Goal: Task Accomplishment & Management: Complete application form

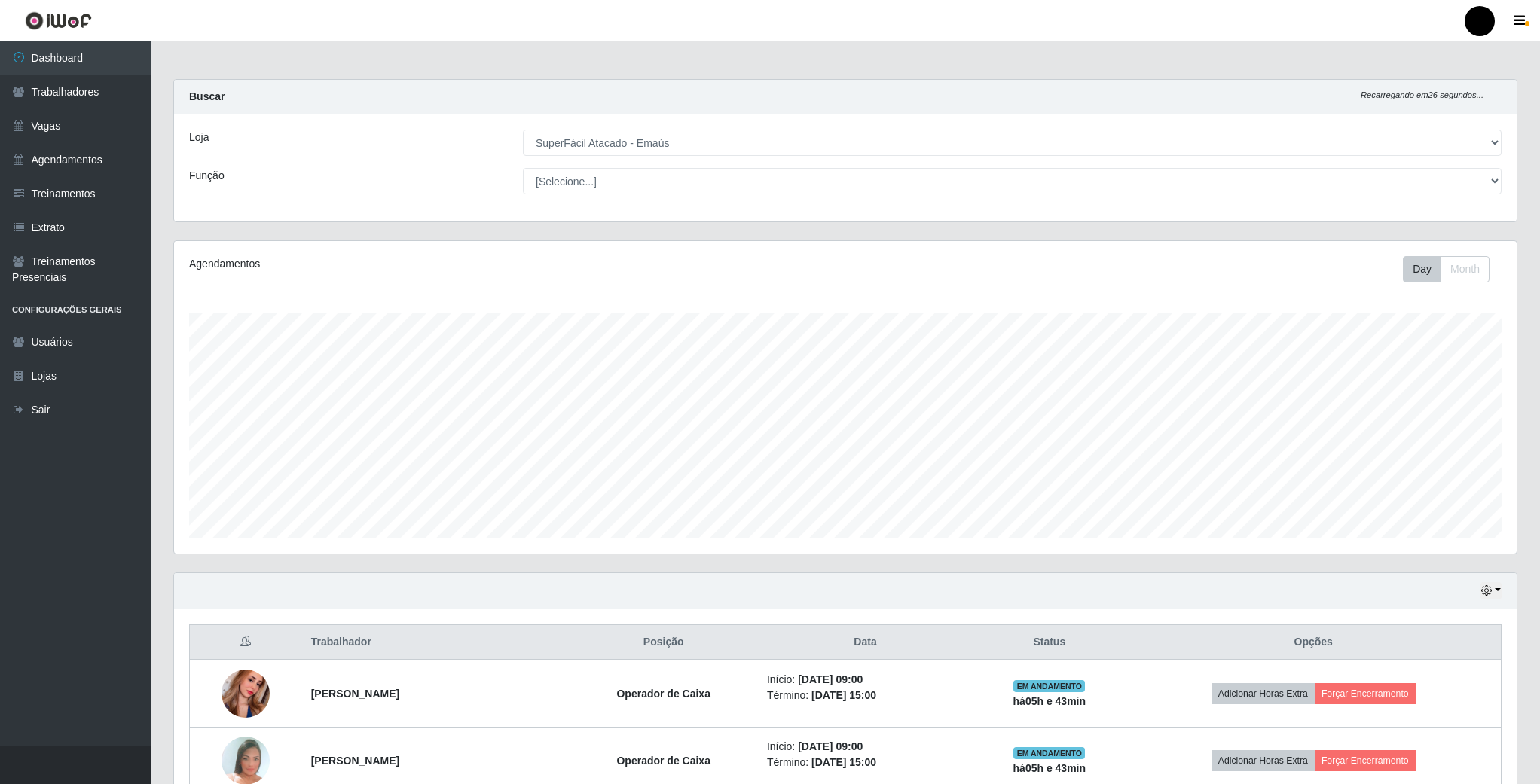
select select "407"
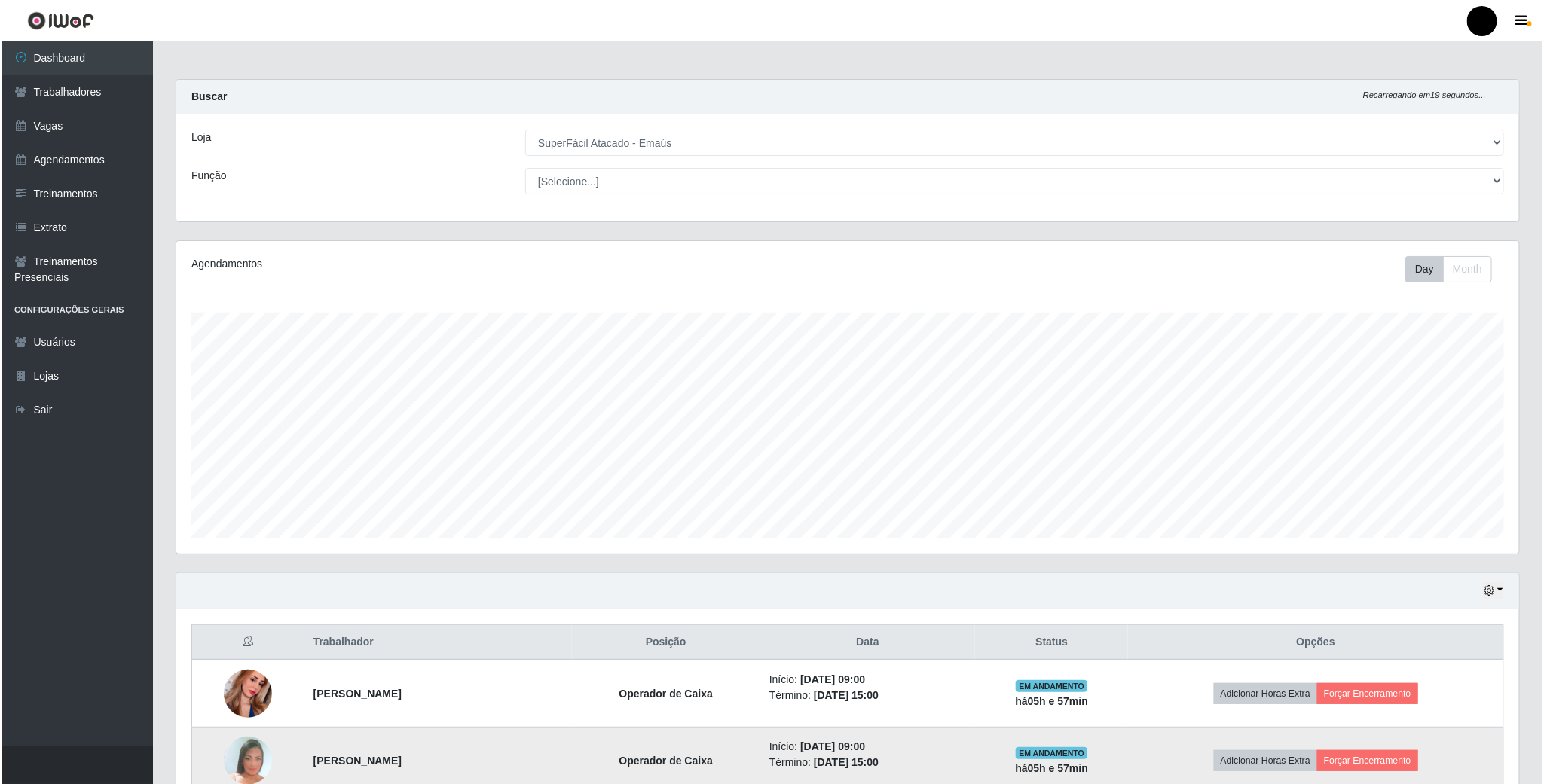
scroll to position [226, 0]
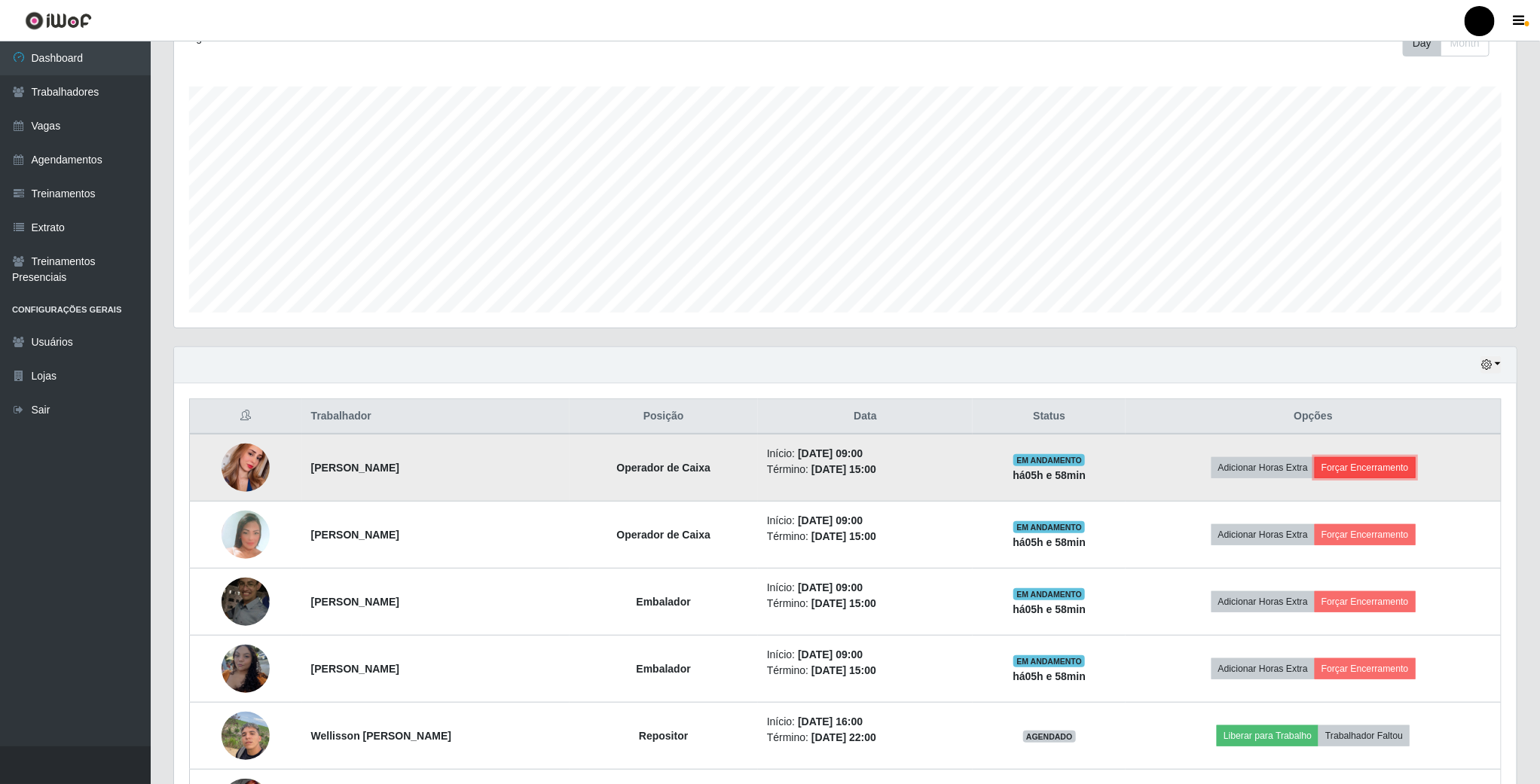
click at [1387, 478] on button "Forçar Encerramento" at bounding box center [1365, 468] width 101 height 21
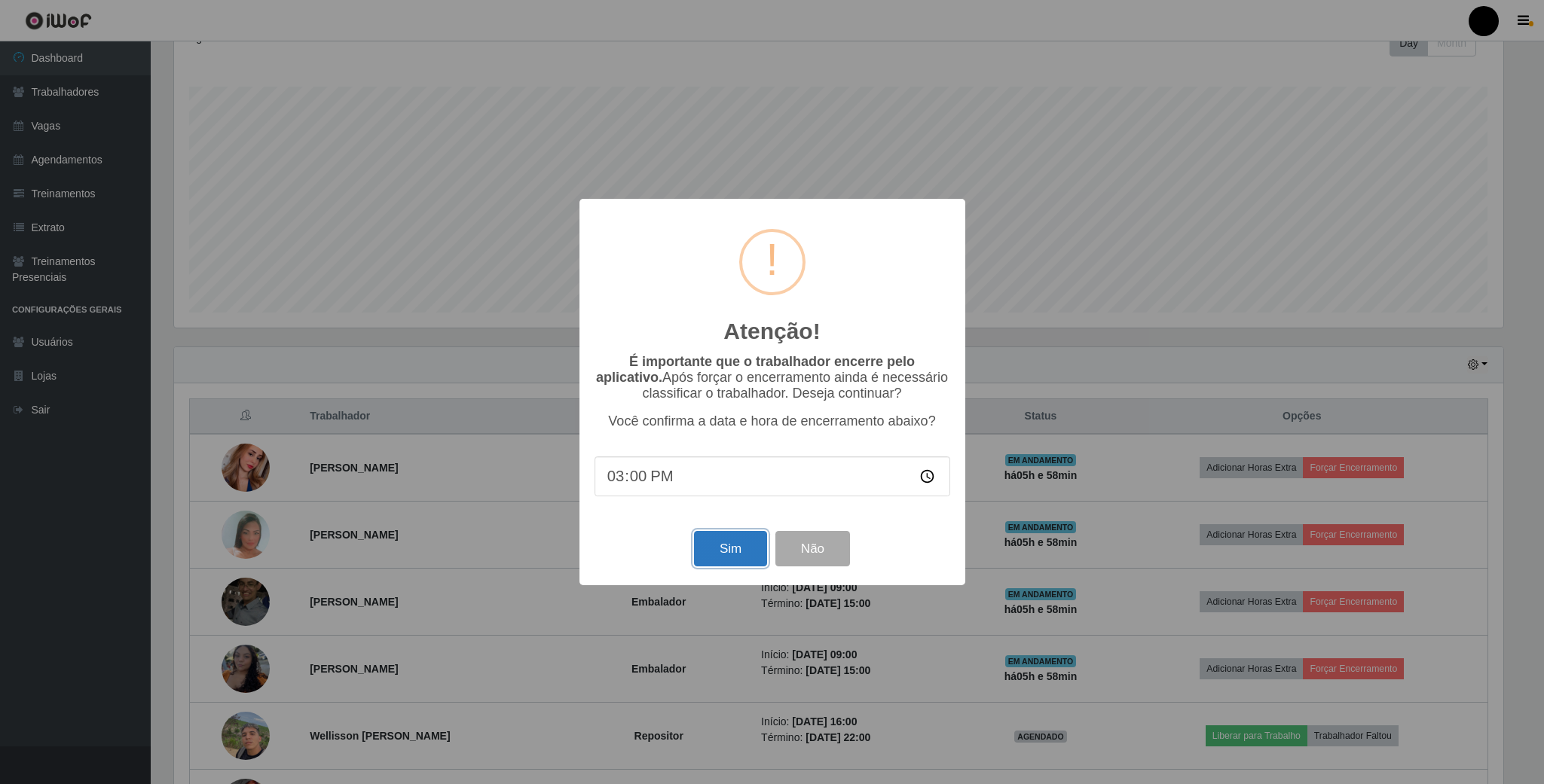
click at [711, 536] on button "Sim" at bounding box center [731, 549] width 73 height 36
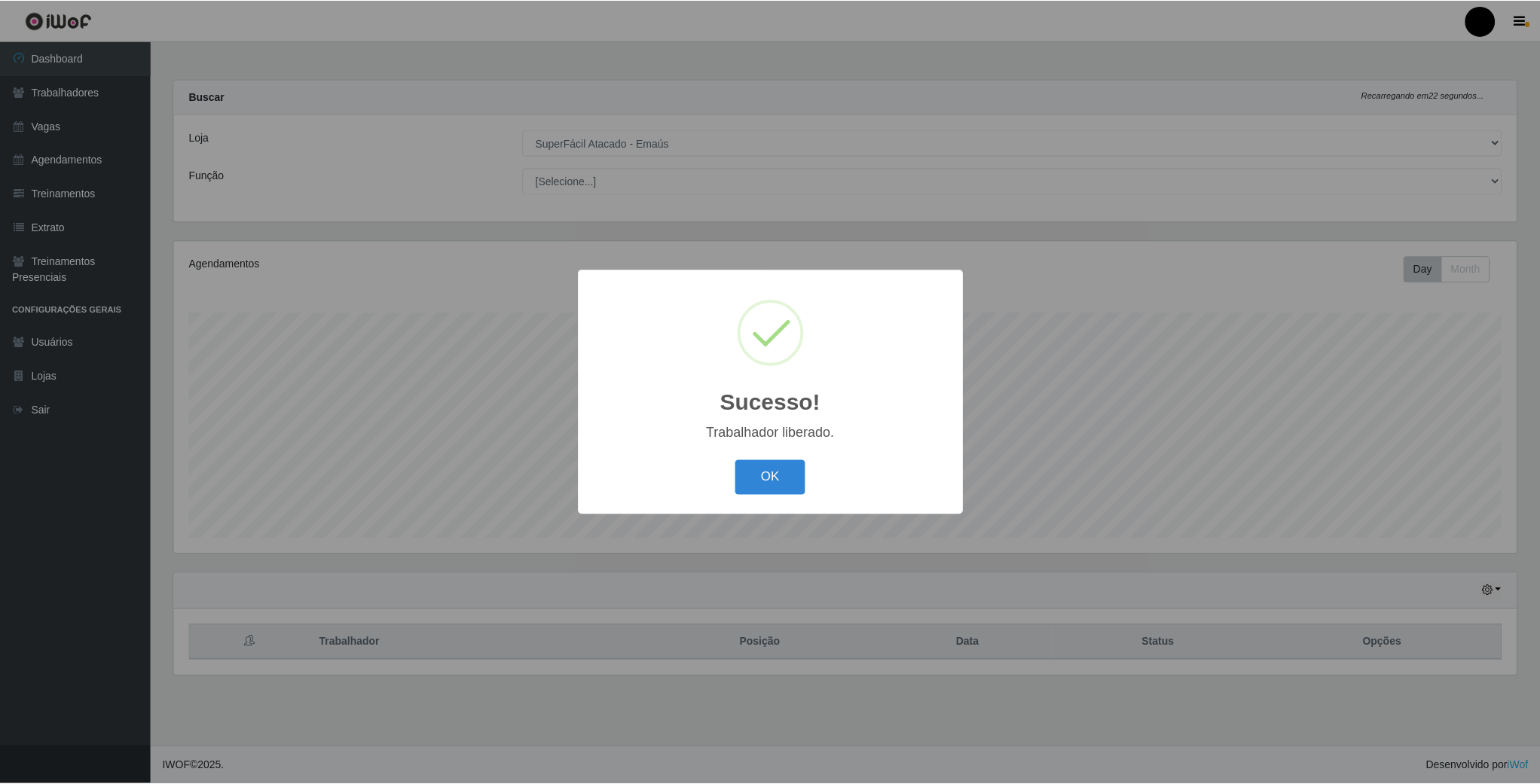
scroll to position [314, 1345]
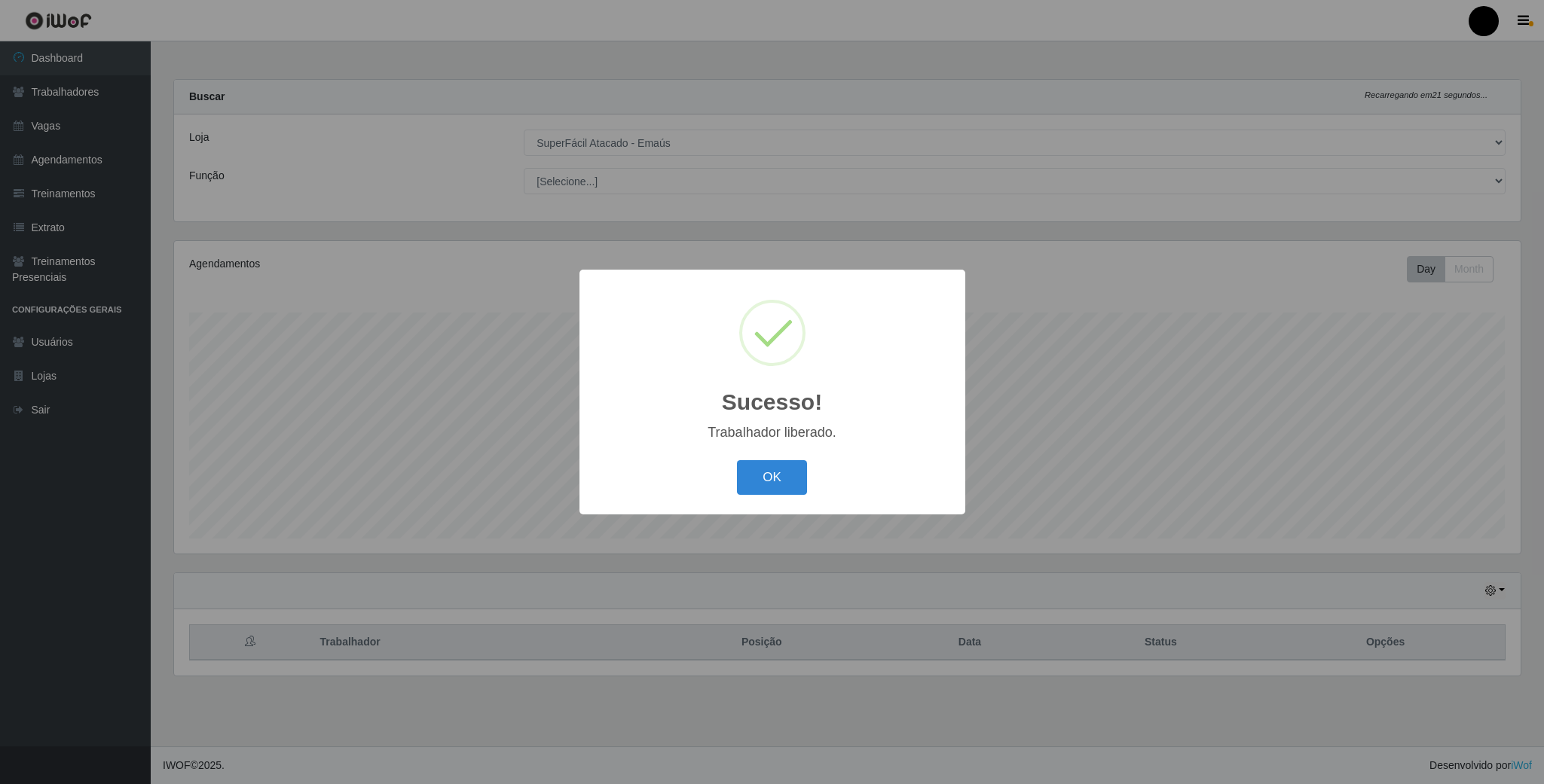
click at [770, 458] on div "OK Cancel" at bounding box center [772, 477] width 356 height 43
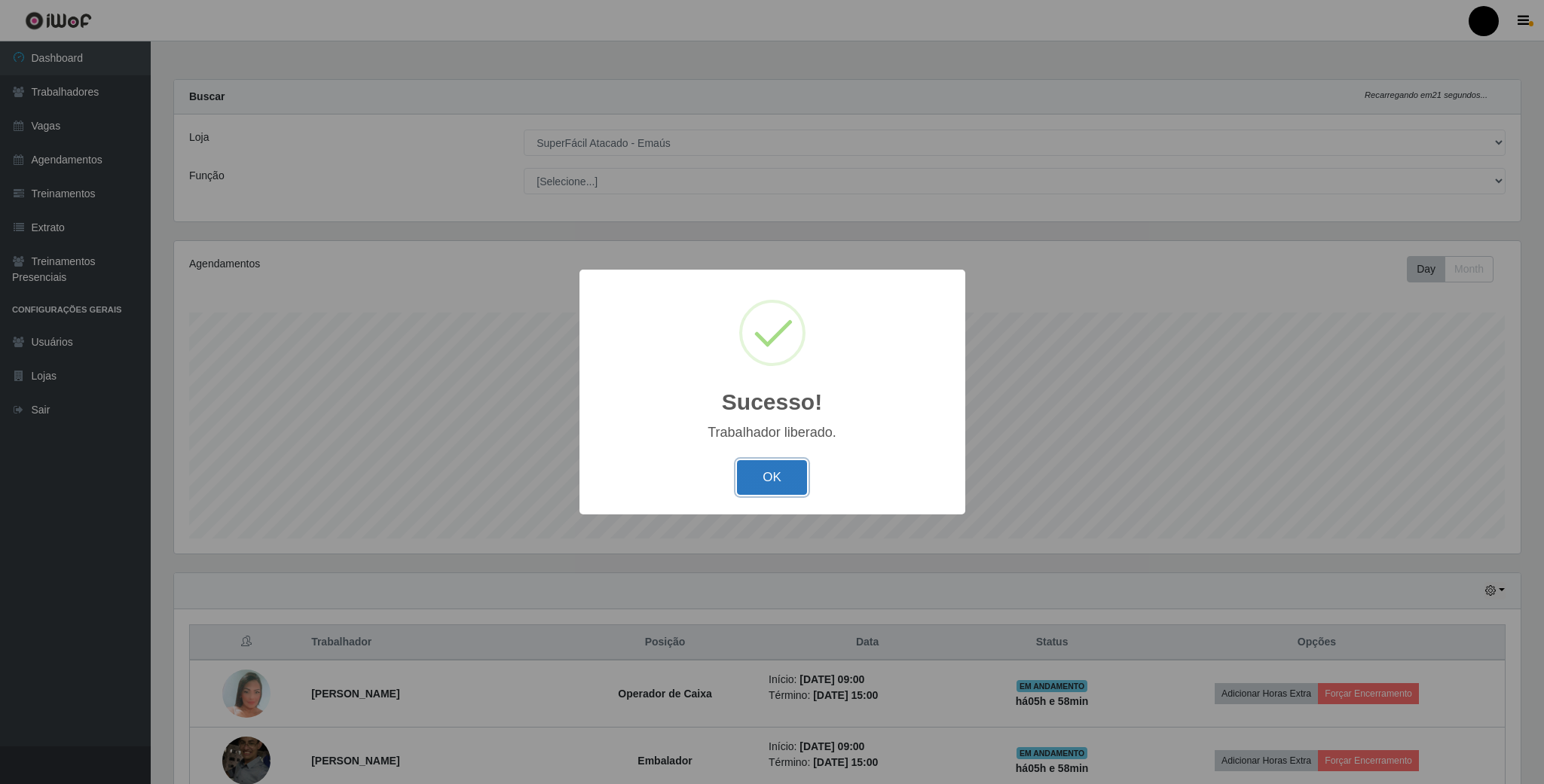
click at [776, 480] on button "OK" at bounding box center [772, 478] width 70 height 36
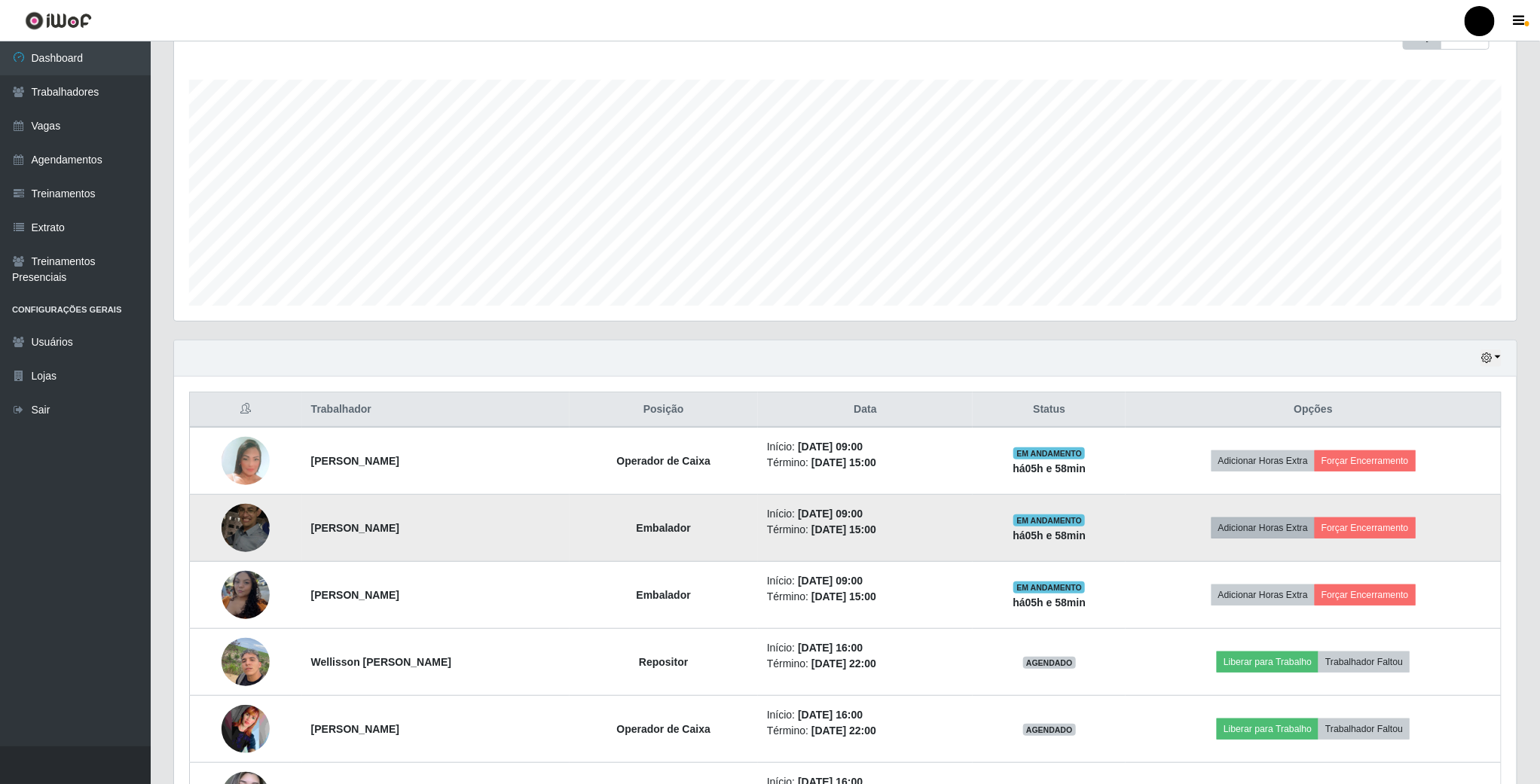
scroll to position [339, 0]
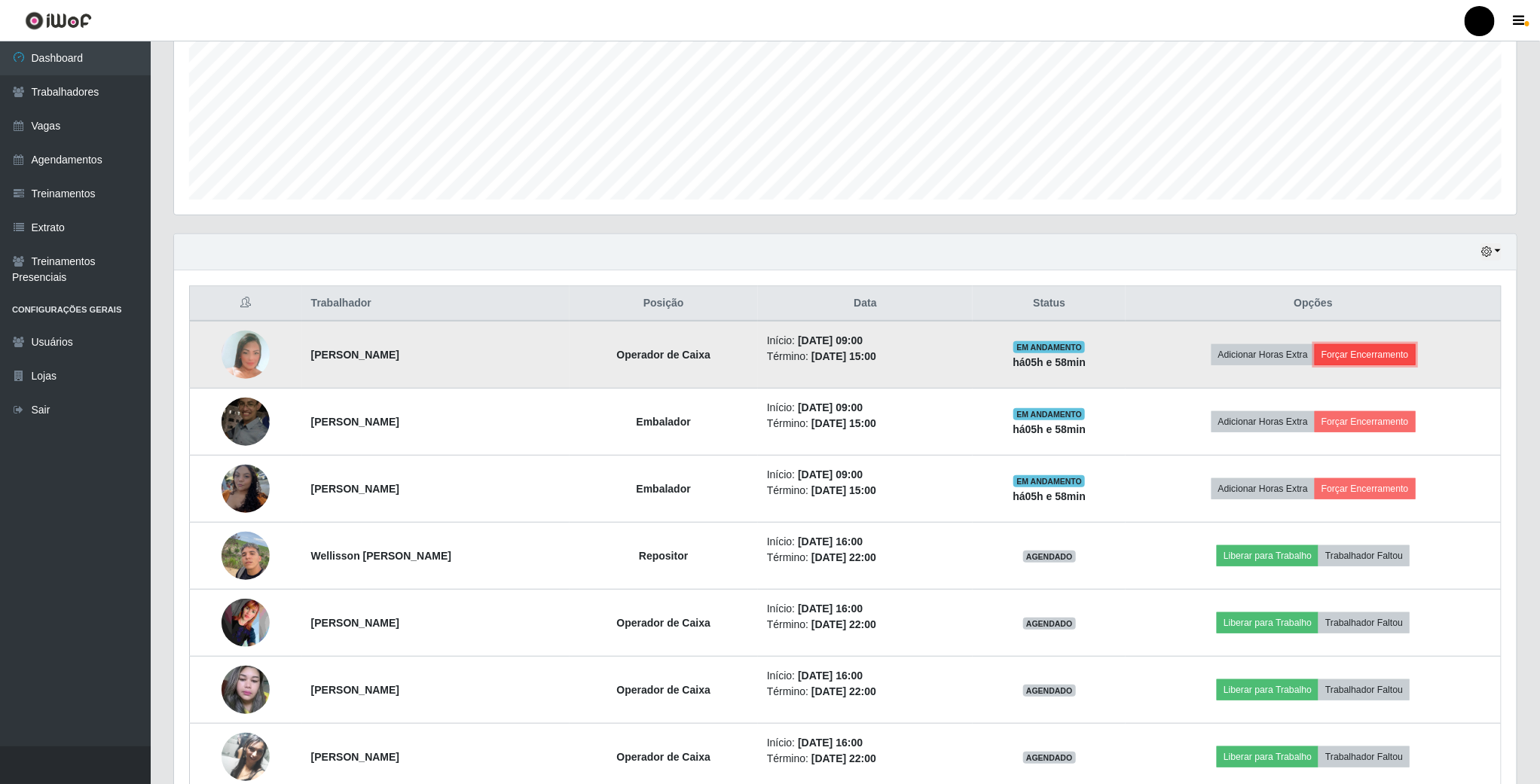
click at [1347, 353] on button "Forçar Encerramento" at bounding box center [1365, 355] width 101 height 21
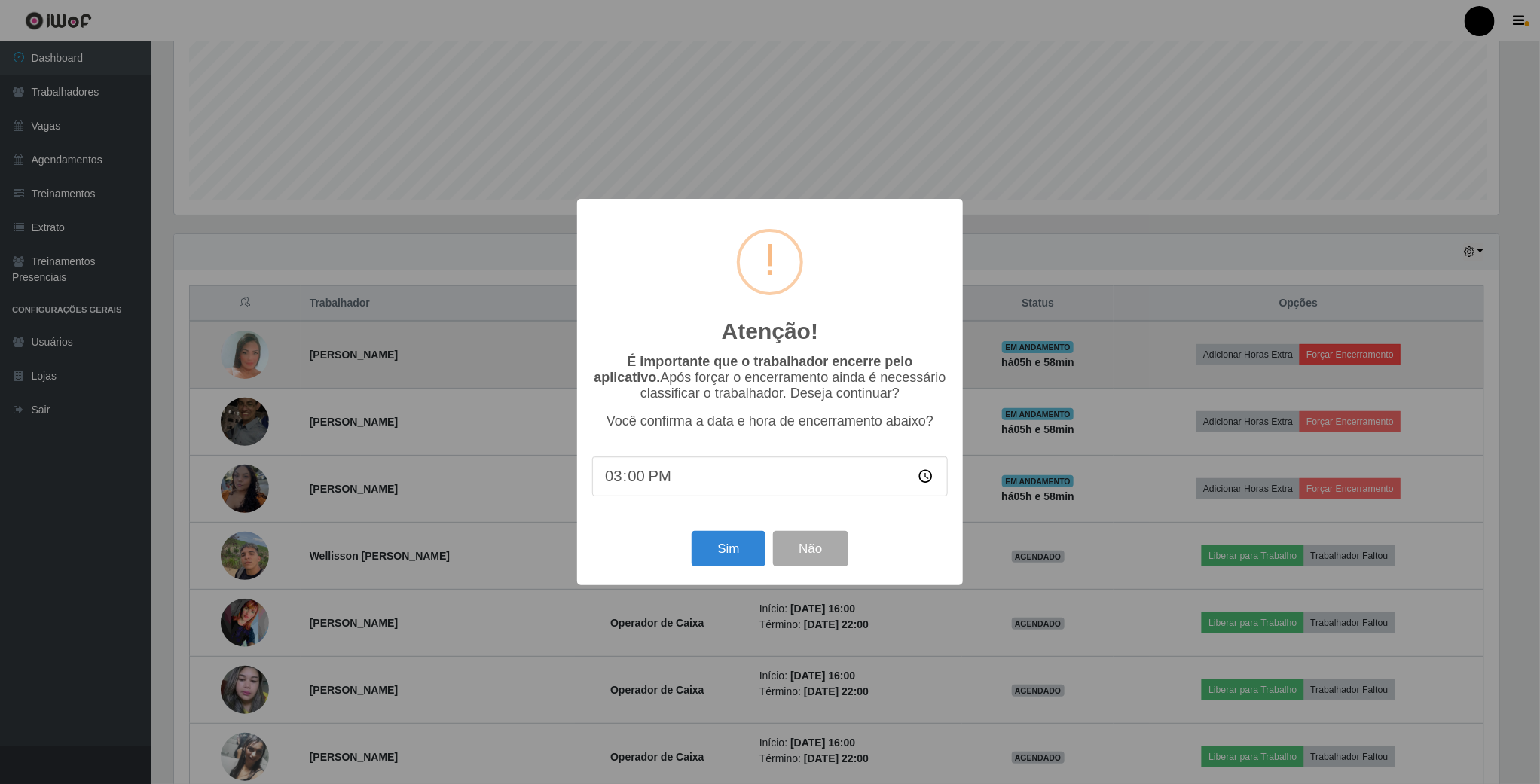
scroll to position [314, 1329]
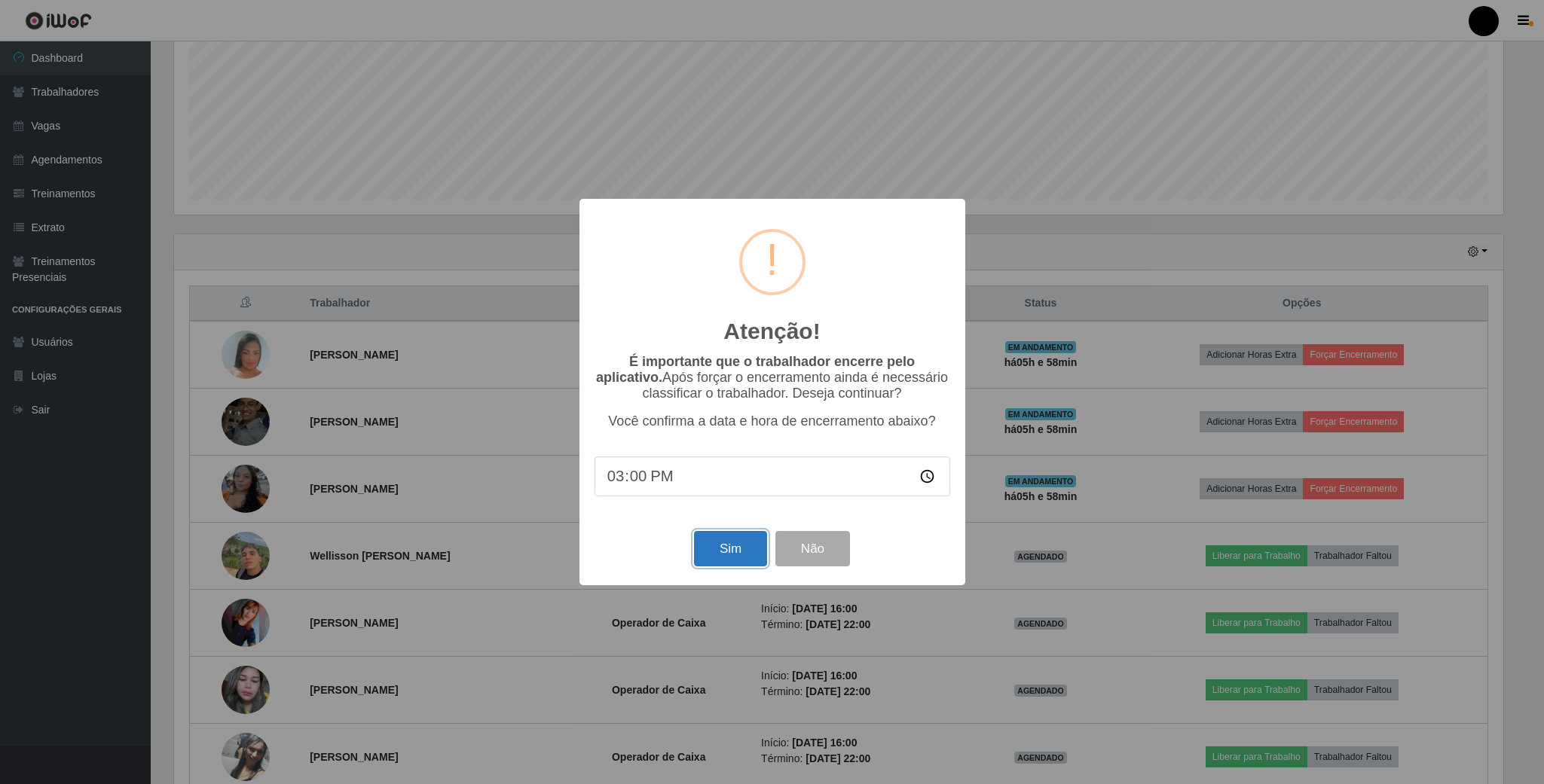
click at [706, 548] on button "Sim" at bounding box center [731, 549] width 73 height 36
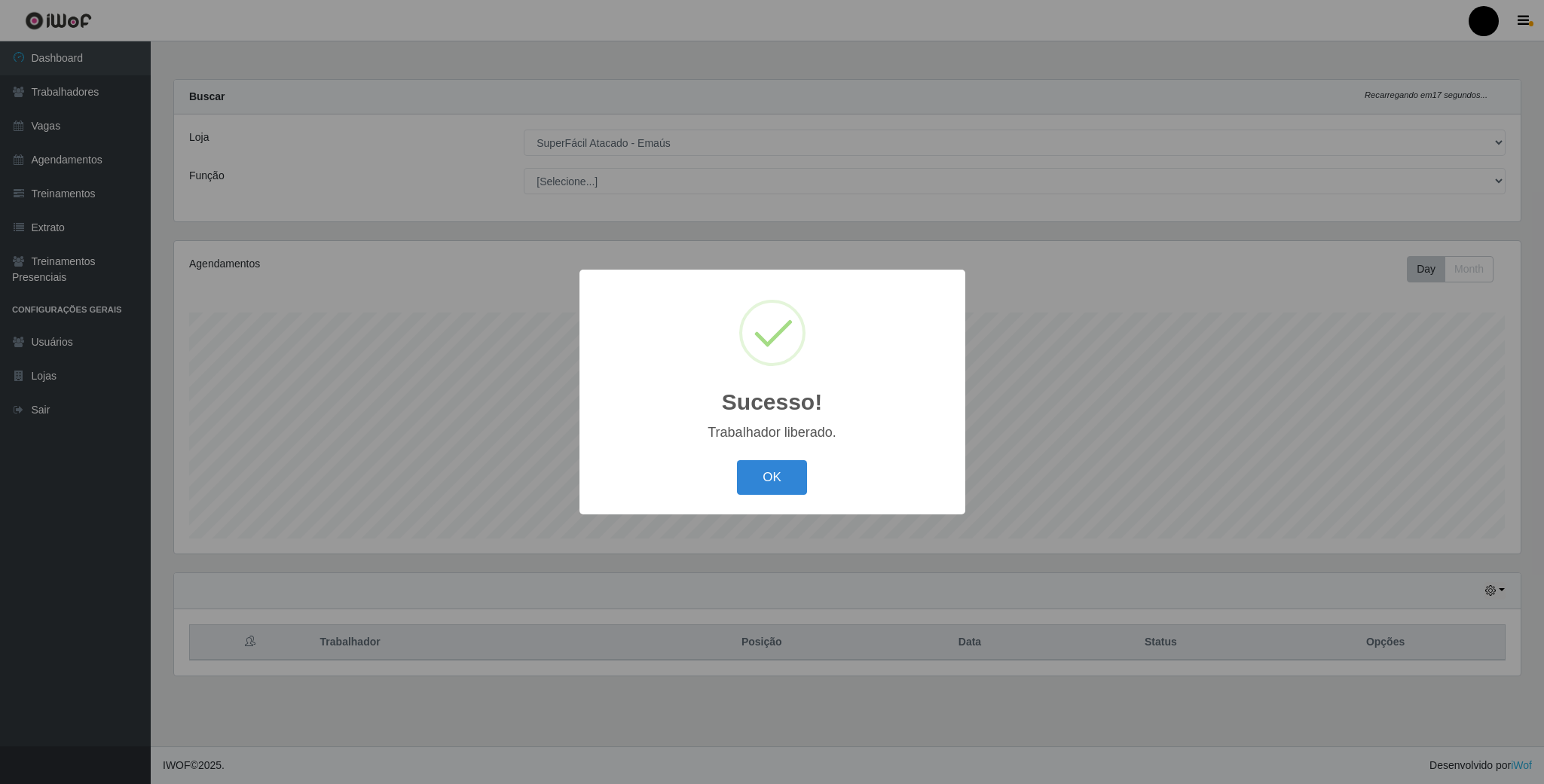
scroll to position [314, 1345]
click at [796, 464] on button "OK" at bounding box center [772, 478] width 70 height 36
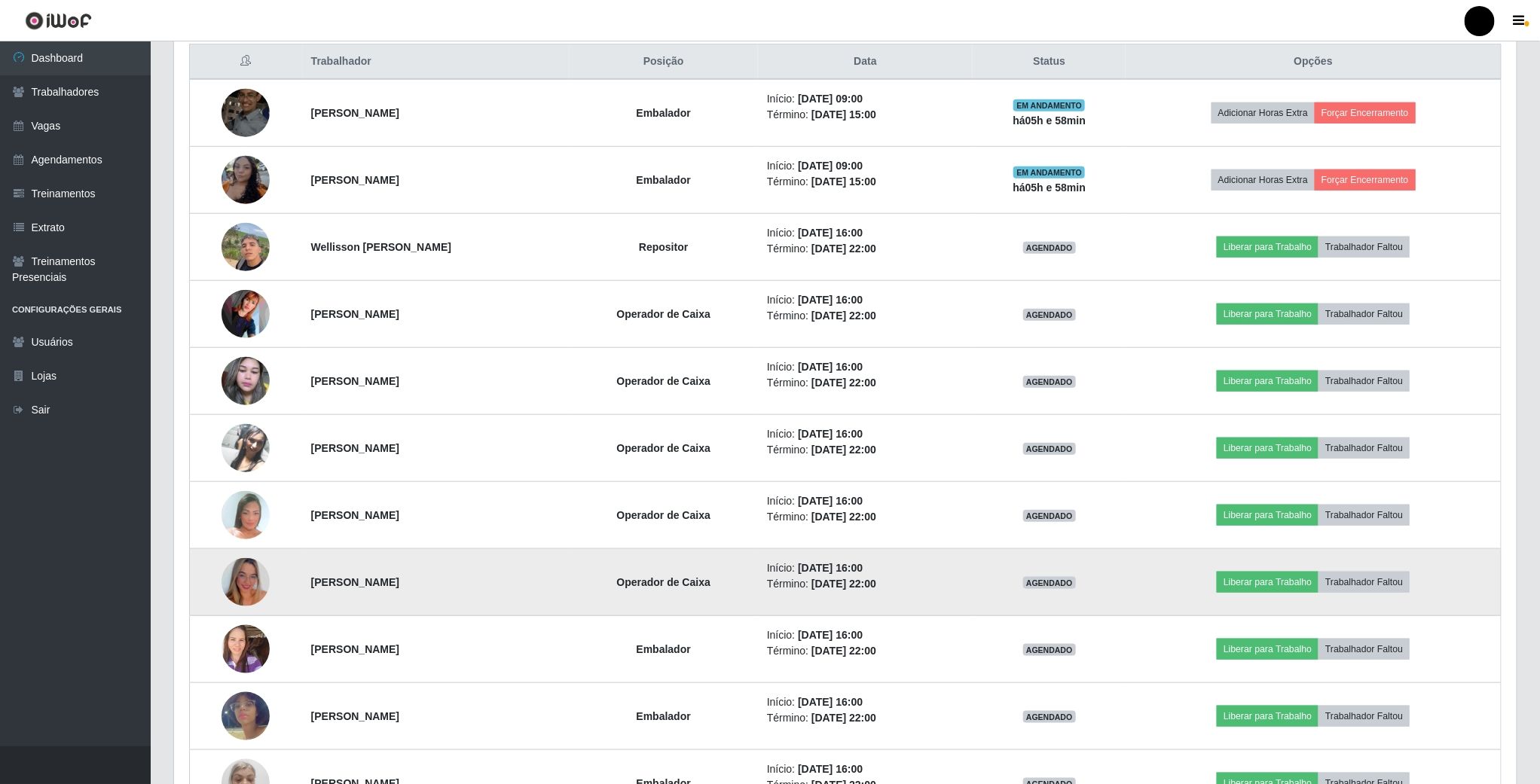
scroll to position [468, 0]
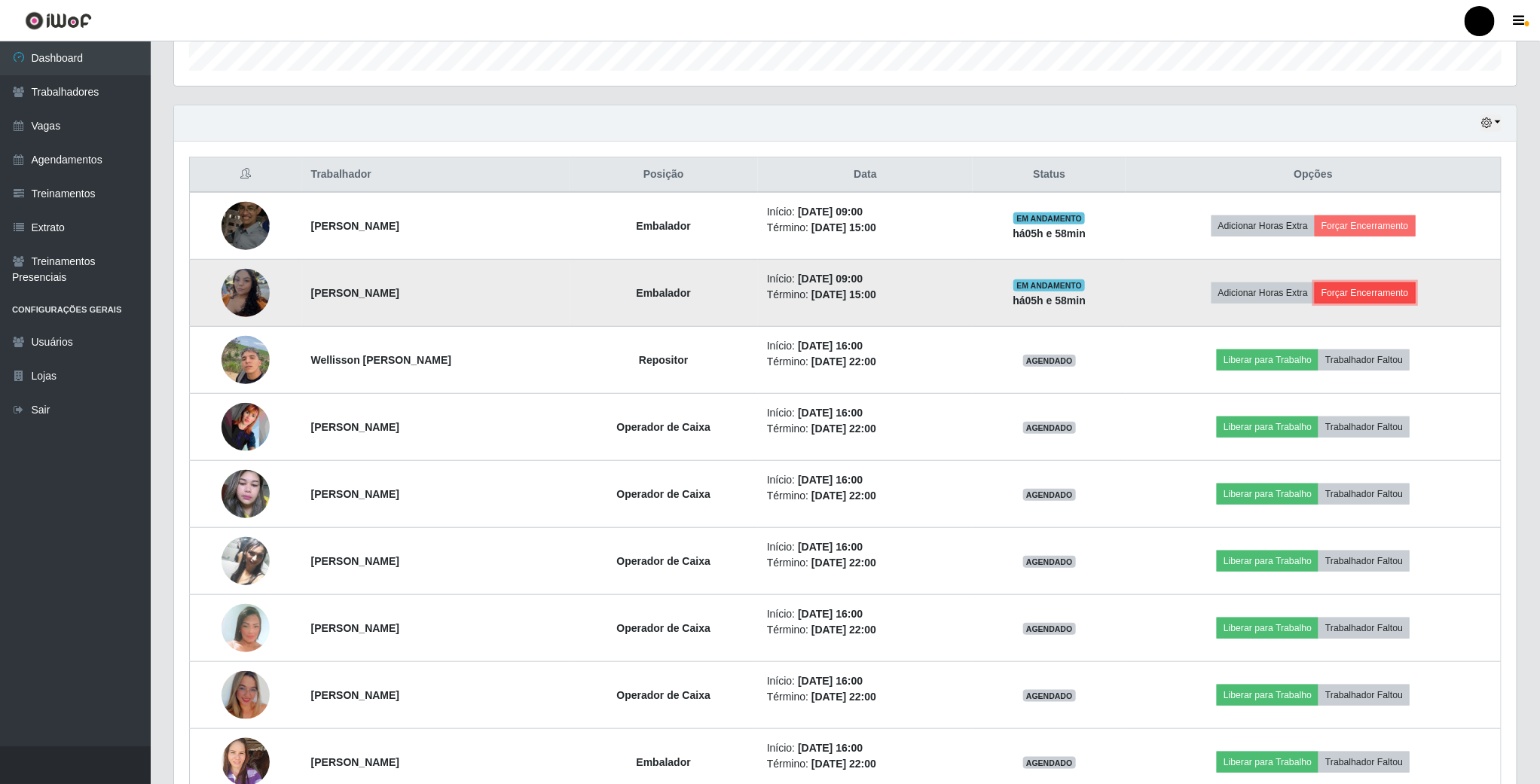
click at [1406, 294] on button "Forçar Encerramento" at bounding box center [1365, 293] width 101 height 21
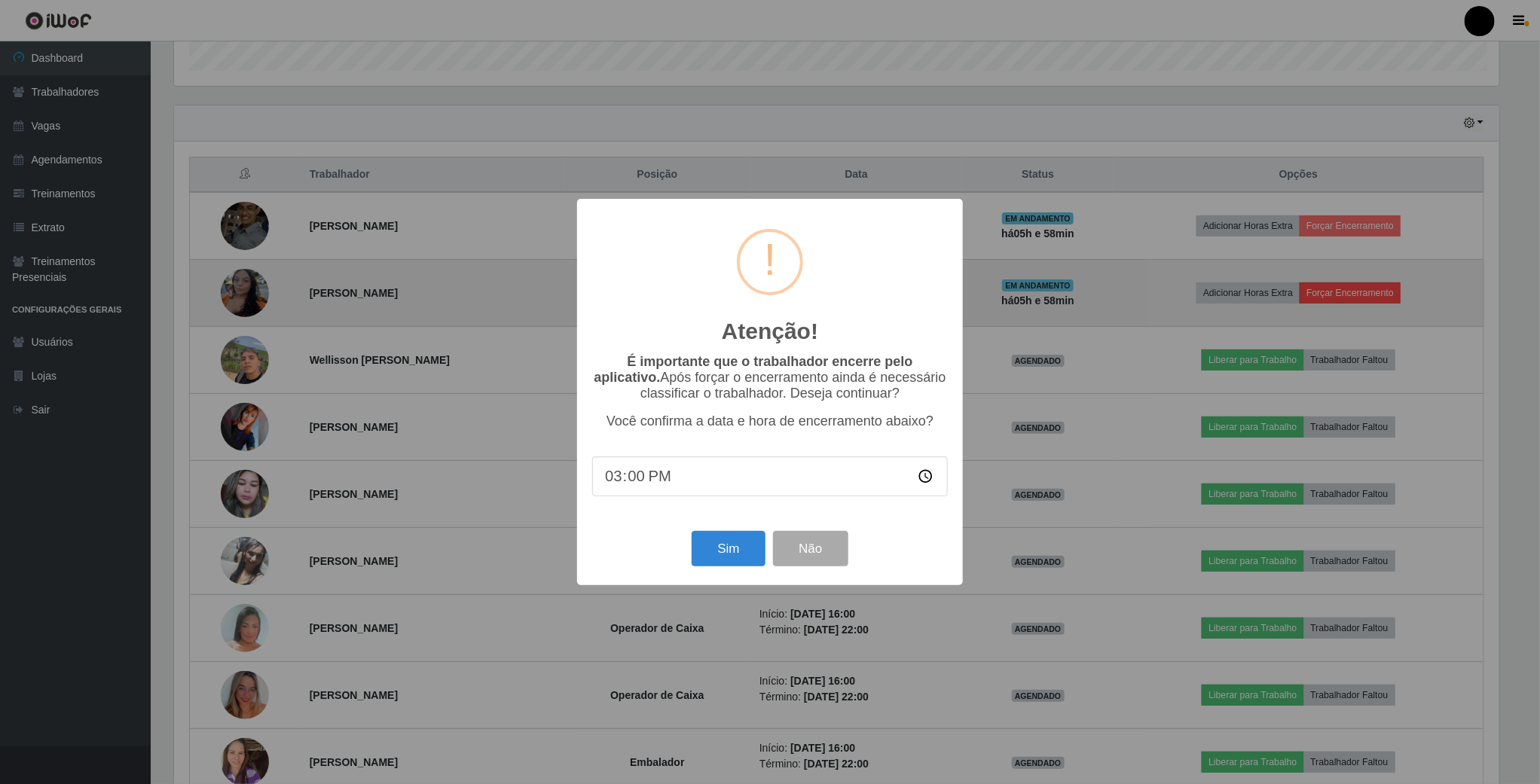
scroll to position [314, 1329]
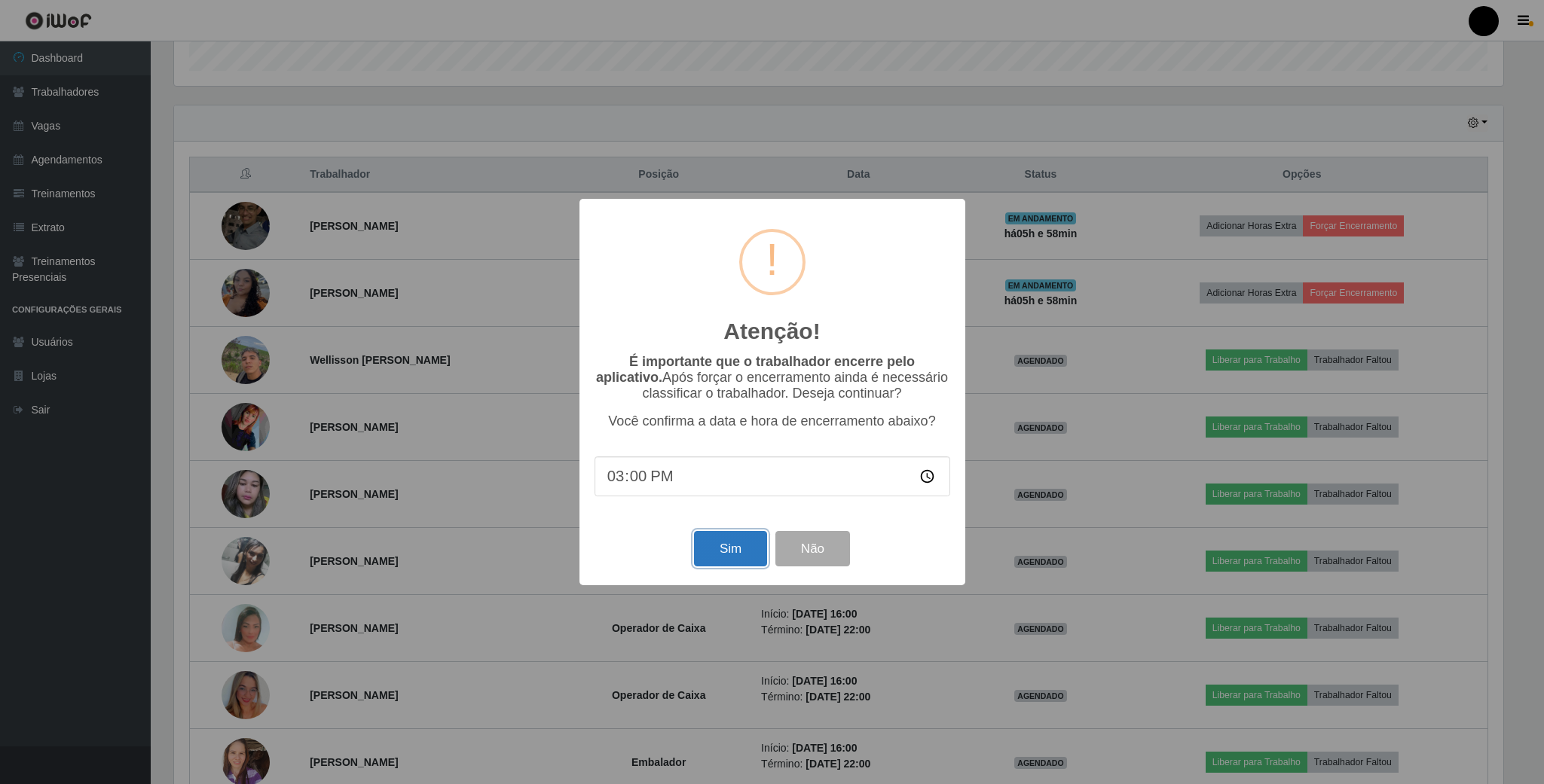
click at [721, 551] on button "Sim" at bounding box center [731, 549] width 73 height 36
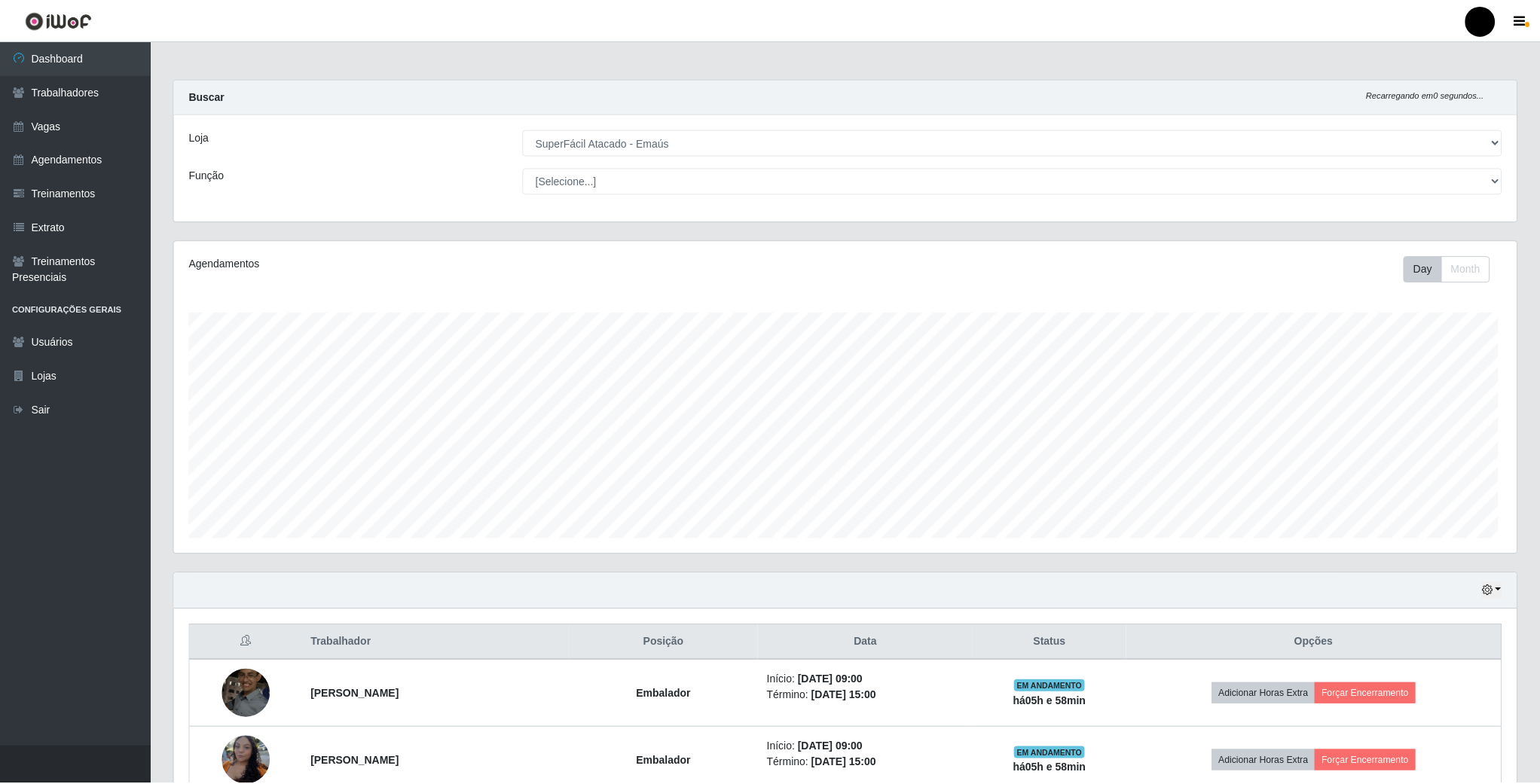
scroll to position [0, 0]
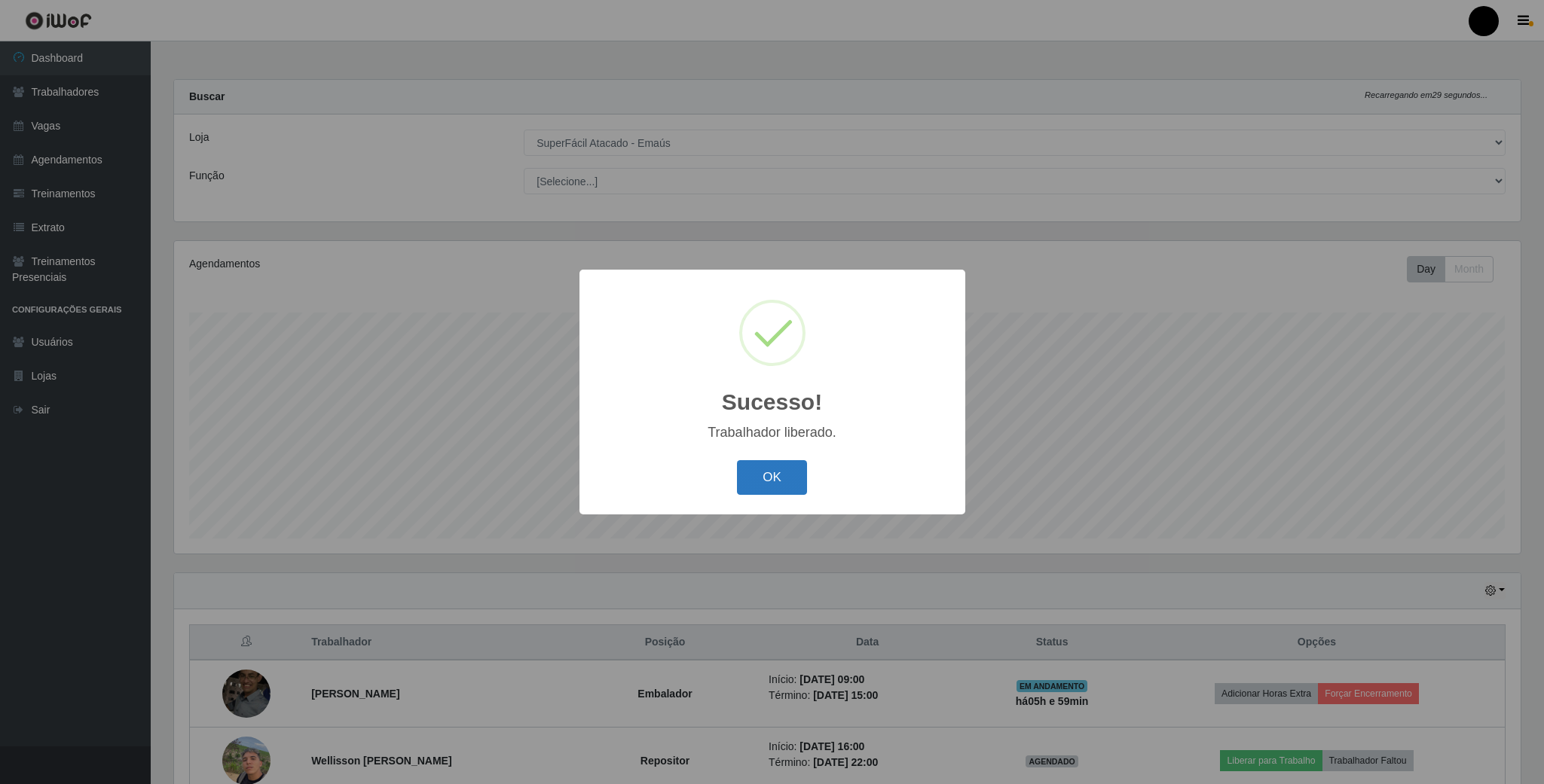
click at [756, 476] on button "OK" at bounding box center [772, 478] width 70 height 36
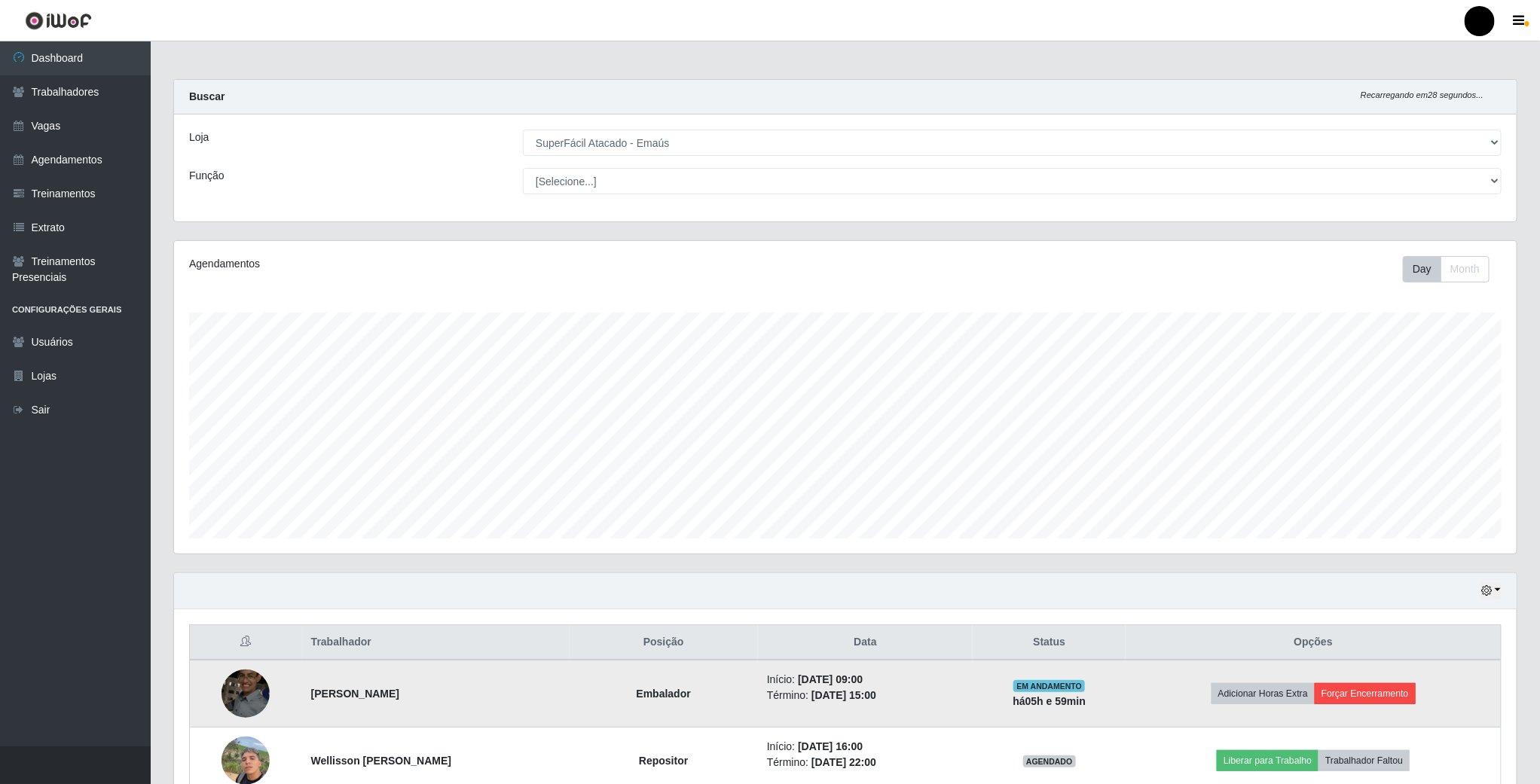
click at [1366, 685] on td "Adicionar Horas Extra Forçar Encerramento" at bounding box center [1313, 694] width 375 height 68
click at [1366, 689] on button "Forçar Encerramento" at bounding box center [1365, 694] width 101 height 21
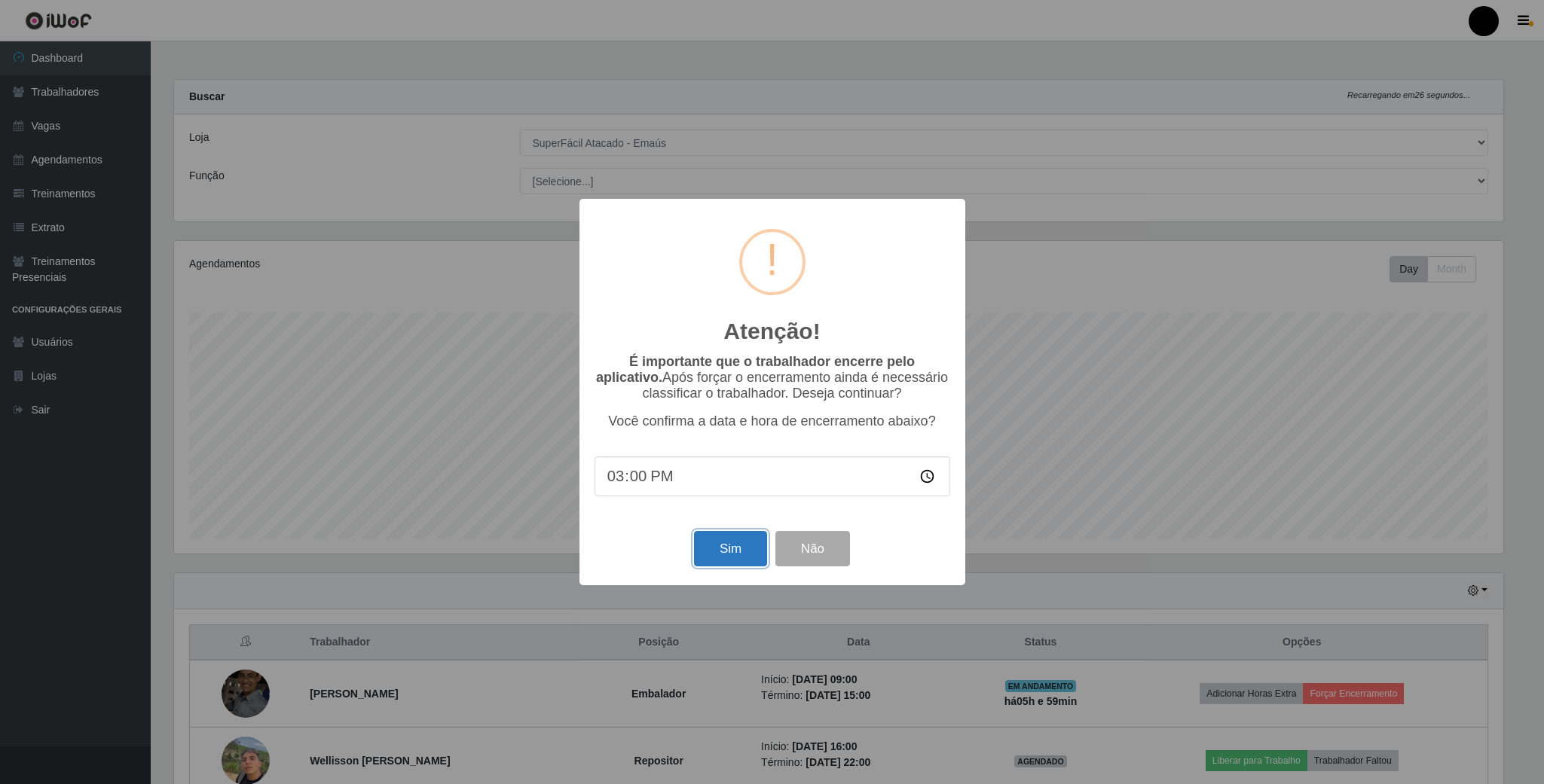
click at [701, 554] on button "Sim" at bounding box center [731, 549] width 73 height 36
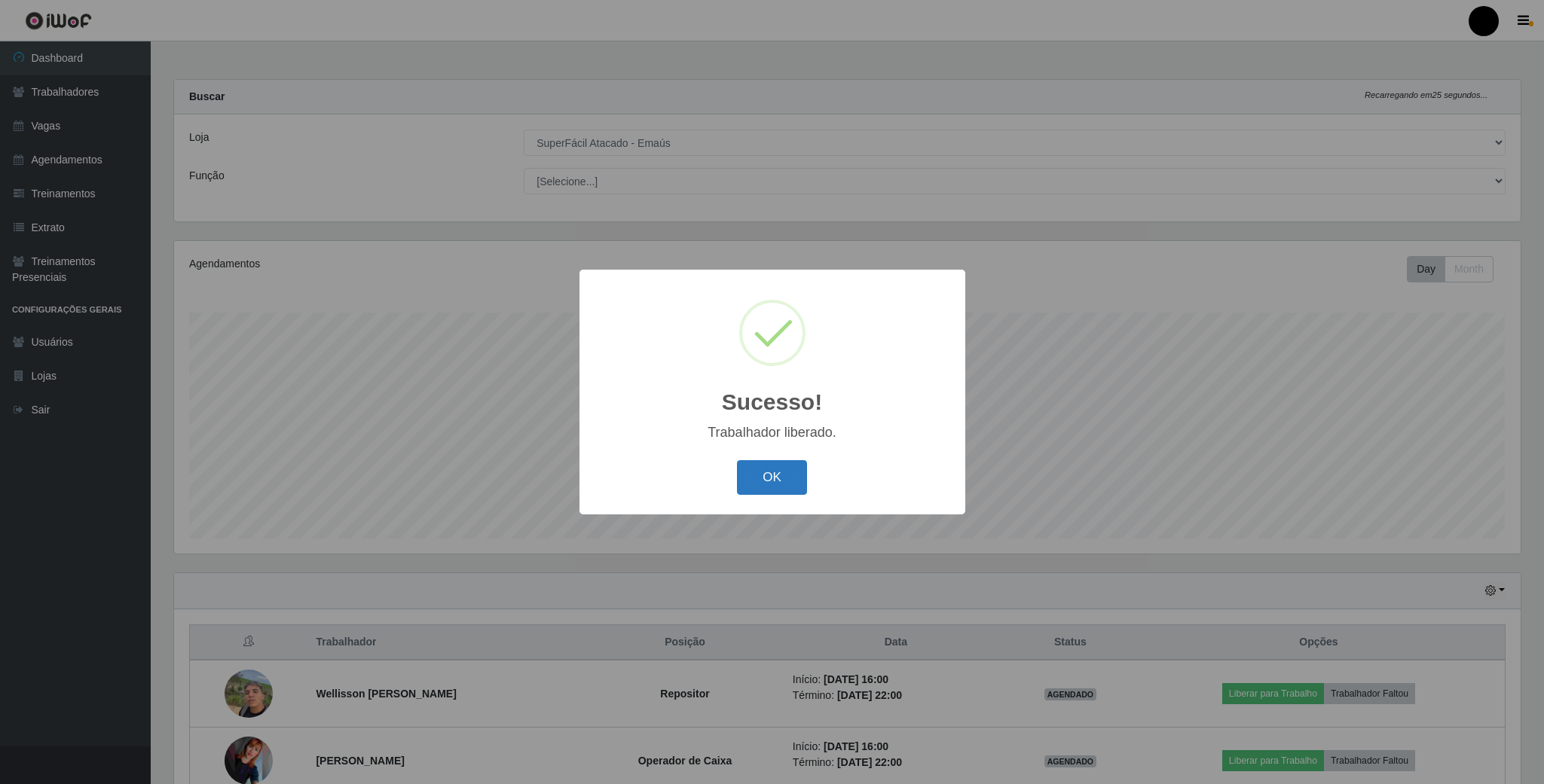
click at [758, 488] on button "OK" at bounding box center [772, 478] width 70 height 36
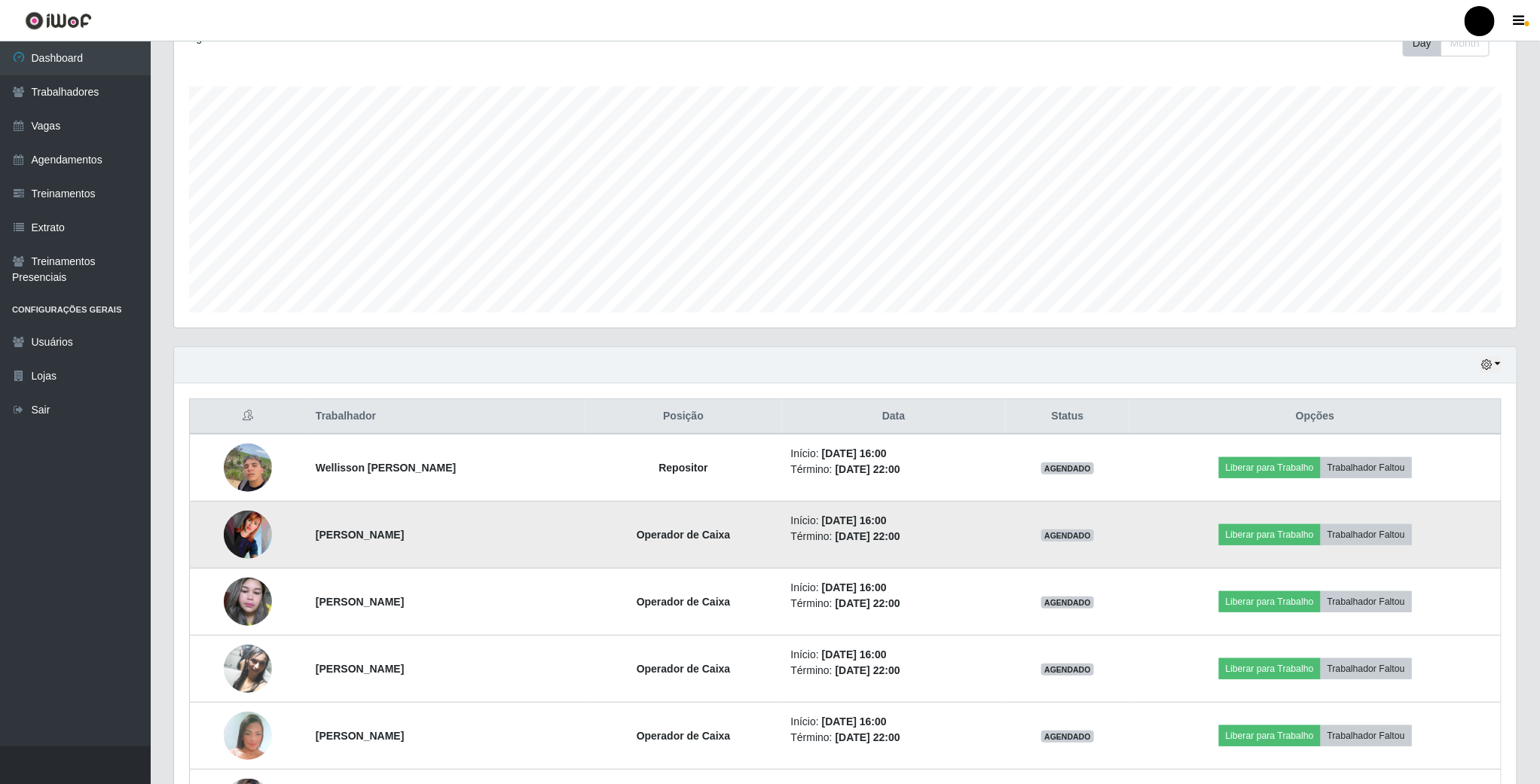
click at [247, 536] on img at bounding box center [248, 534] width 49 height 49
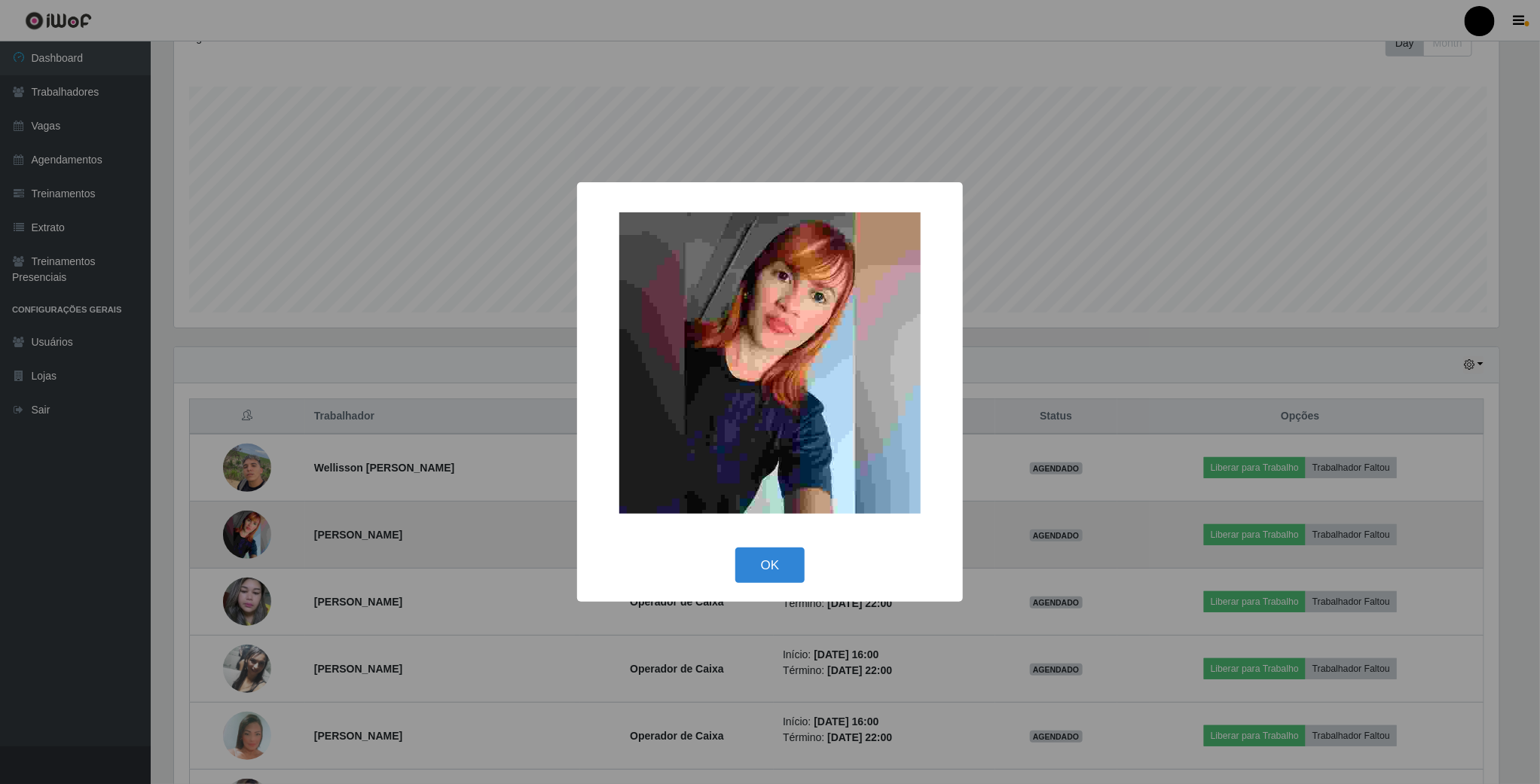
scroll to position [314, 1329]
click at [247, 536] on div "× OK Cancel" at bounding box center [771, 392] width 1543 height 784
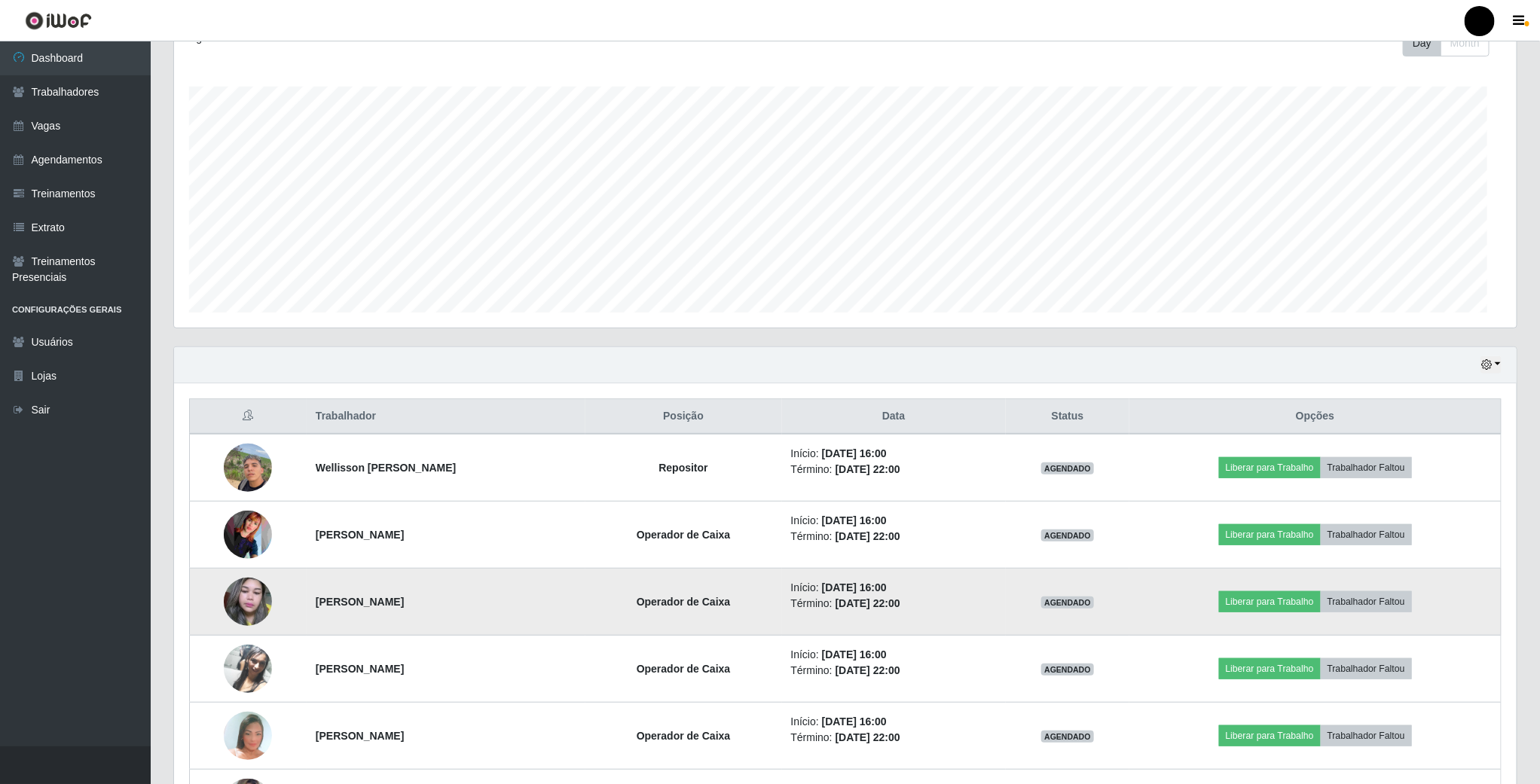
scroll to position [314, 1341]
click at [246, 620] on img at bounding box center [248, 602] width 49 height 64
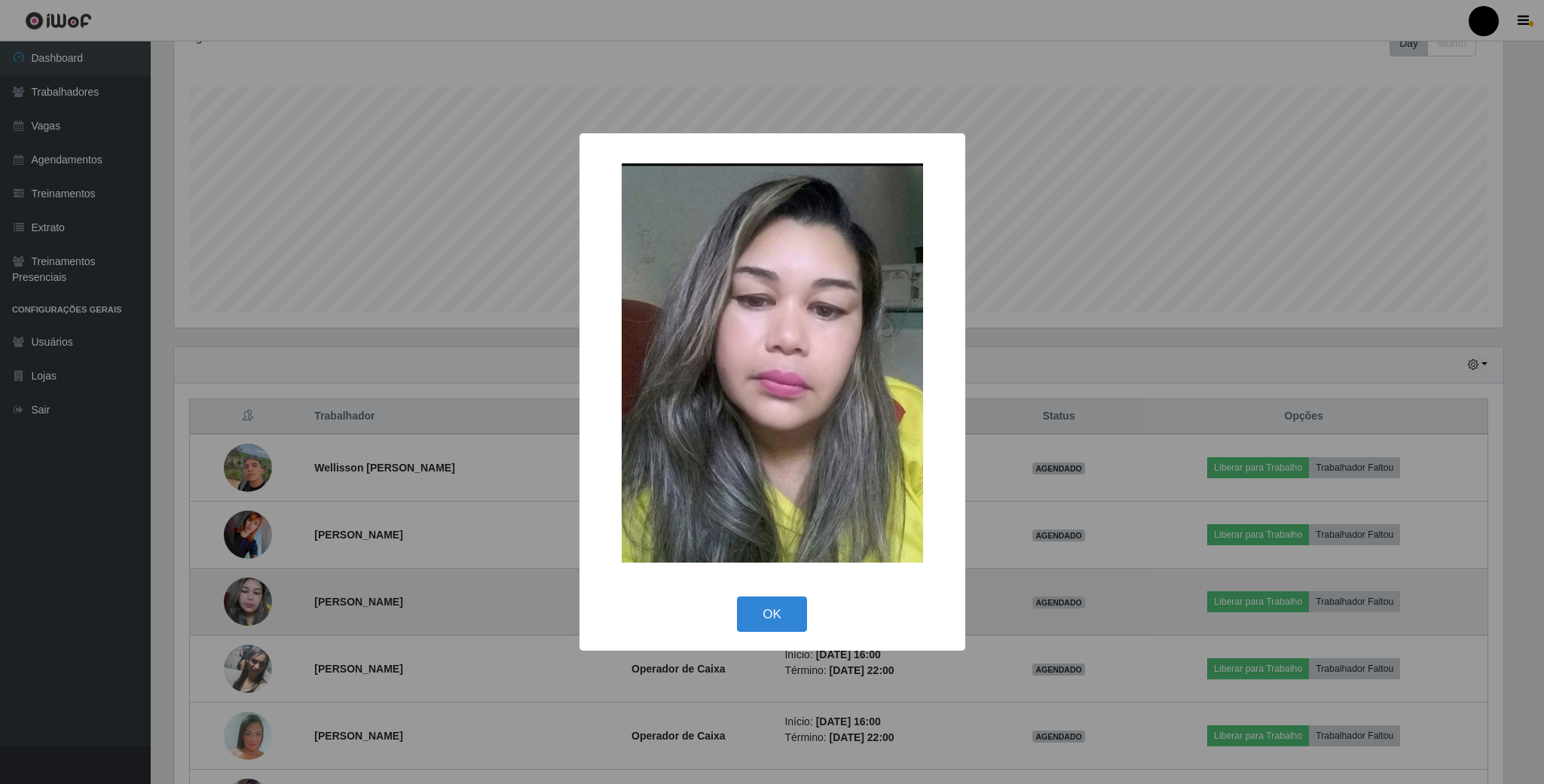
click at [246, 620] on div "× OK Cancel" at bounding box center [772, 392] width 1544 height 784
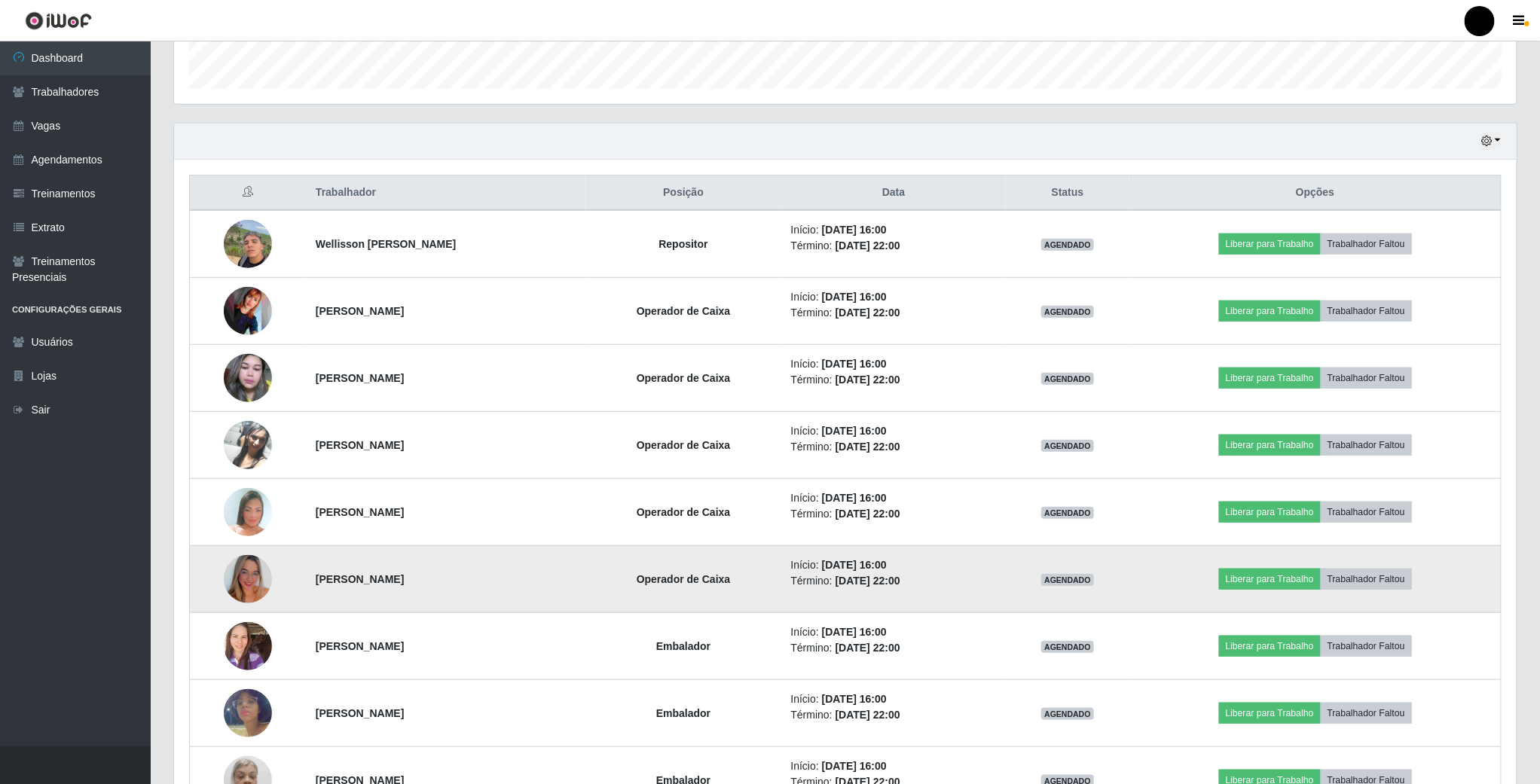
scroll to position [452, 0]
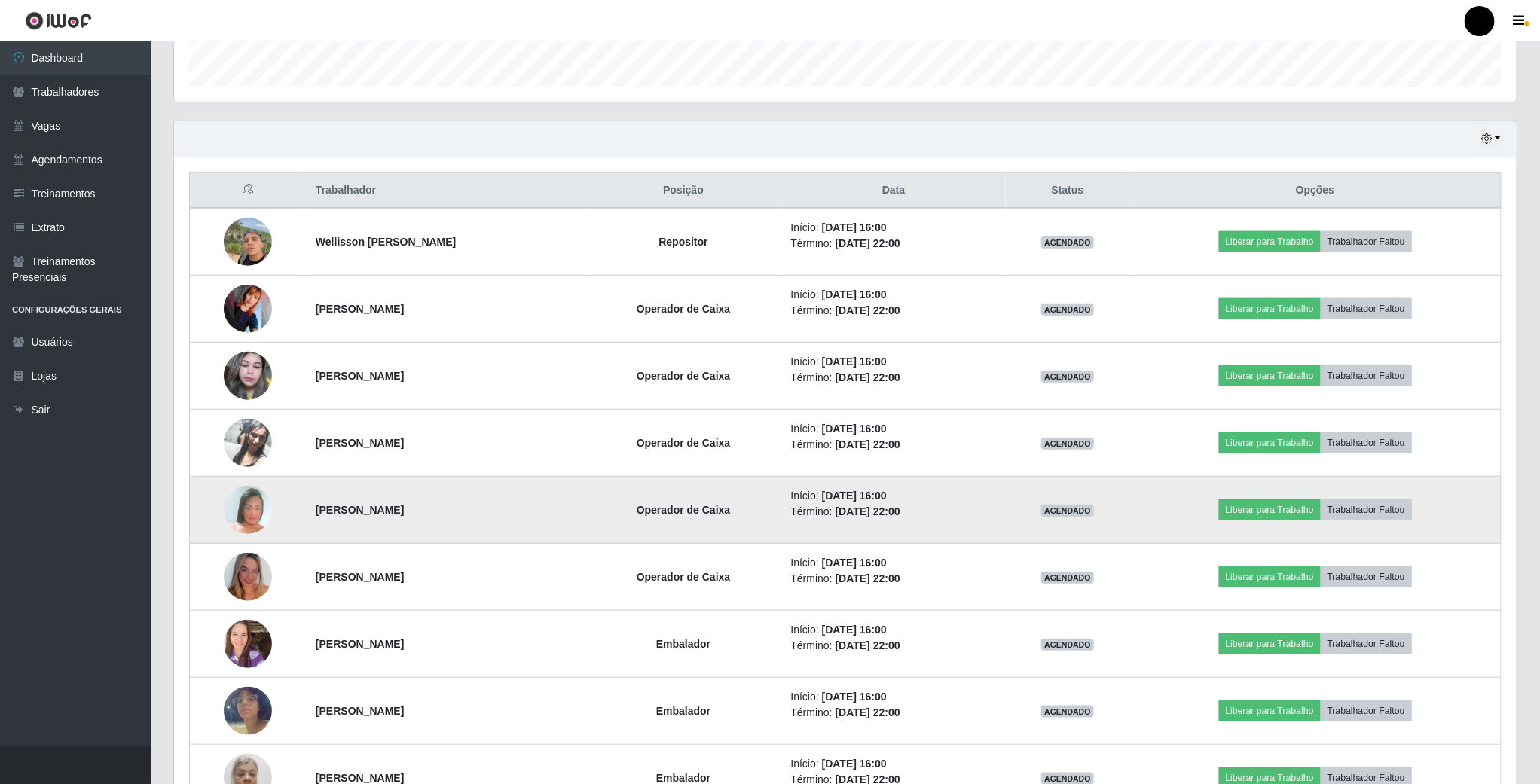
click at [245, 506] on img at bounding box center [248, 510] width 49 height 70
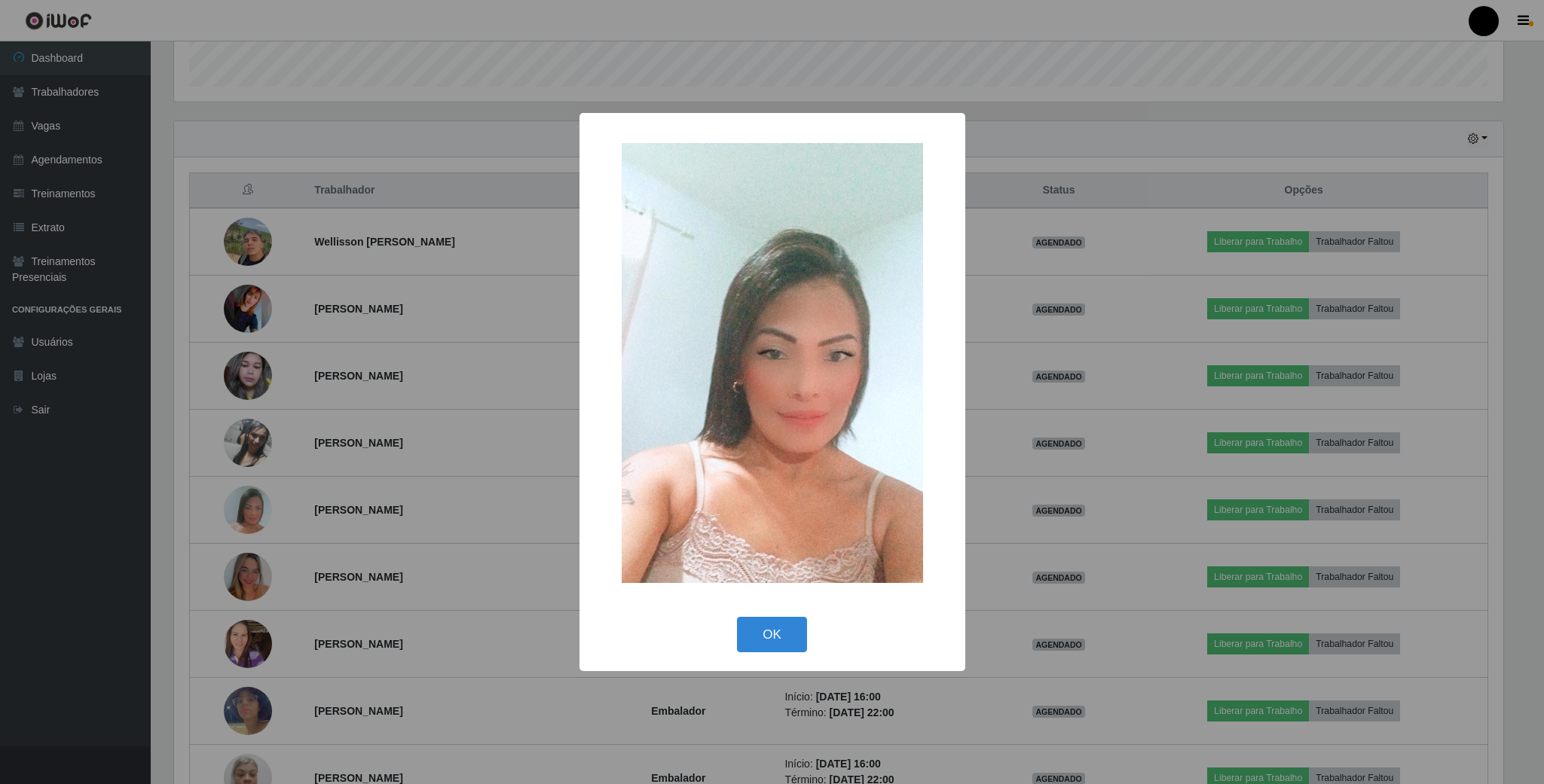
click at [222, 506] on div "× OK Cancel" at bounding box center [772, 392] width 1544 height 784
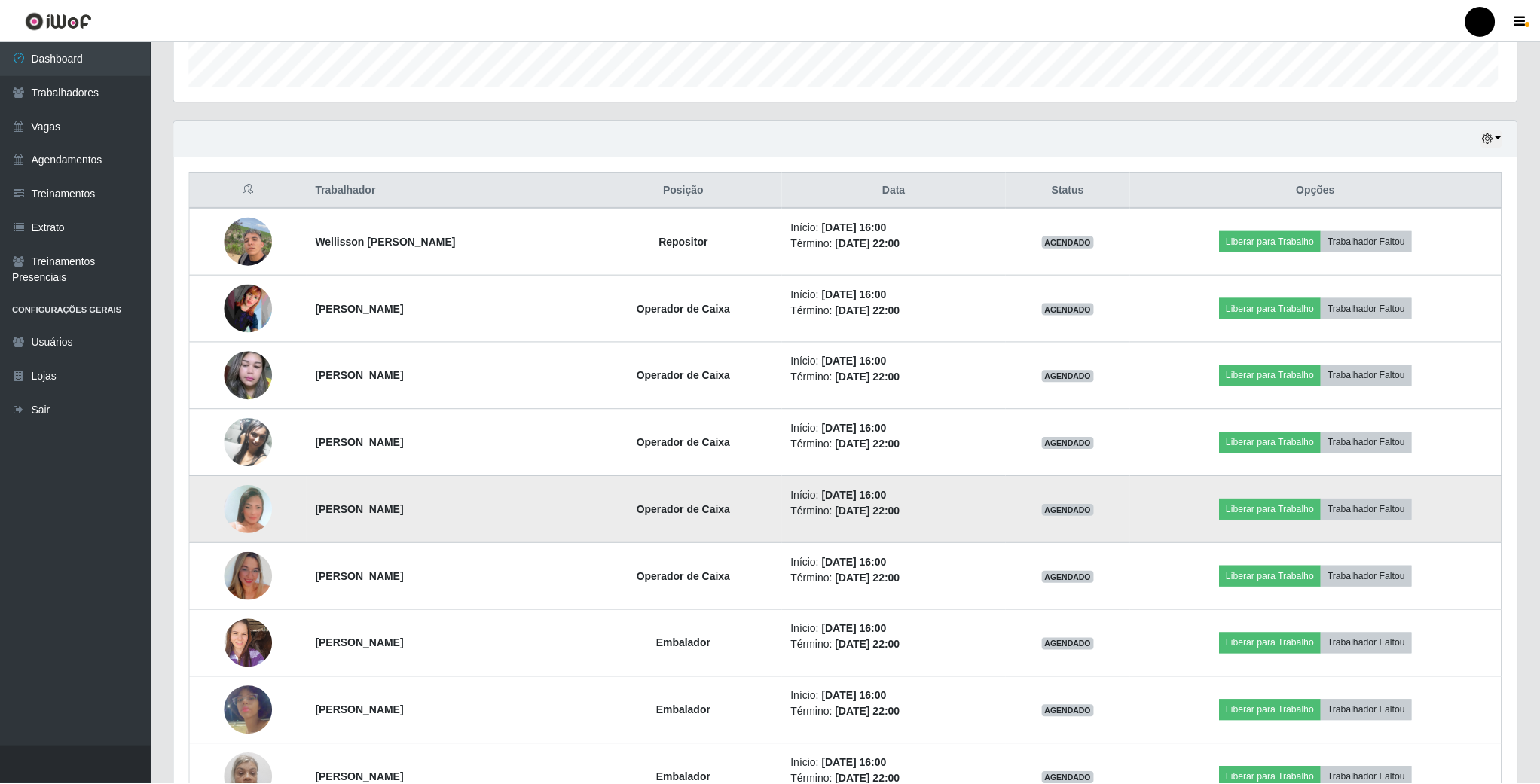
scroll to position [314, 1341]
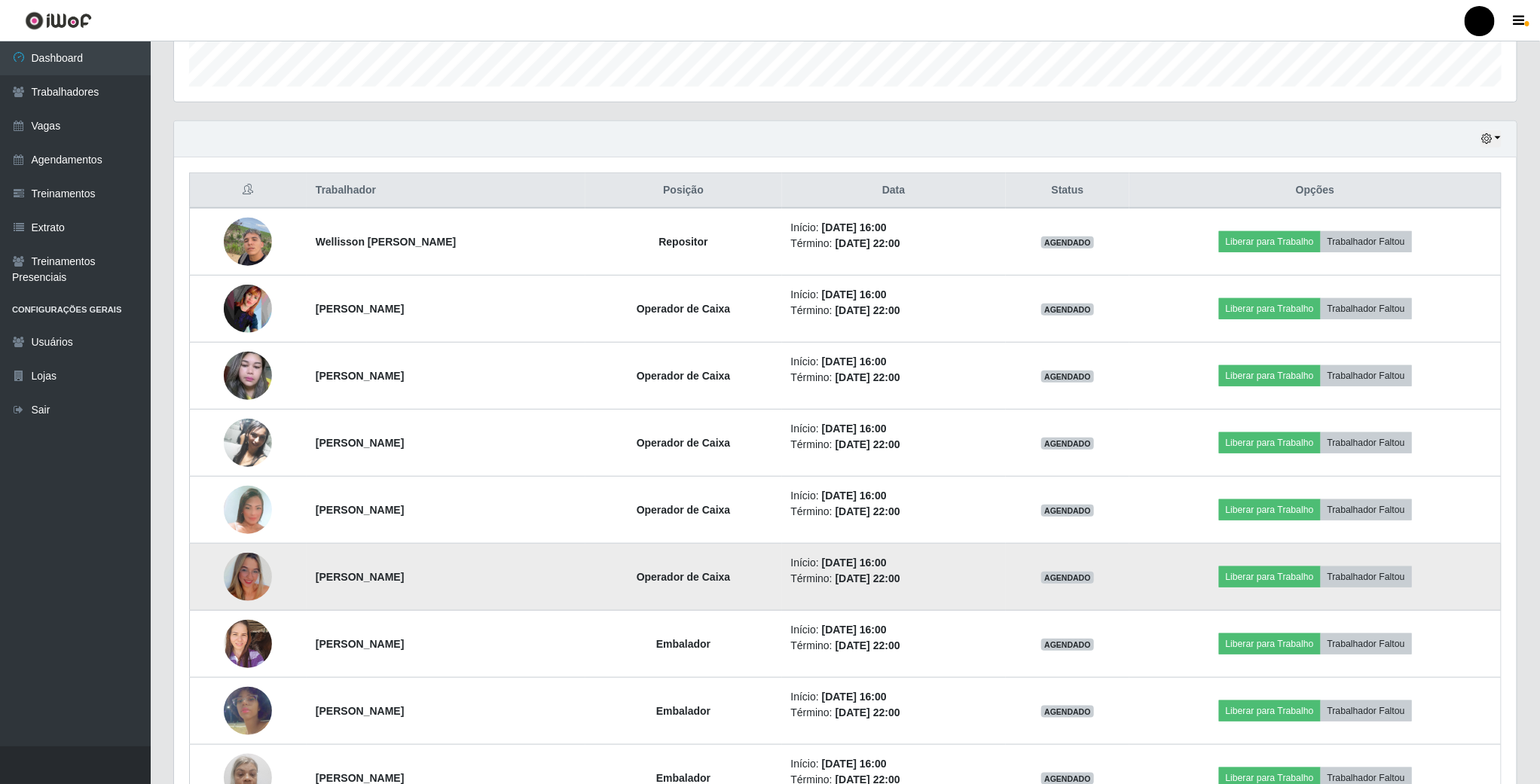
click at [247, 581] on img at bounding box center [248, 577] width 49 height 49
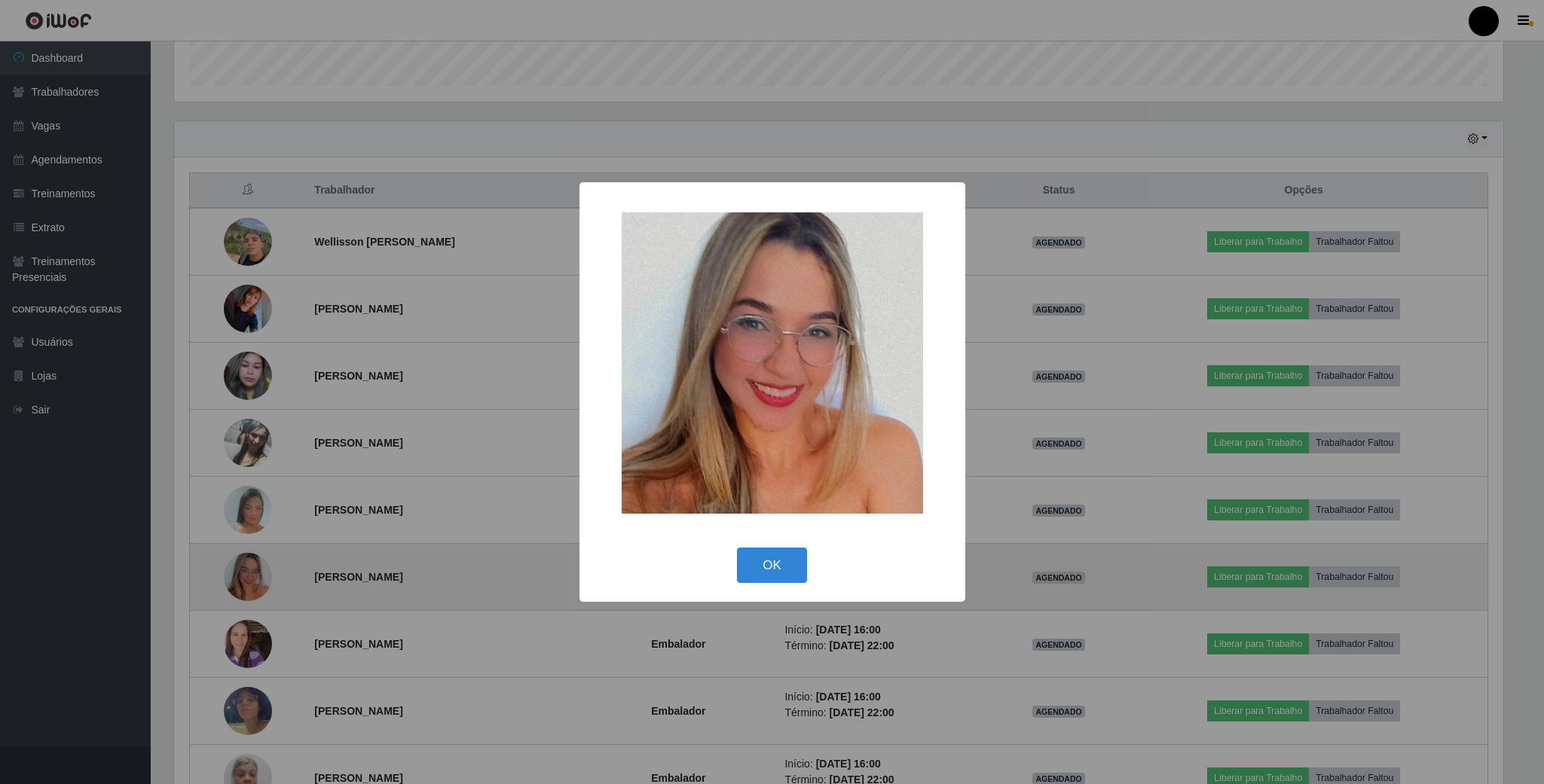
click at [247, 581] on div "× OK Cancel" at bounding box center [772, 392] width 1544 height 784
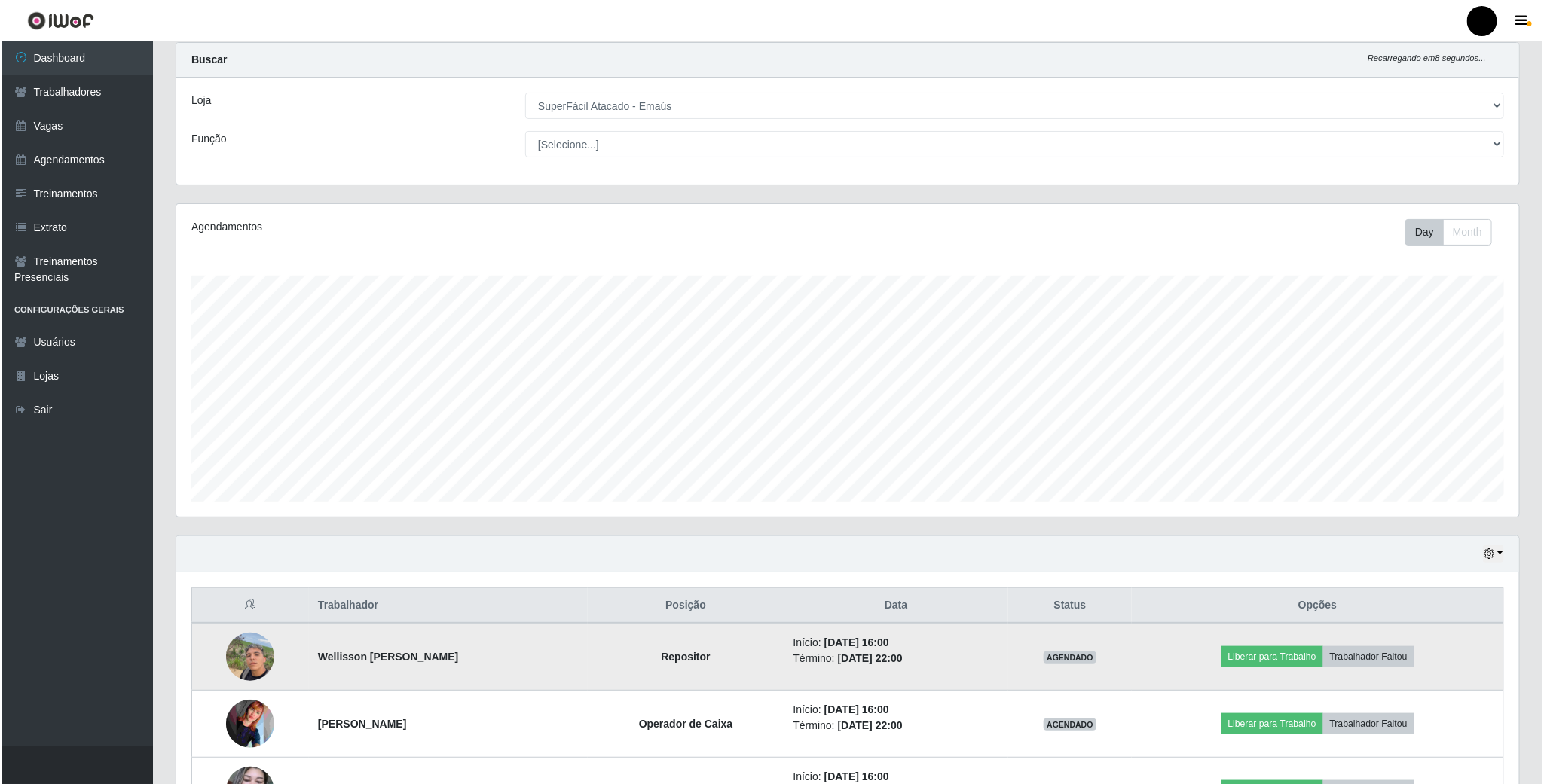
scroll to position [0, 0]
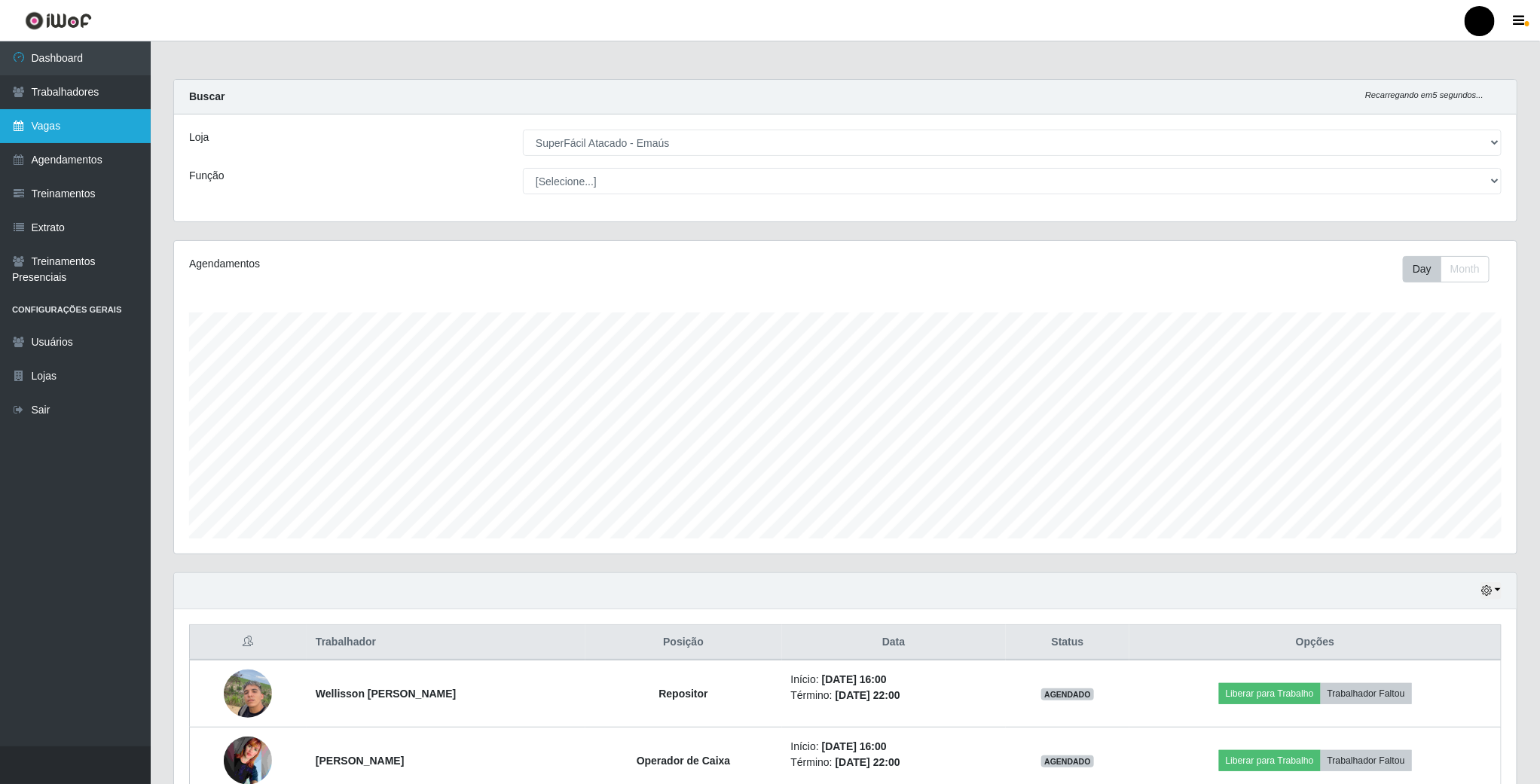
click at [52, 132] on link "Vagas" at bounding box center [75, 126] width 151 height 34
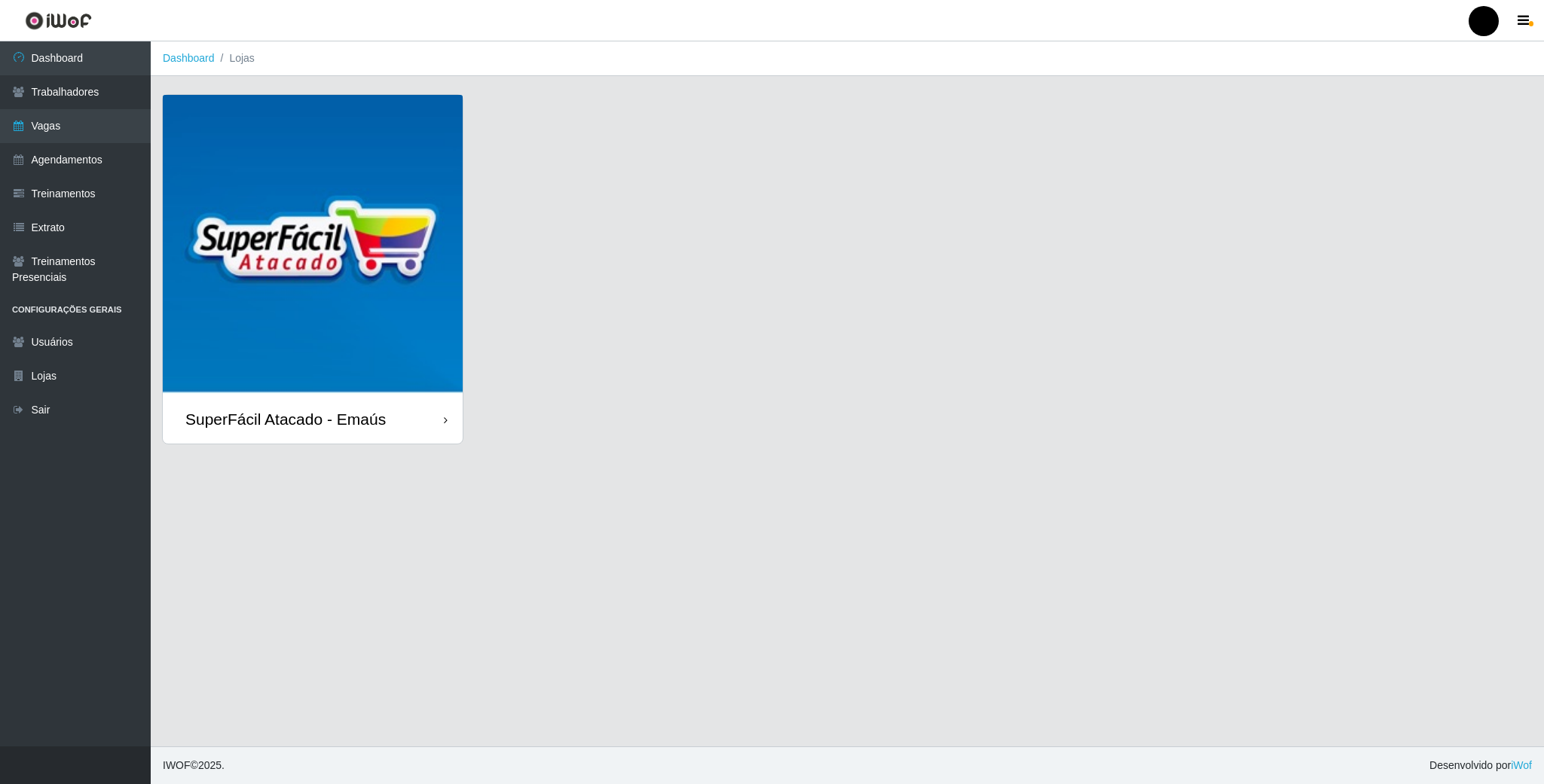
click at [292, 202] on img at bounding box center [313, 245] width 300 height 300
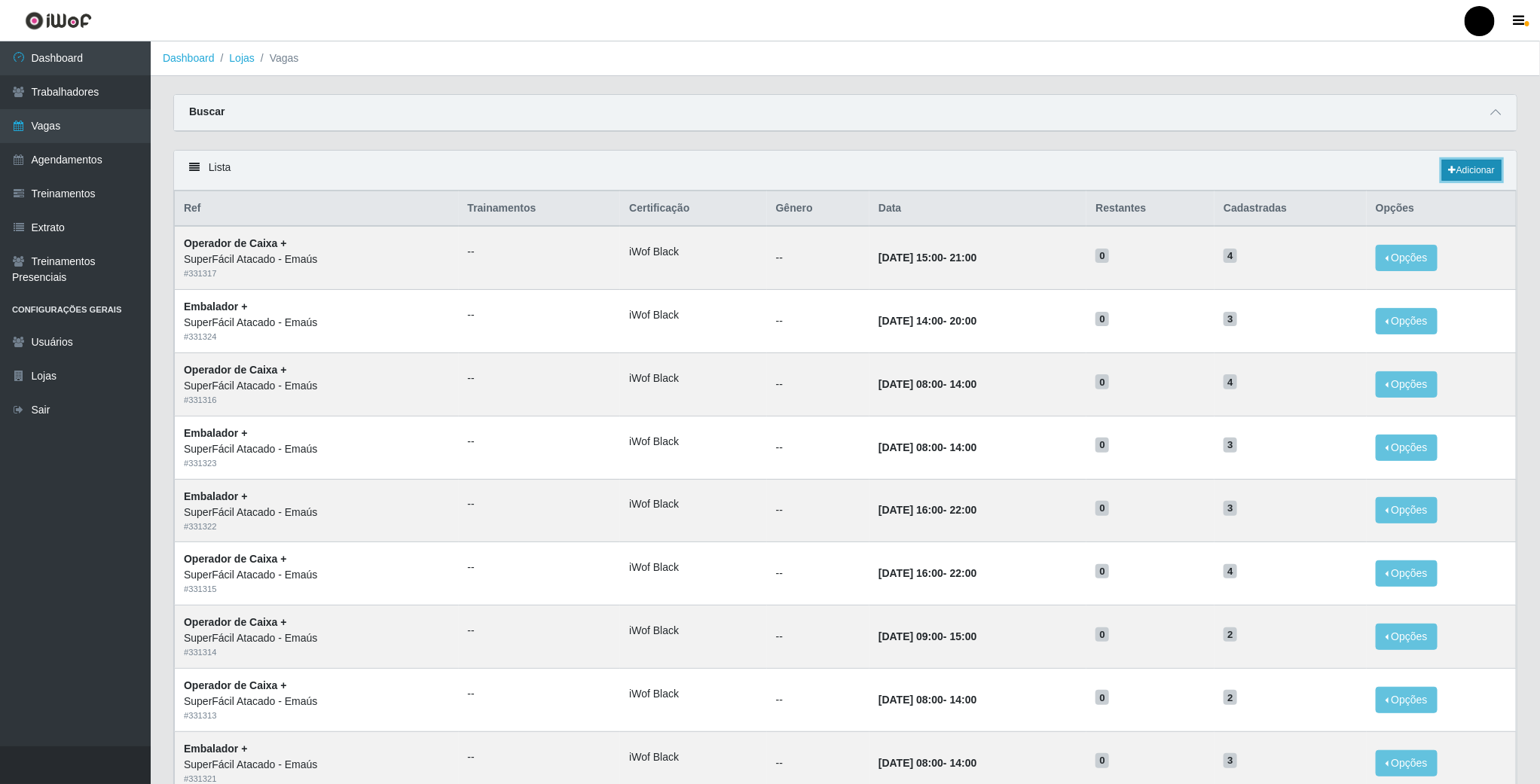
click at [1469, 170] on link "Adicionar" at bounding box center [1472, 170] width 60 height 21
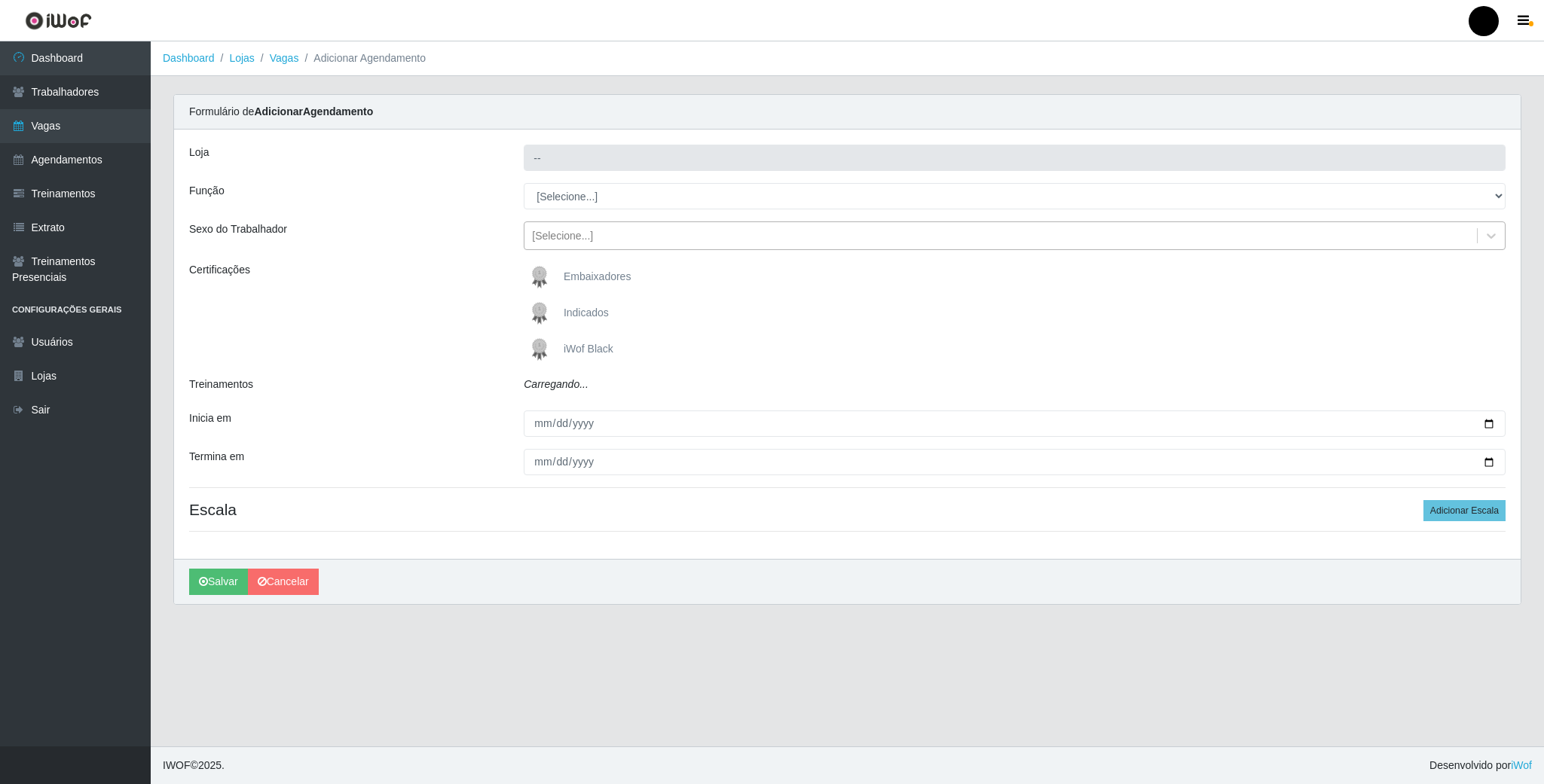
type input "SuperFácil Atacado - Emaús"
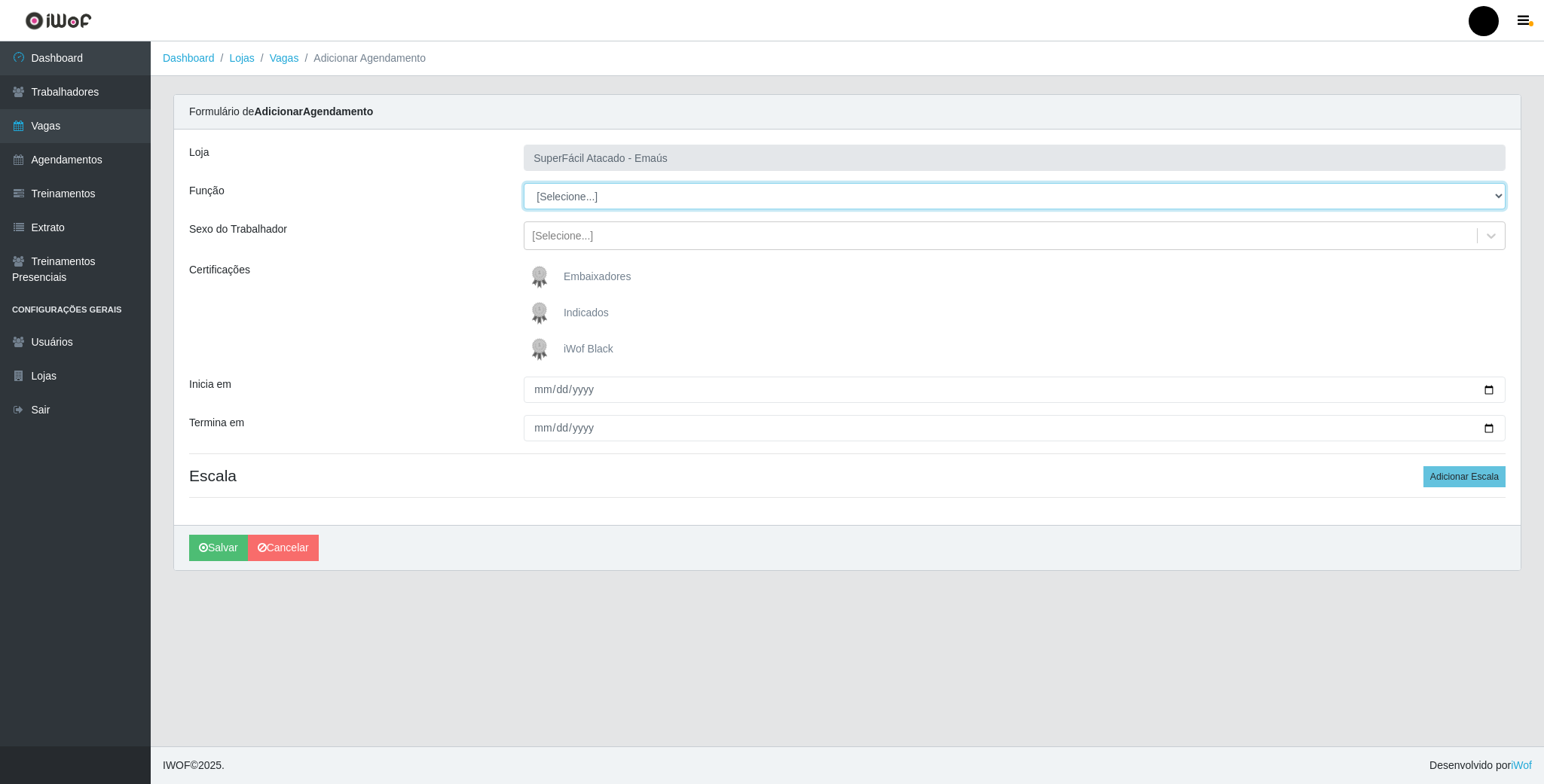
click at [1489, 186] on select "[Selecione...] Auxiliar de Estacionamento Auxiliar de Estacionamento + Auxiliar…" at bounding box center [1015, 196] width 982 height 26
select select "82"
click at [523, 184] on select "[Selecione...] Auxiliar de Estacionamento Auxiliar de Estacionamento + Auxiliar…" at bounding box center [1015, 196] width 982 height 26
click at [536, 358] on img at bounding box center [542, 349] width 36 height 30
click at [0, 0] on input "iWof Black" at bounding box center [0, 0] width 0 height 0
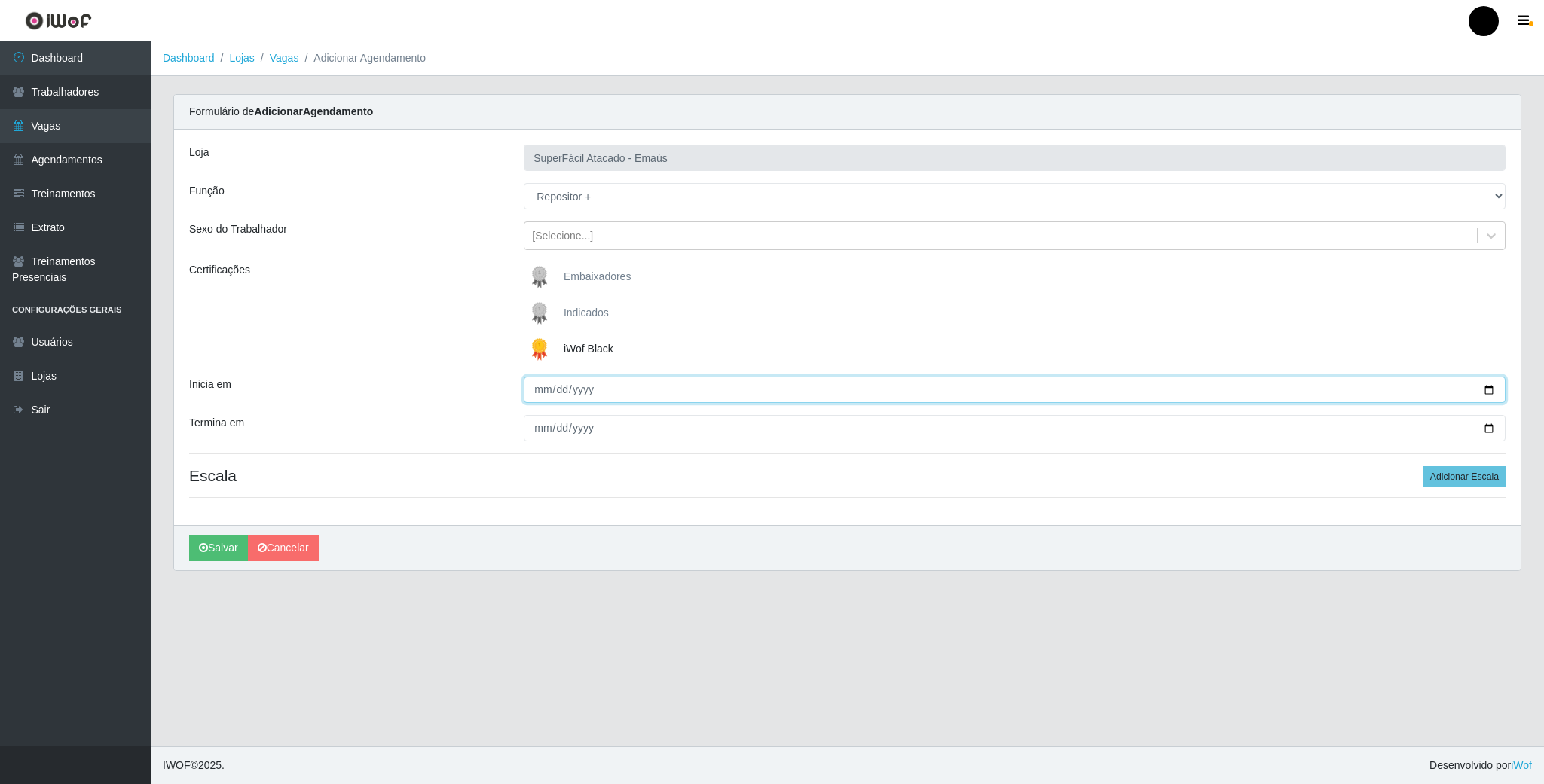
click at [1484, 389] on input "Inicia em" at bounding box center [1015, 389] width 982 height 26
type input "2025-08-16"
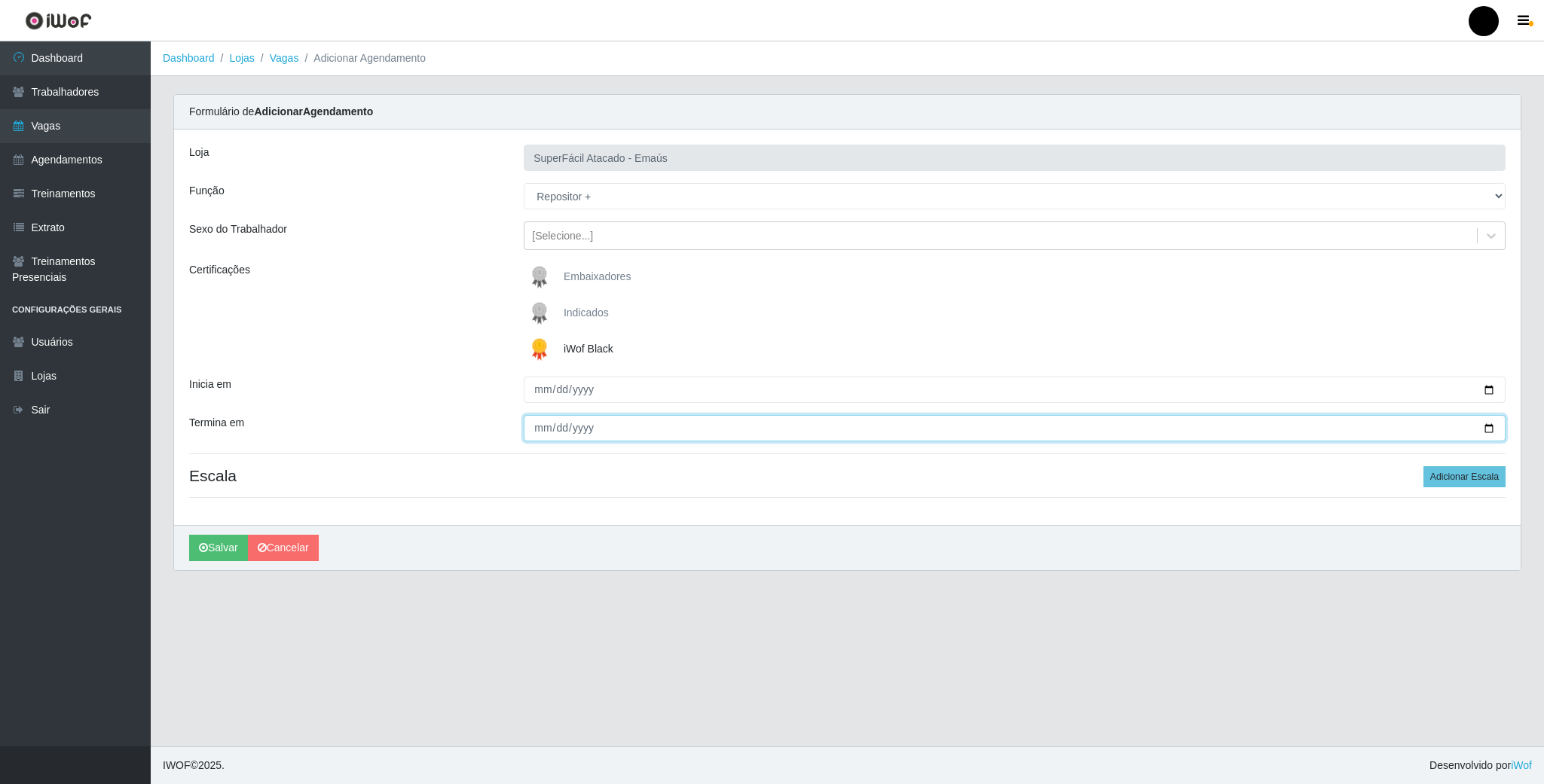
click at [1486, 430] on input "Termina em" at bounding box center [1015, 428] width 982 height 26
type input "2025-08-16"
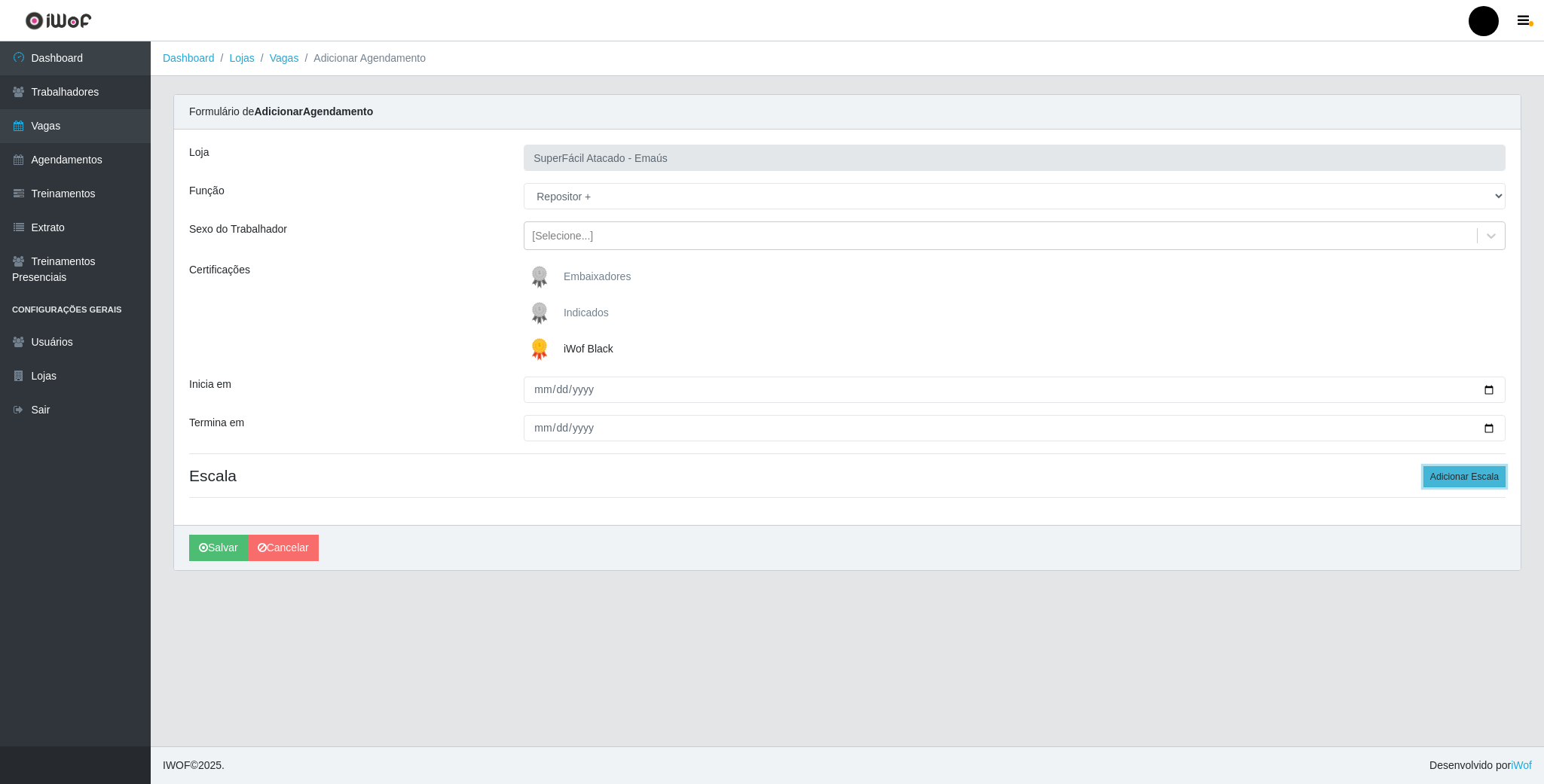
click at [1485, 472] on button "Adicionar Escala" at bounding box center [1465, 476] width 82 height 21
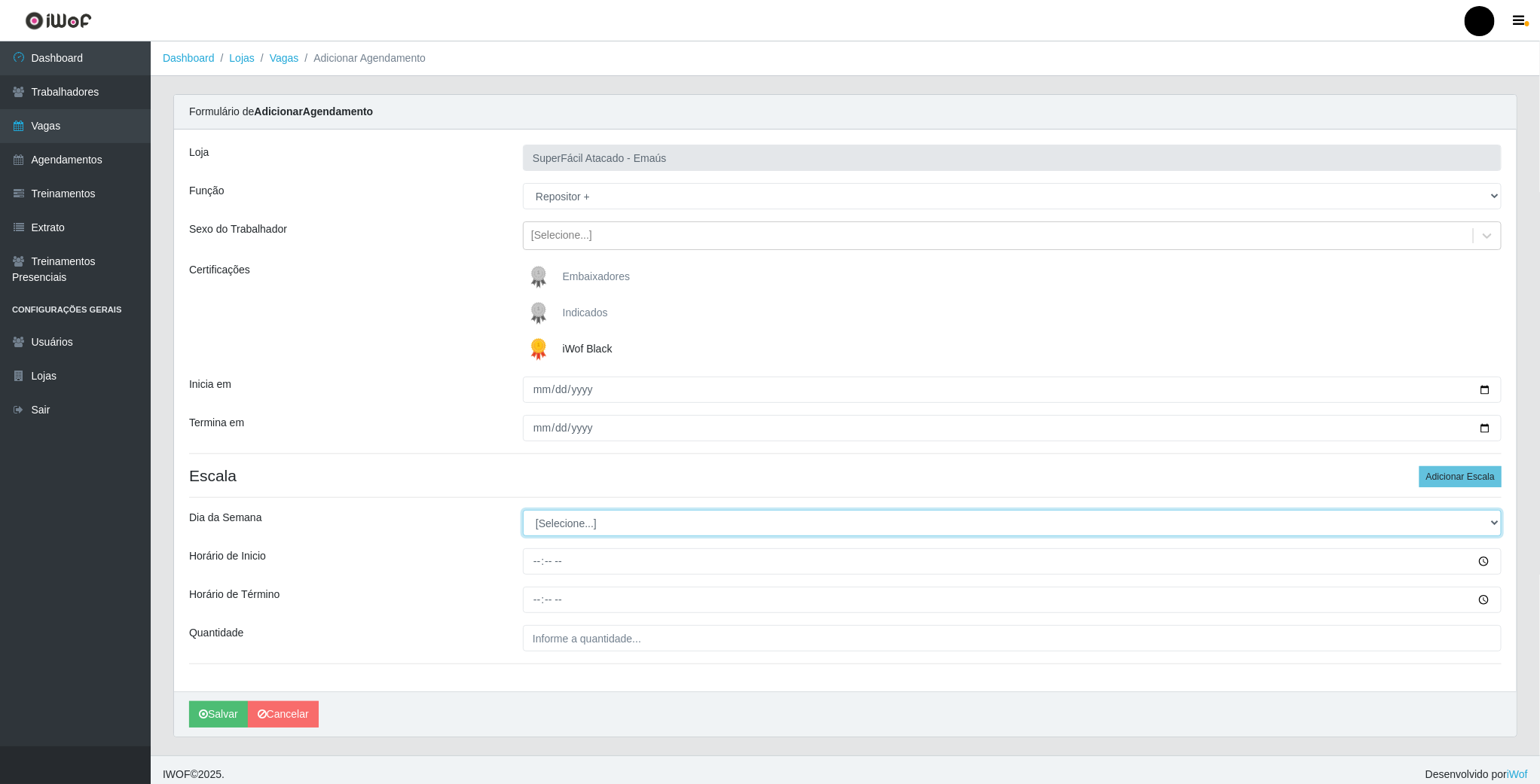
click at [558, 527] on select "[Selecione...] Segunda Terça Quarta Quinta Sexta Sábado Domingo" at bounding box center [1012, 522] width 978 height 26
select select "6"
click at [523, 512] on select "[Selecione...] Segunda Terça Quarta Quinta Sexta Sábado Domingo" at bounding box center [1012, 522] width 978 height 26
click at [541, 569] on input "Horário de Inicio" at bounding box center [1012, 562] width 978 height 26
type input "16:00"
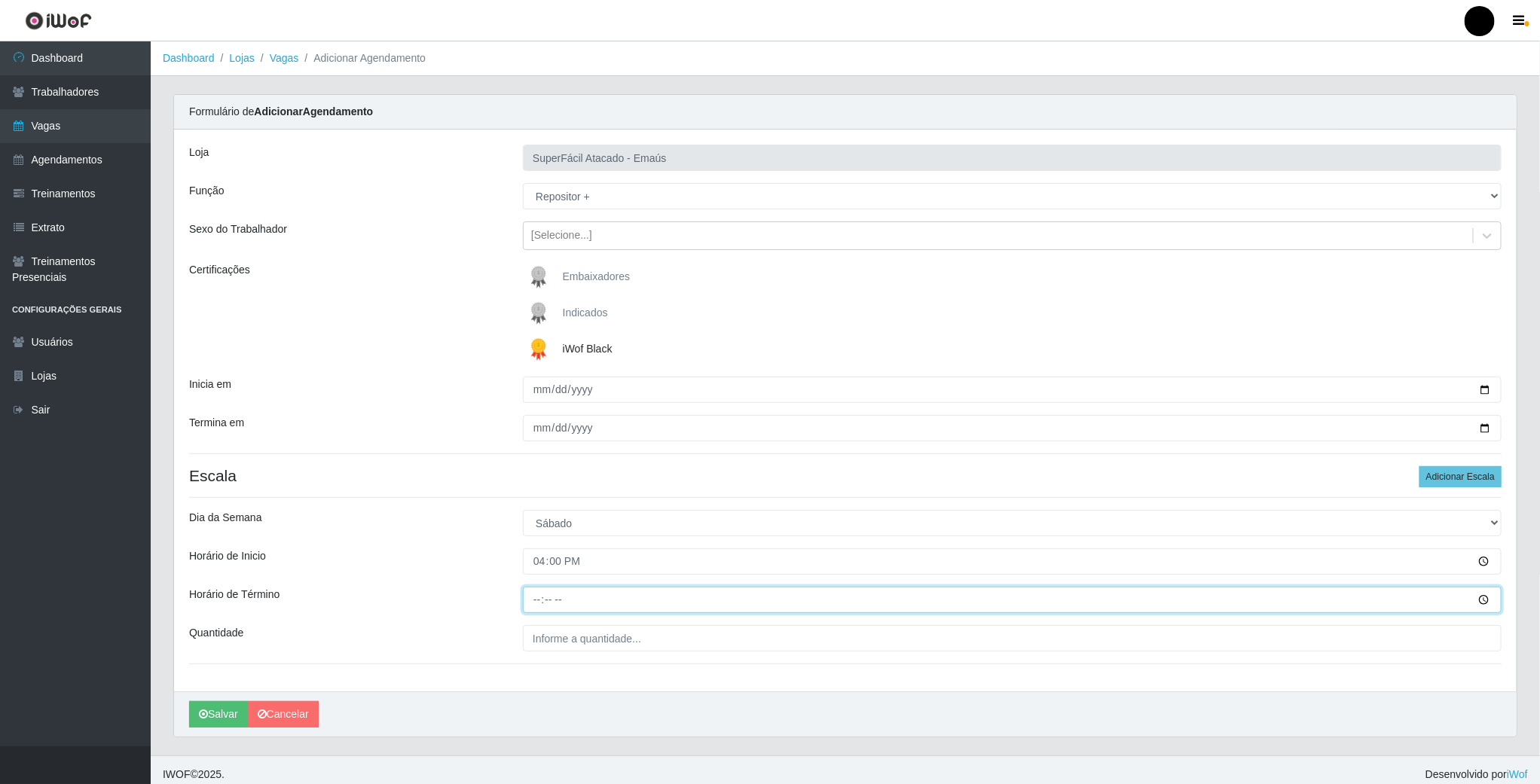
click at [528, 597] on input "Horário de Término" at bounding box center [1012, 600] width 978 height 26
type input "22:00"
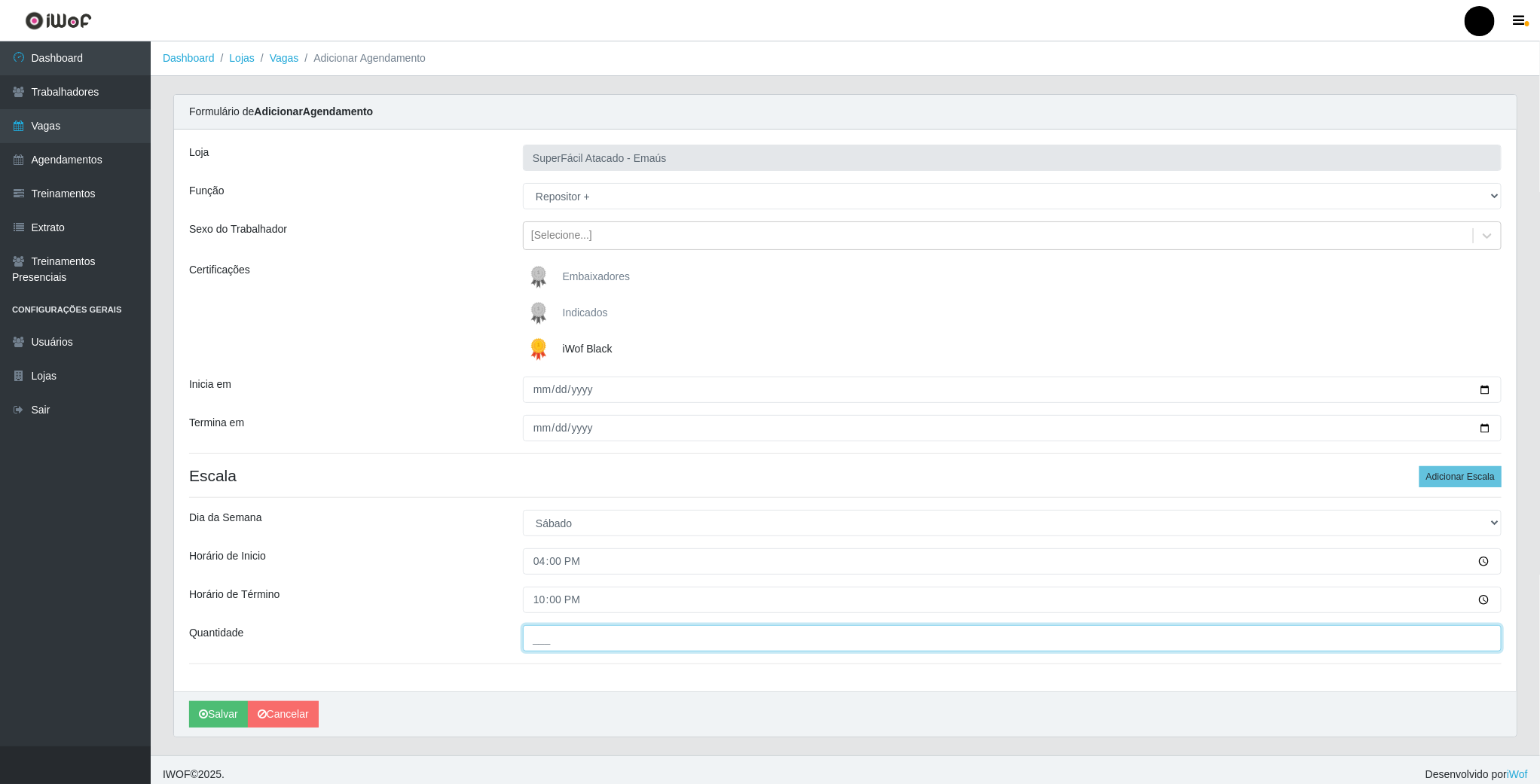
click at [580, 635] on input "___" at bounding box center [1012, 638] width 978 height 26
type input "01_"
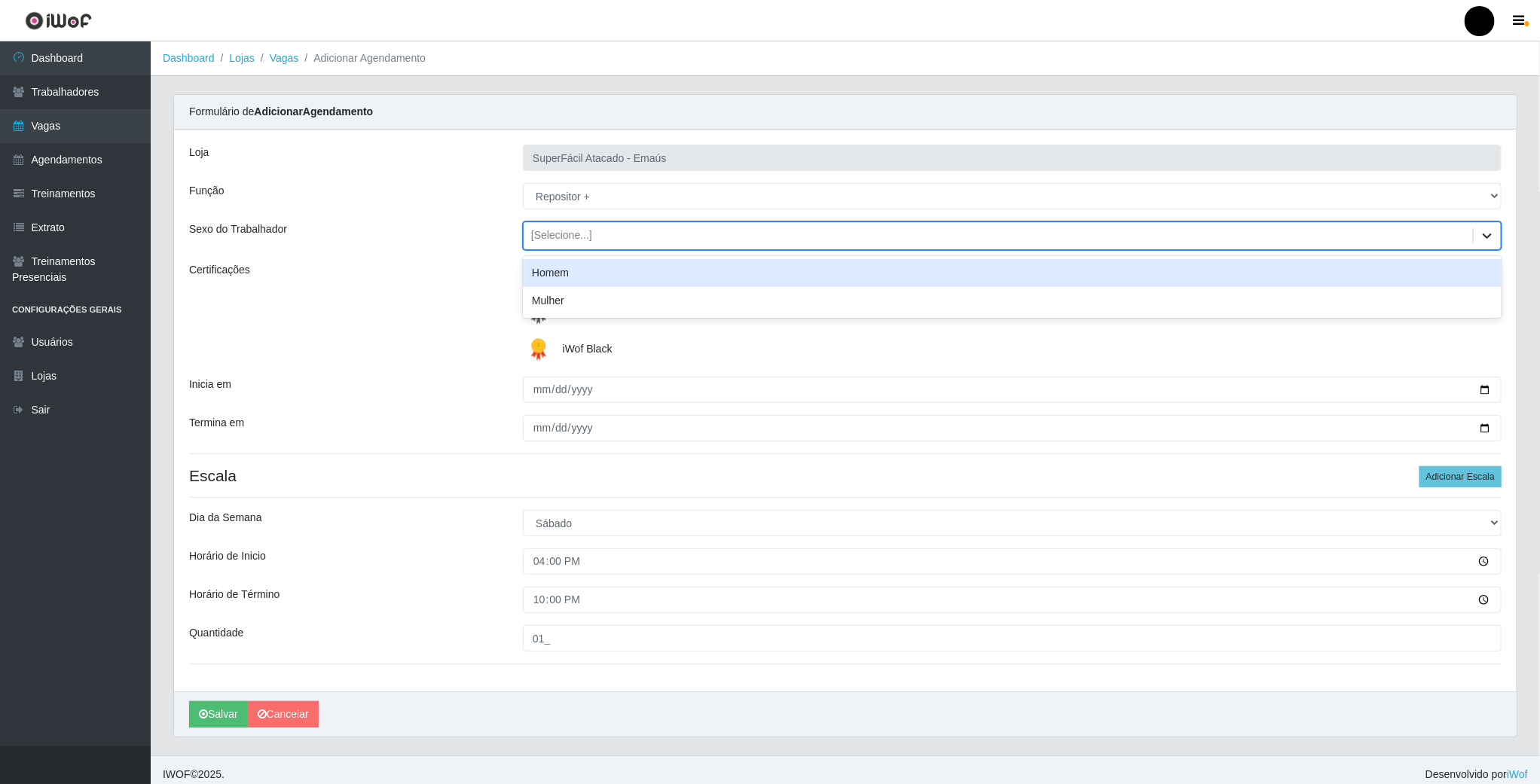
click at [1479, 244] on icon at bounding box center [1487, 236] width 15 height 15
click at [1009, 281] on div "Homem" at bounding box center [1012, 273] width 978 height 28
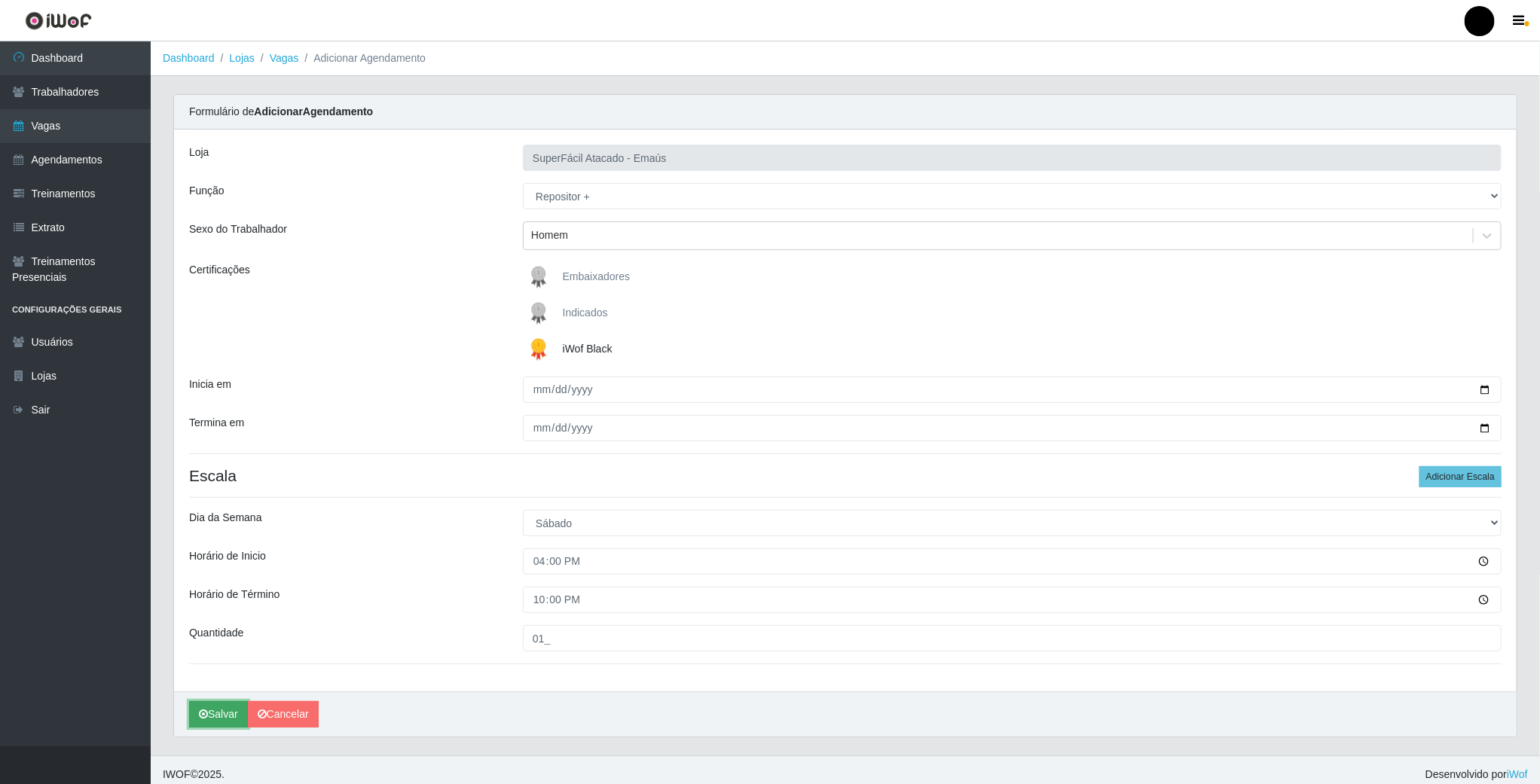
click at [220, 712] on button "Salvar" at bounding box center [218, 714] width 59 height 26
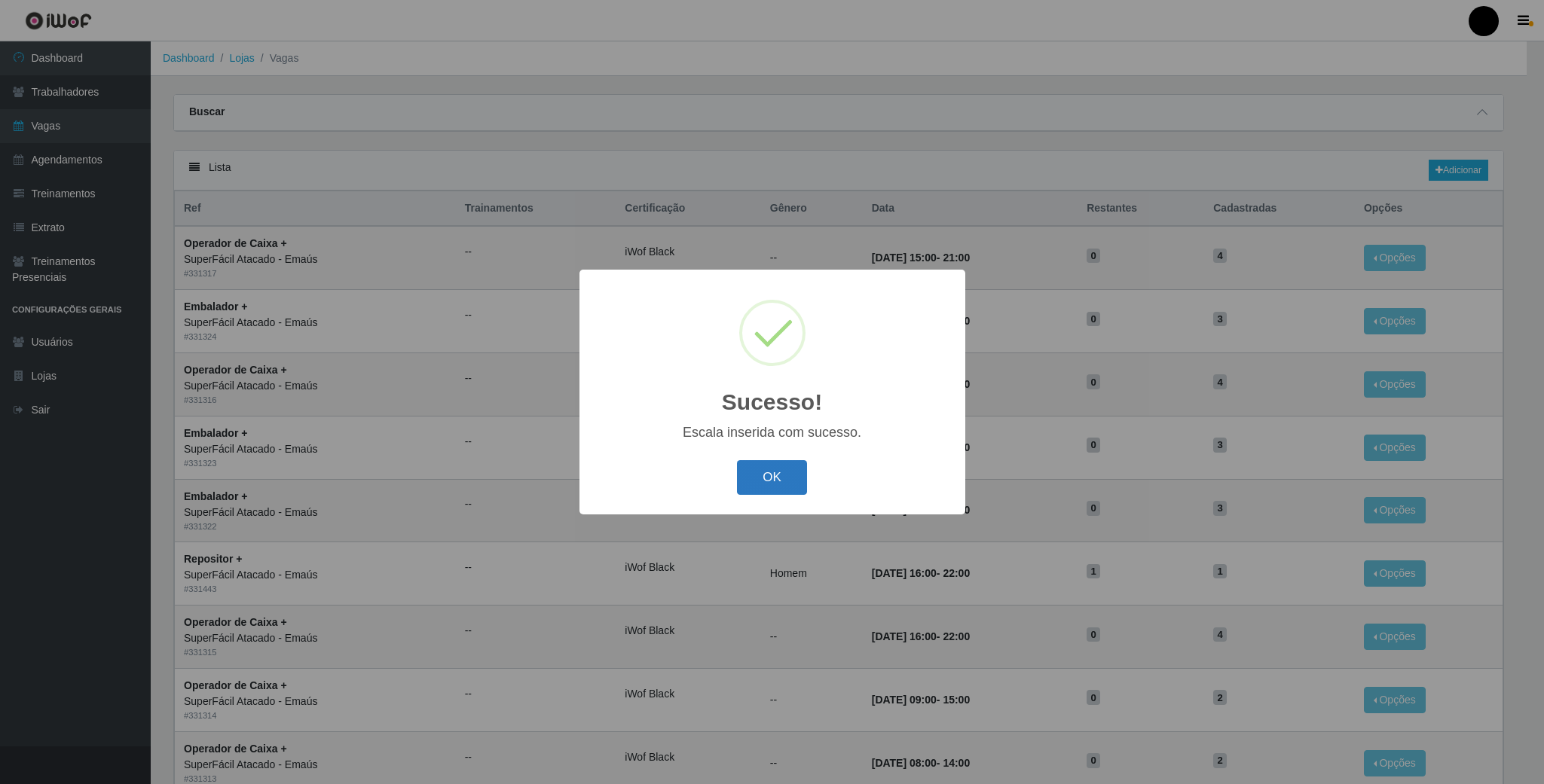
click at [747, 484] on button "OK" at bounding box center [772, 478] width 70 height 36
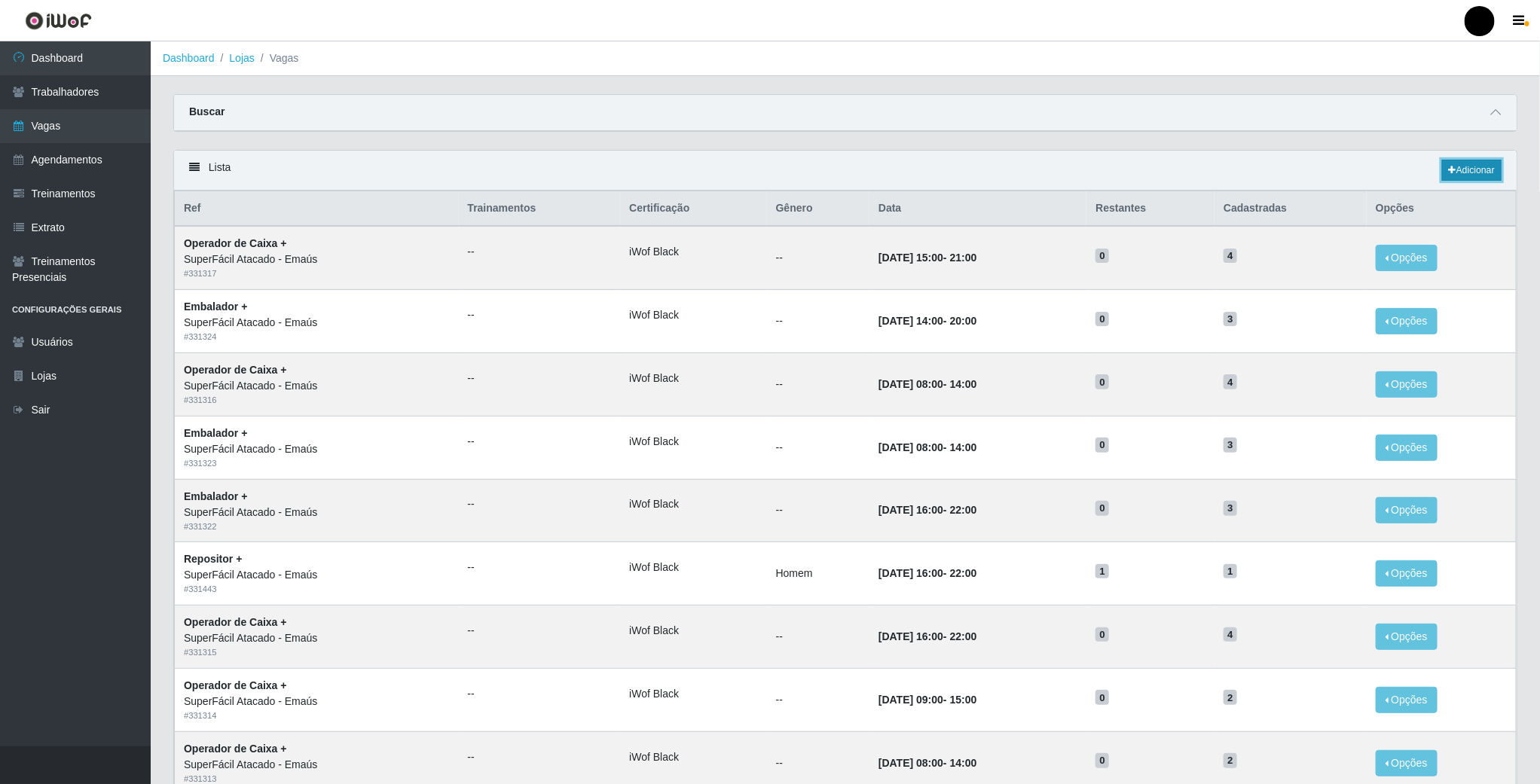
click at [1456, 163] on link "Adicionar" at bounding box center [1472, 170] width 60 height 21
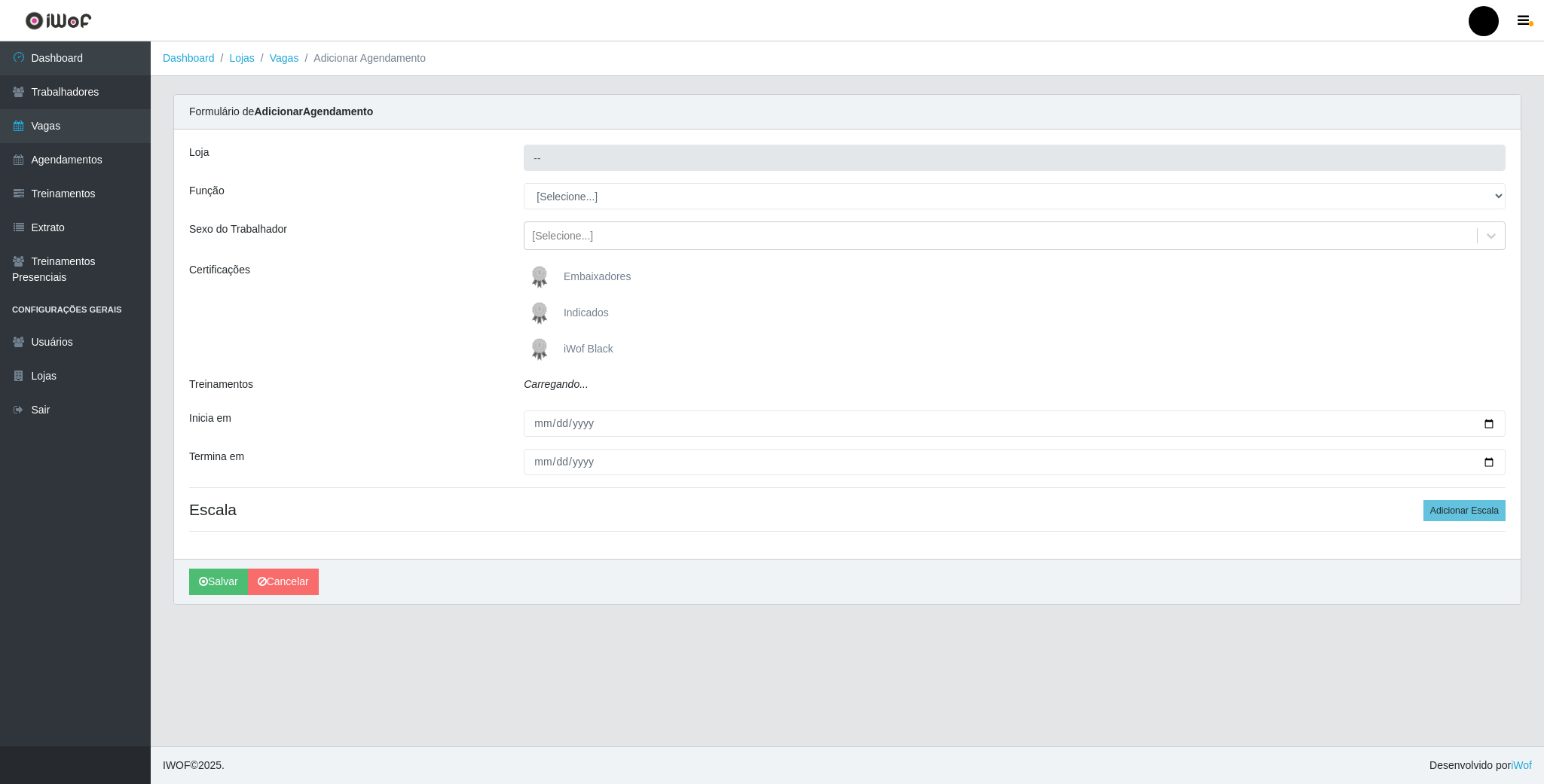
type input "SuperFácil Atacado - Emaús"
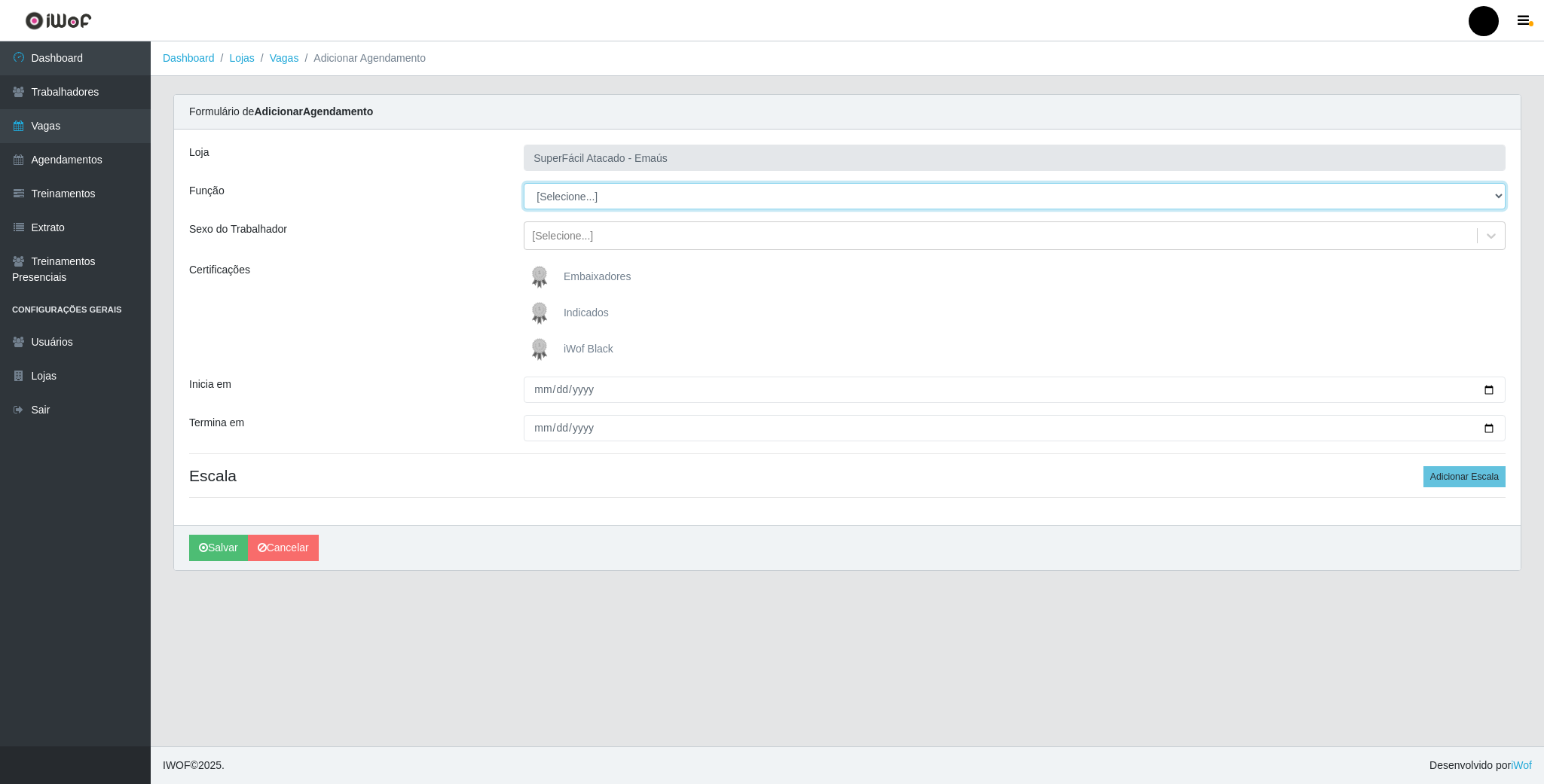
click at [1493, 199] on select "[Selecione...] Auxiliar de Estacionamento Auxiliar de Estacionamento + Auxiliar…" at bounding box center [1015, 196] width 982 height 26
select select "82"
click at [523, 184] on select "[Selecione...] Auxiliar de Estacionamento Auxiliar de Estacionamento + Auxiliar…" at bounding box center [1015, 196] width 982 height 26
click at [859, 233] on div "[Selecione...]" at bounding box center [1000, 236] width 952 height 25
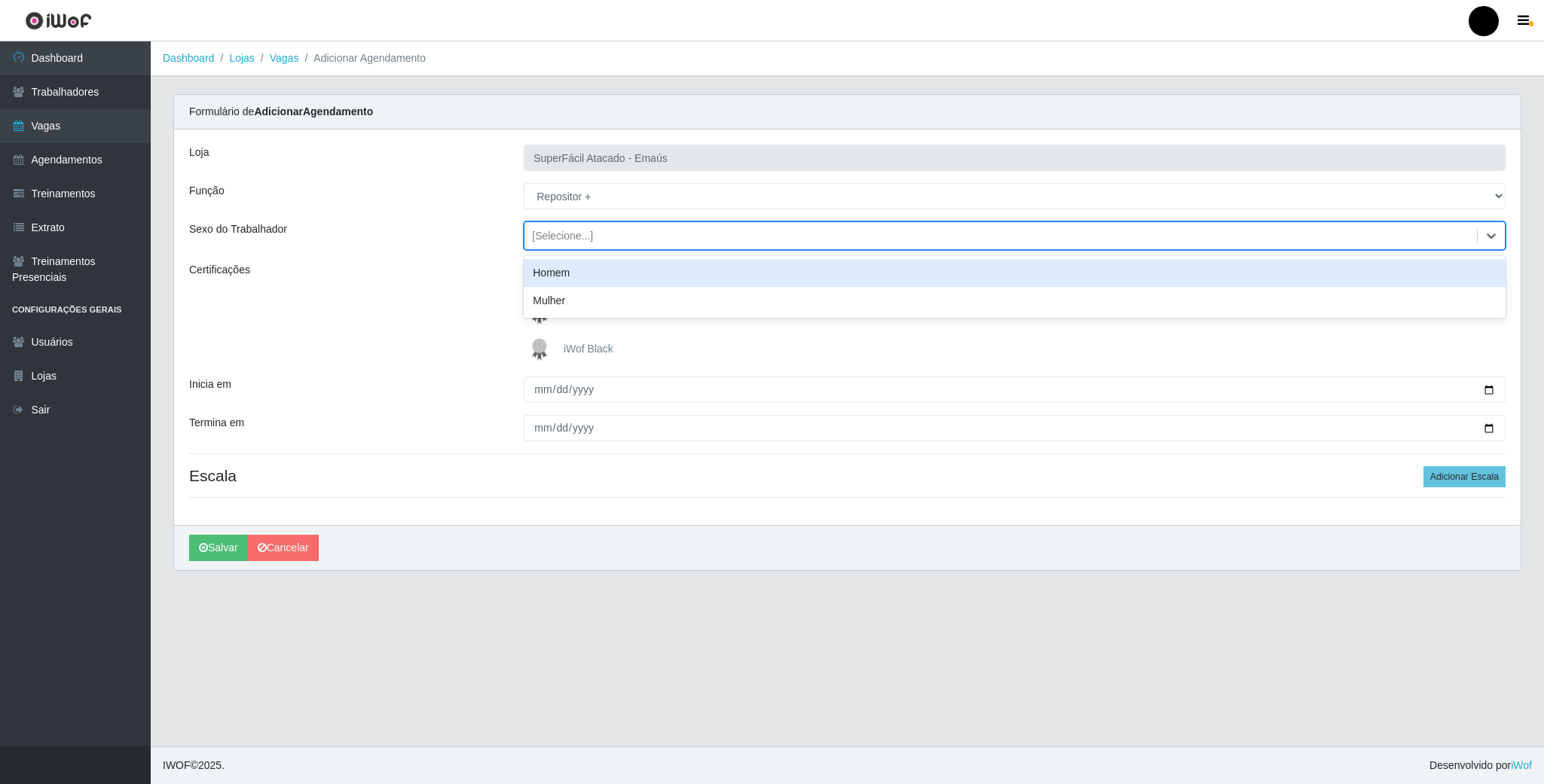
click at [697, 279] on div "Homem" at bounding box center [1015, 273] width 982 height 28
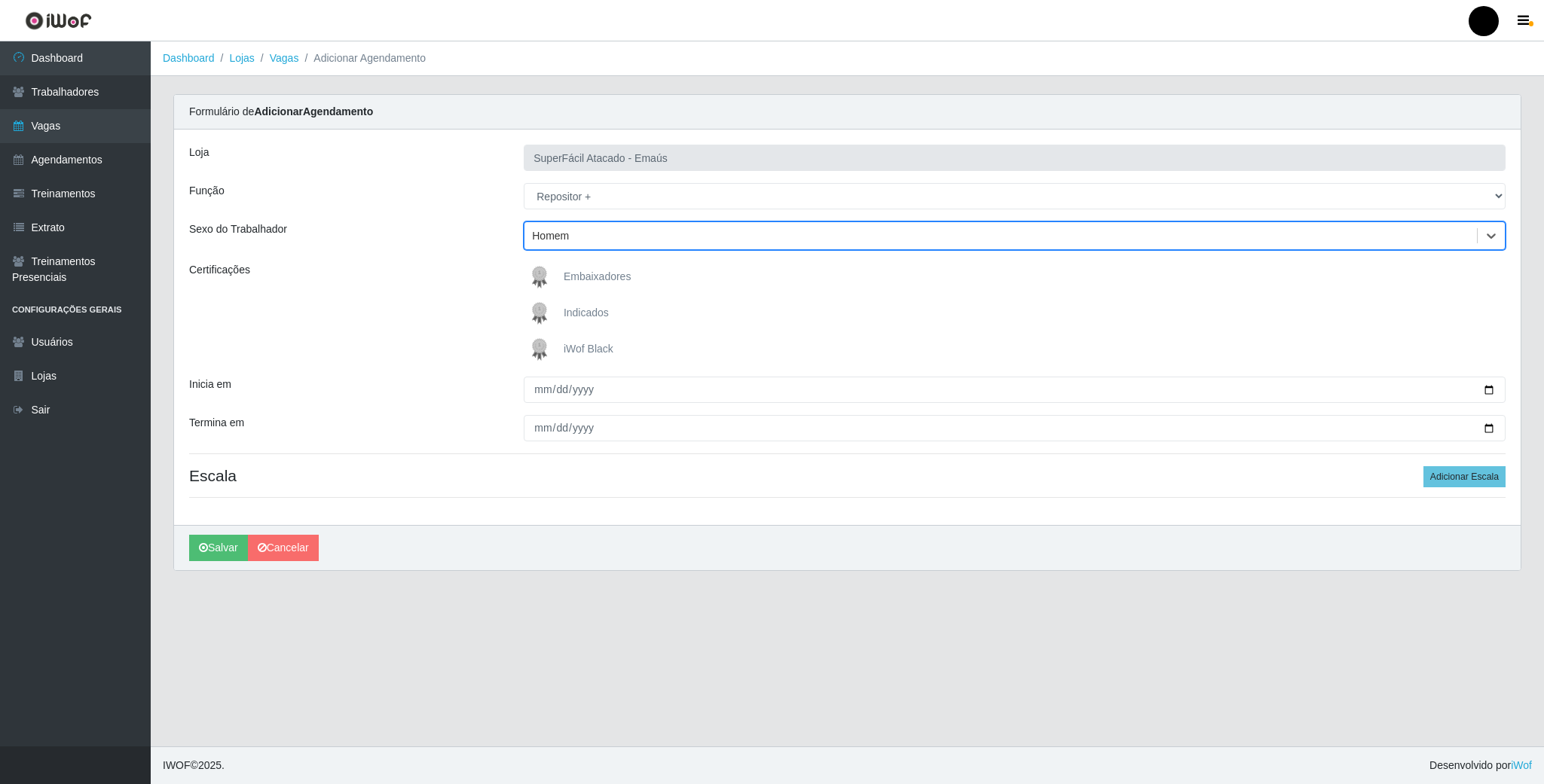
click at [549, 349] on img at bounding box center [542, 349] width 36 height 30
click at [0, 0] on input "iWof Black" at bounding box center [0, 0] width 0 height 0
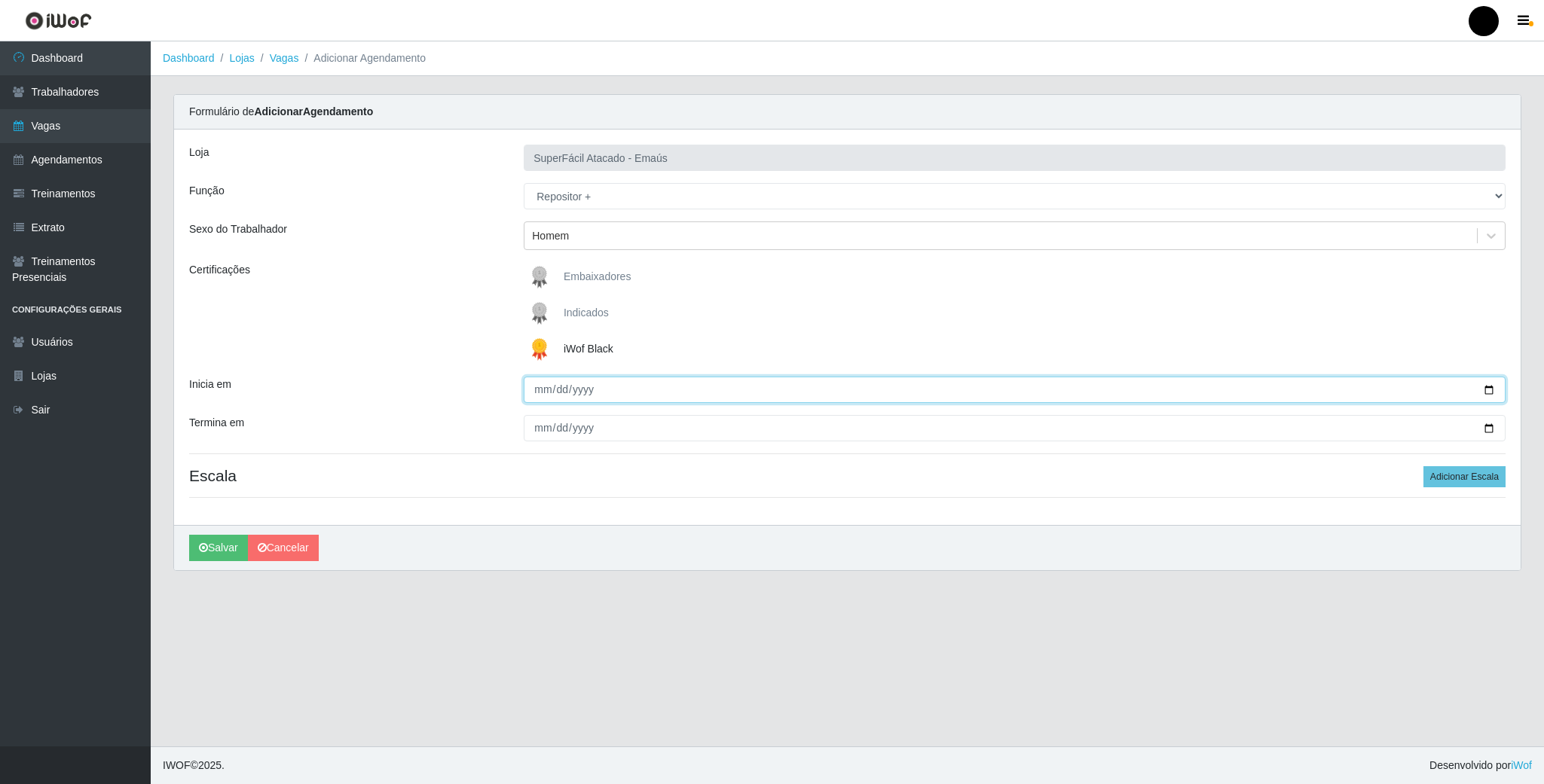
click at [1488, 394] on input "Inicia em" at bounding box center [1015, 389] width 982 height 26
type input "2025-08-17"
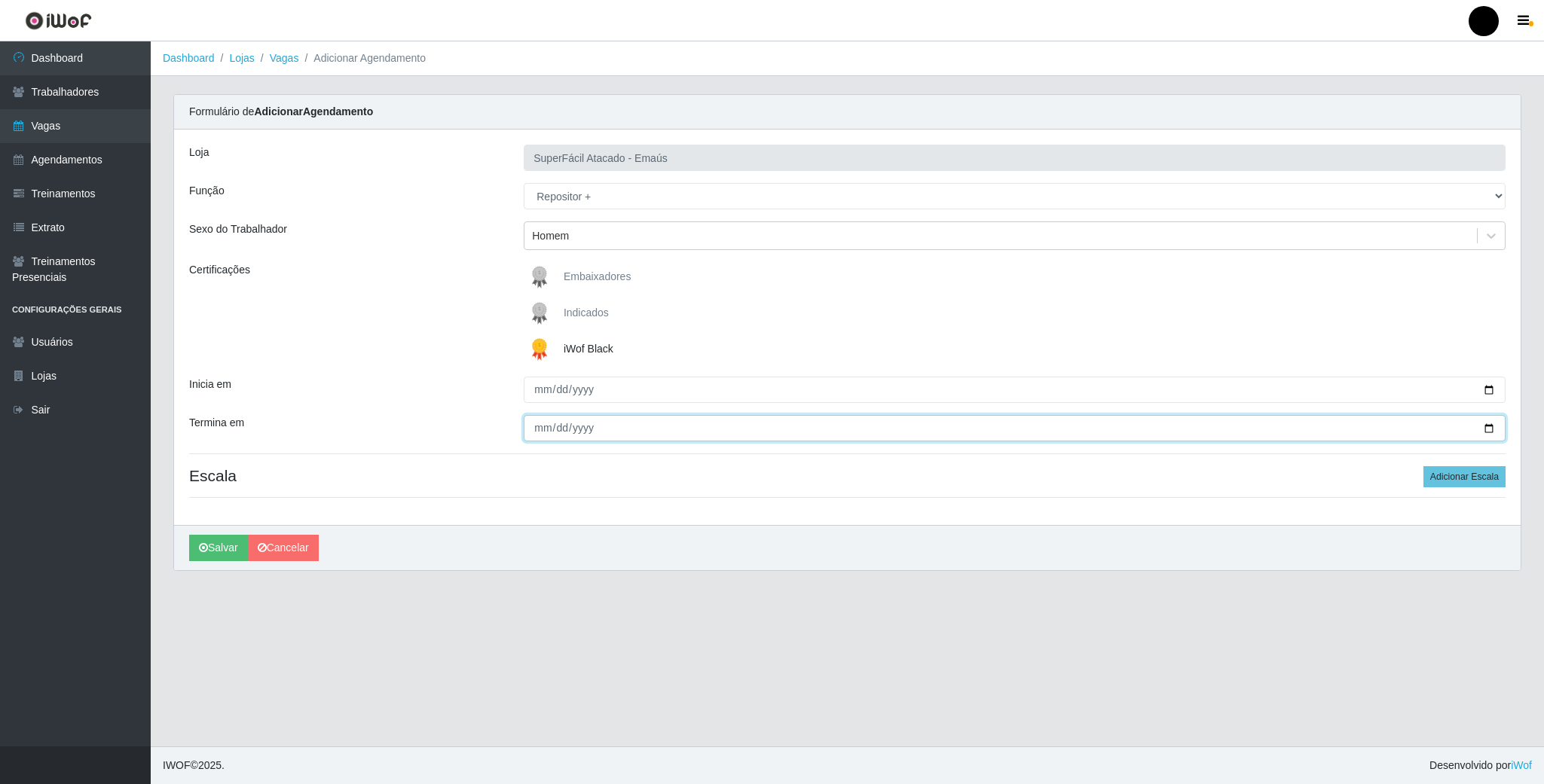
click at [1495, 437] on input "Termina em" at bounding box center [1015, 428] width 982 height 26
click at [1497, 425] on input "Termina em" at bounding box center [1015, 428] width 982 height 26
click at [1493, 436] on input "Termina em" at bounding box center [1015, 428] width 982 height 26
type input "2025-08-17"
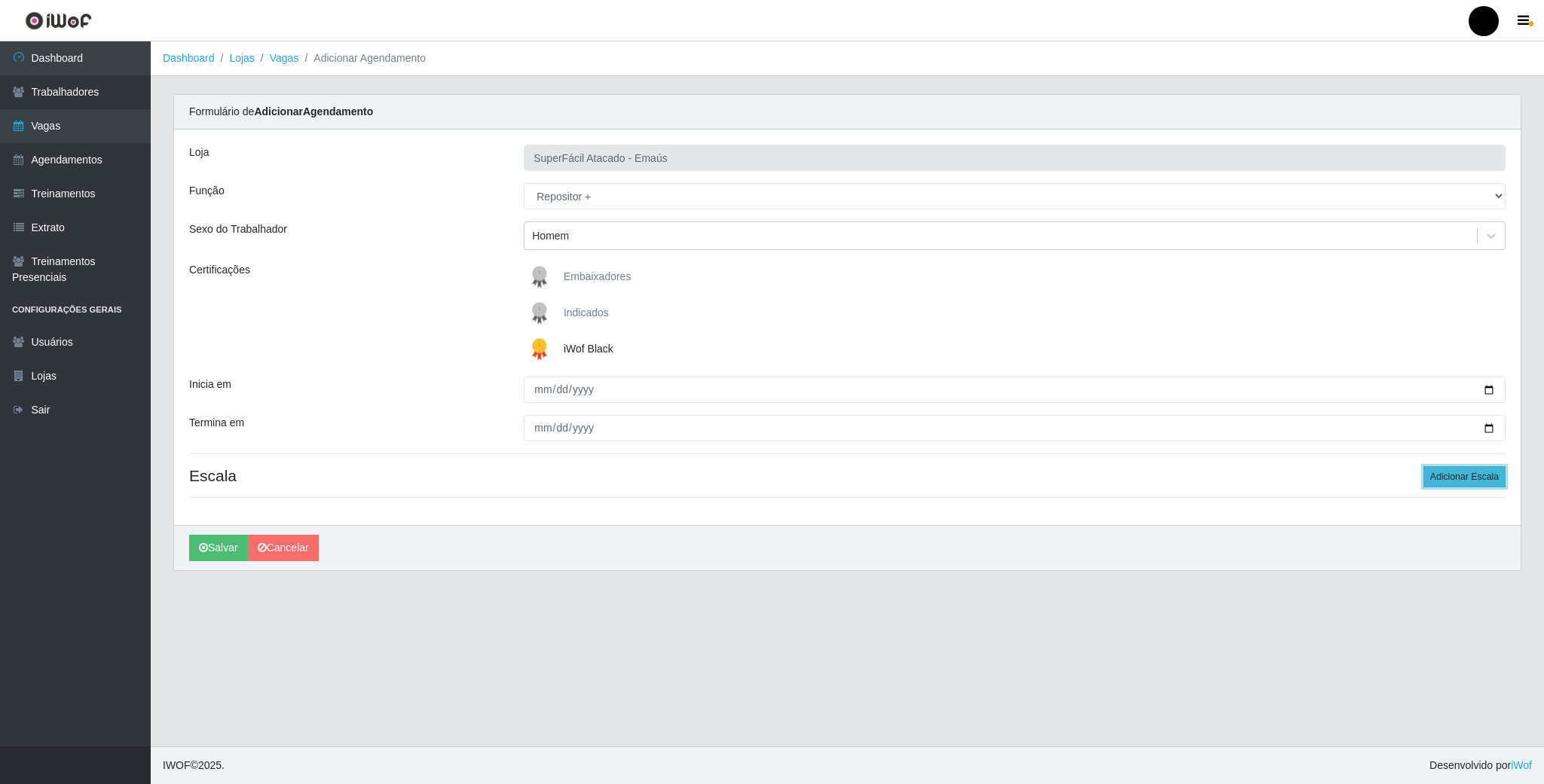
click at [1434, 479] on button "Adicionar Escala" at bounding box center [1465, 476] width 82 height 21
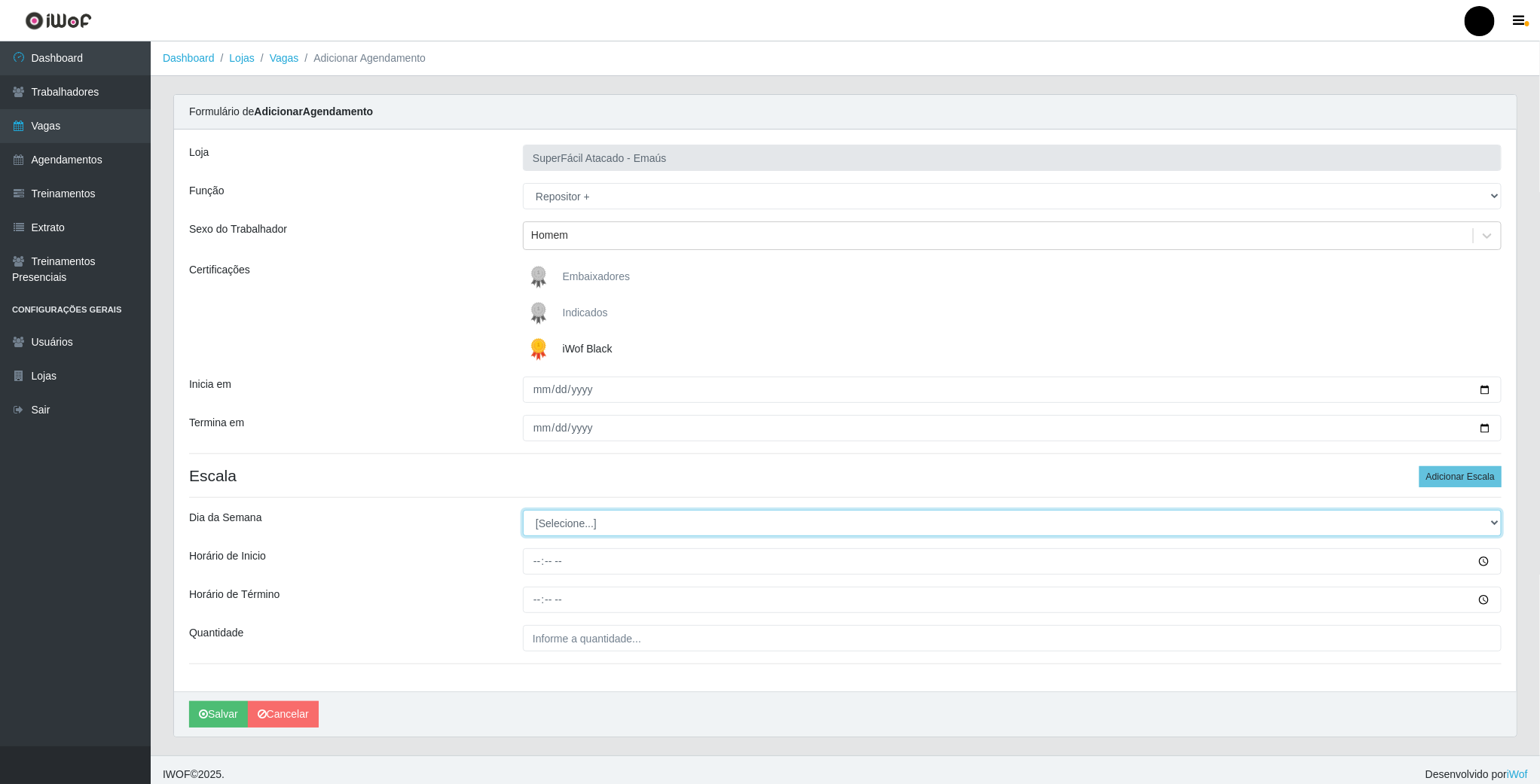
click at [601, 527] on select "[Selecione...] Segunda Terça Quarta Quinta Sexta Sábado Domingo" at bounding box center [1012, 522] width 978 height 26
select select "0"
click at [523, 512] on select "[Selecione...] Segunda Terça Quarta Quinta Sexta Sábado Domingo" at bounding box center [1012, 522] width 978 height 26
click at [534, 562] on input "Horário de Inicio" at bounding box center [1012, 562] width 978 height 26
type input "15:00"
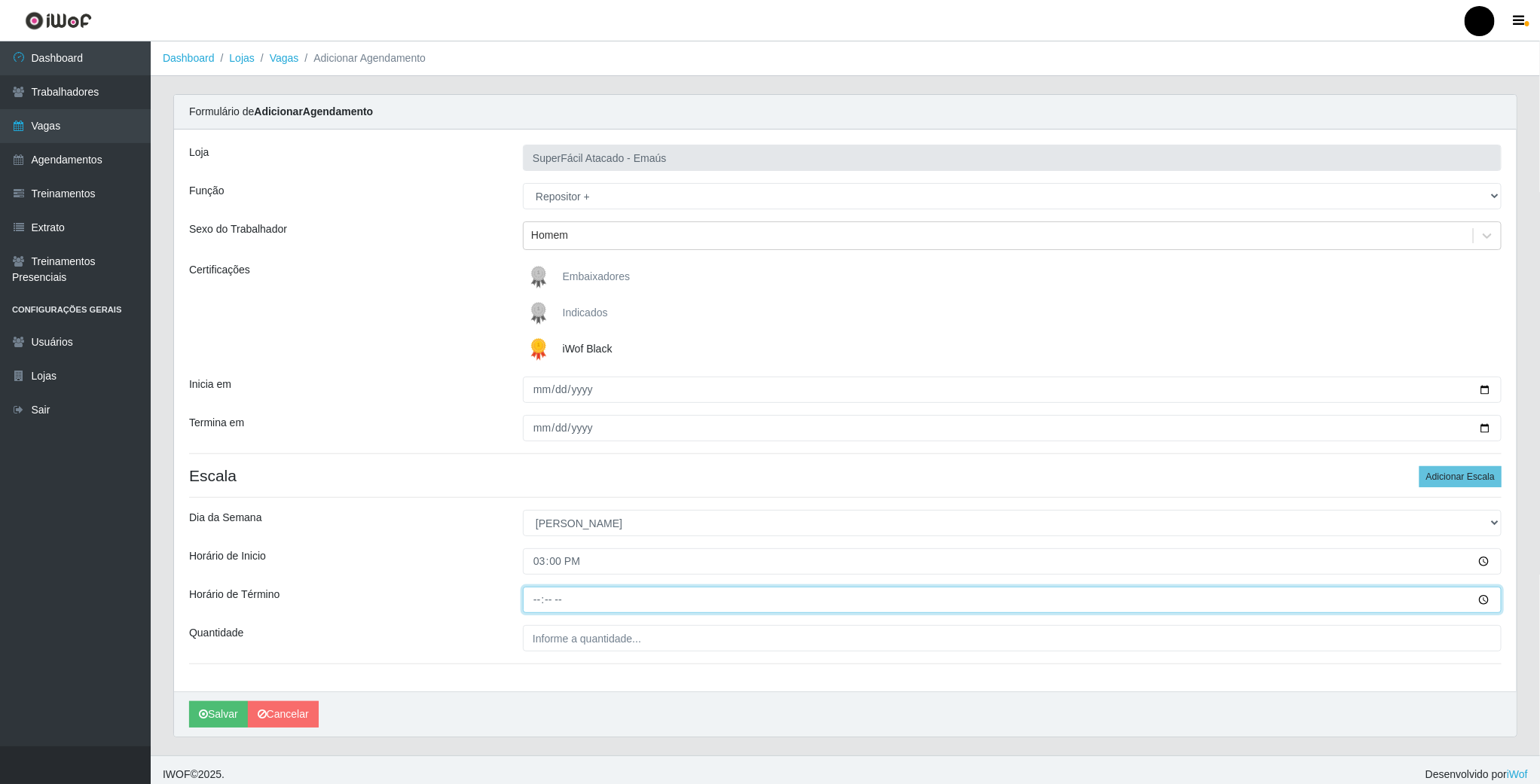
click at [540, 608] on input "Horário de Término" at bounding box center [1012, 600] width 978 height 26
type input "21:00"
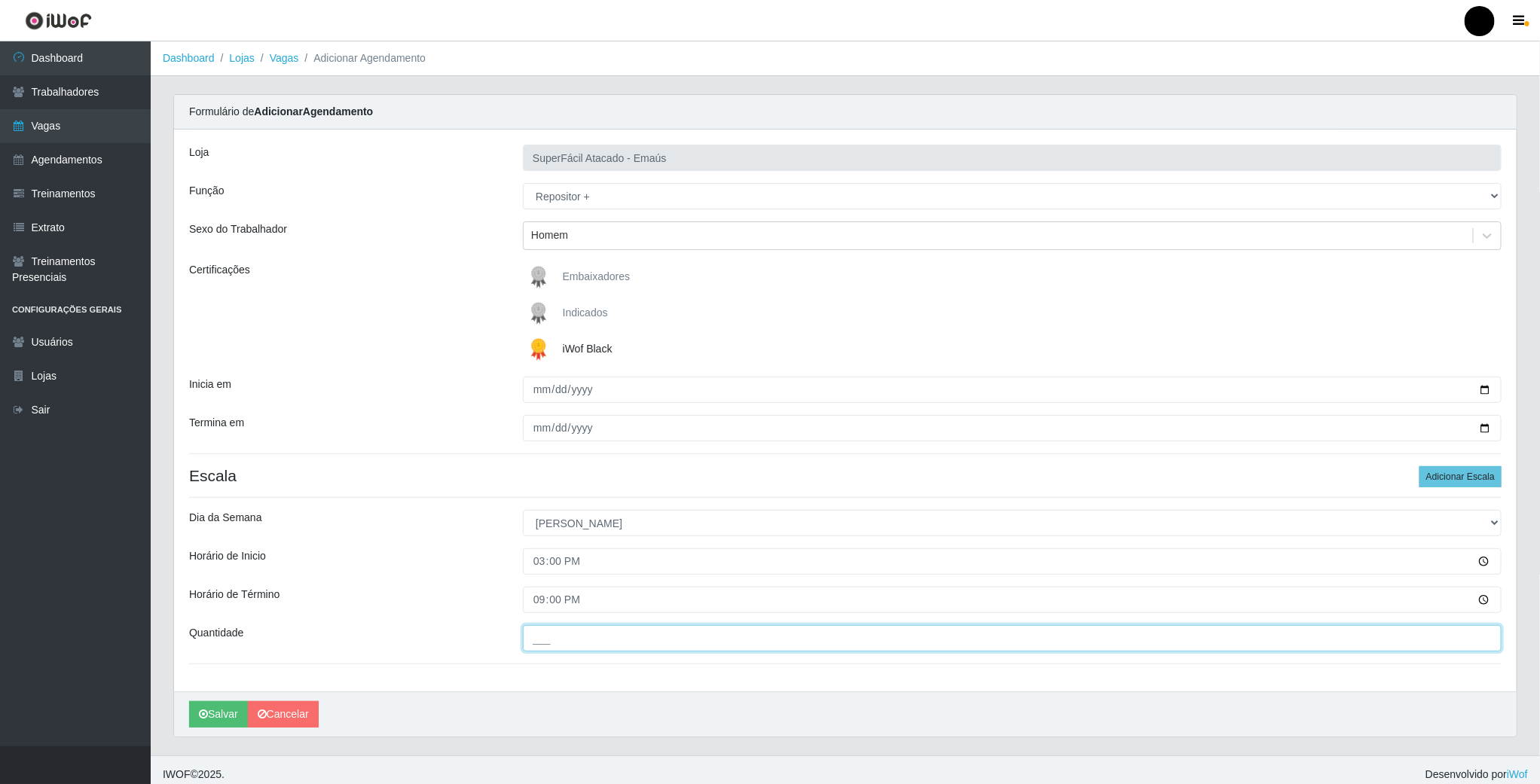
click at [542, 647] on input "___" at bounding box center [1012, 638] width 978 height 26
type input "01_"
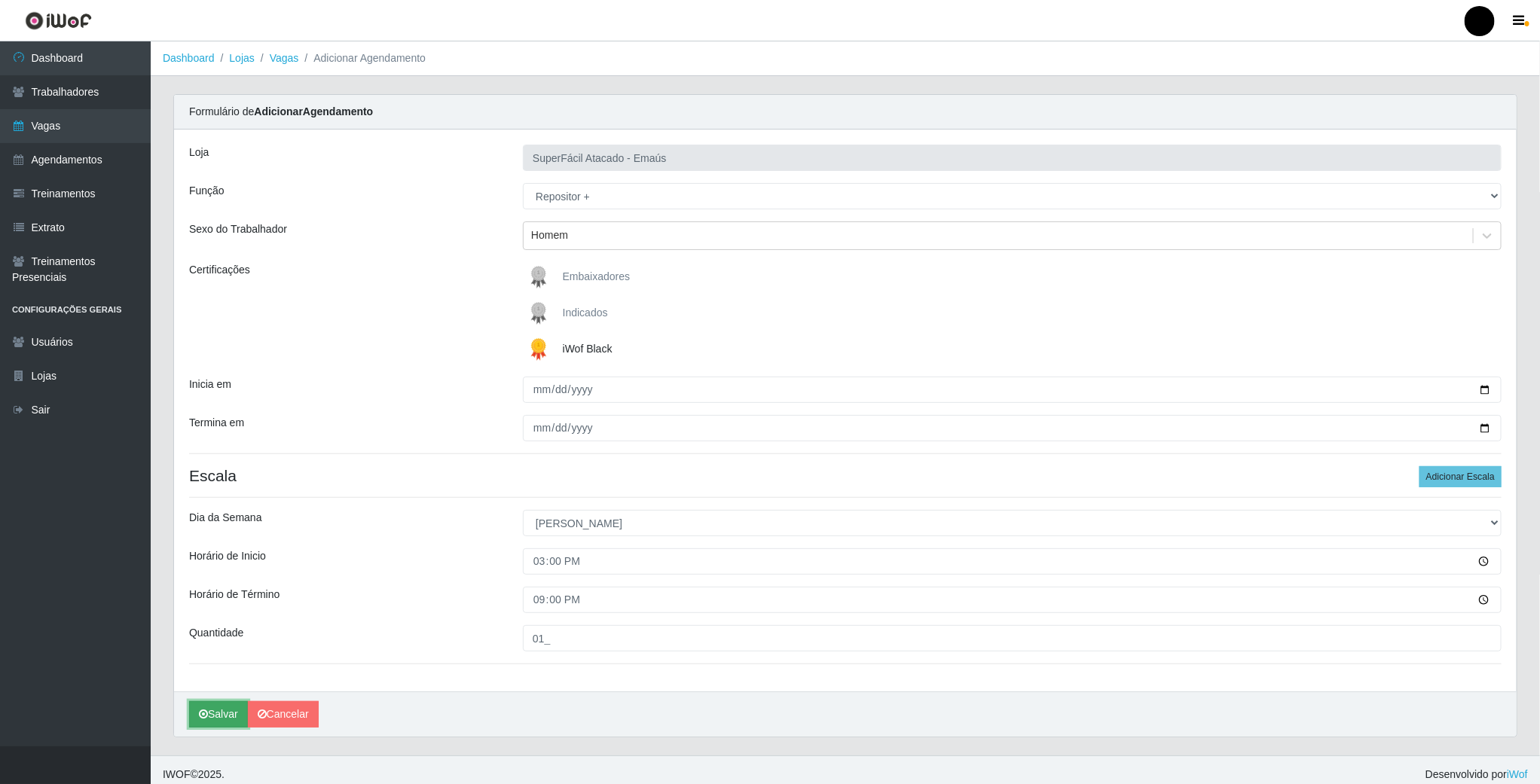
click at [199, 715] on icon "submit" at bounding box center [203, 714] width 9 height 10
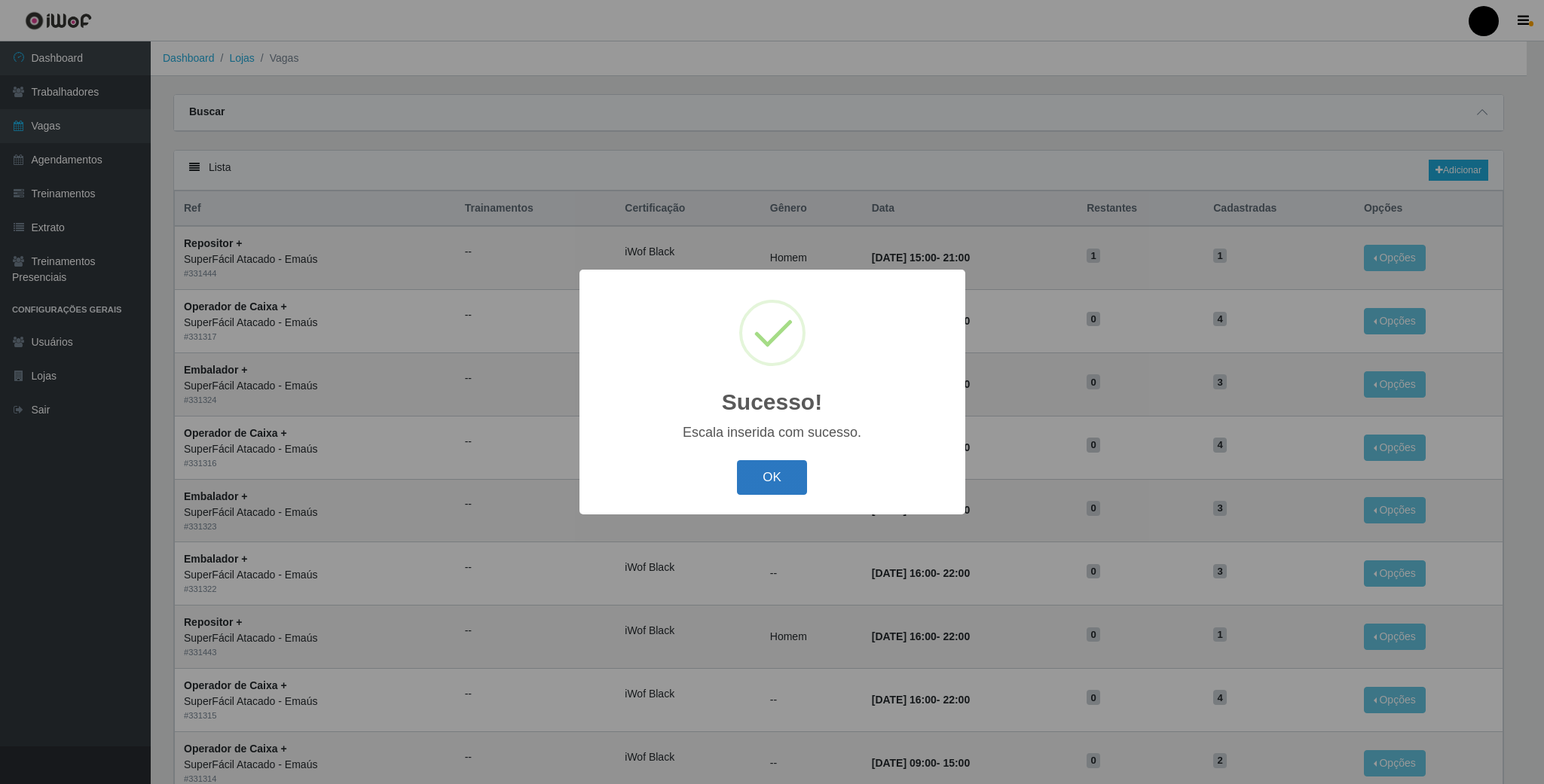
click at [746, 490] on button "OK" at bounding box center [772, 478] width 70 height 36
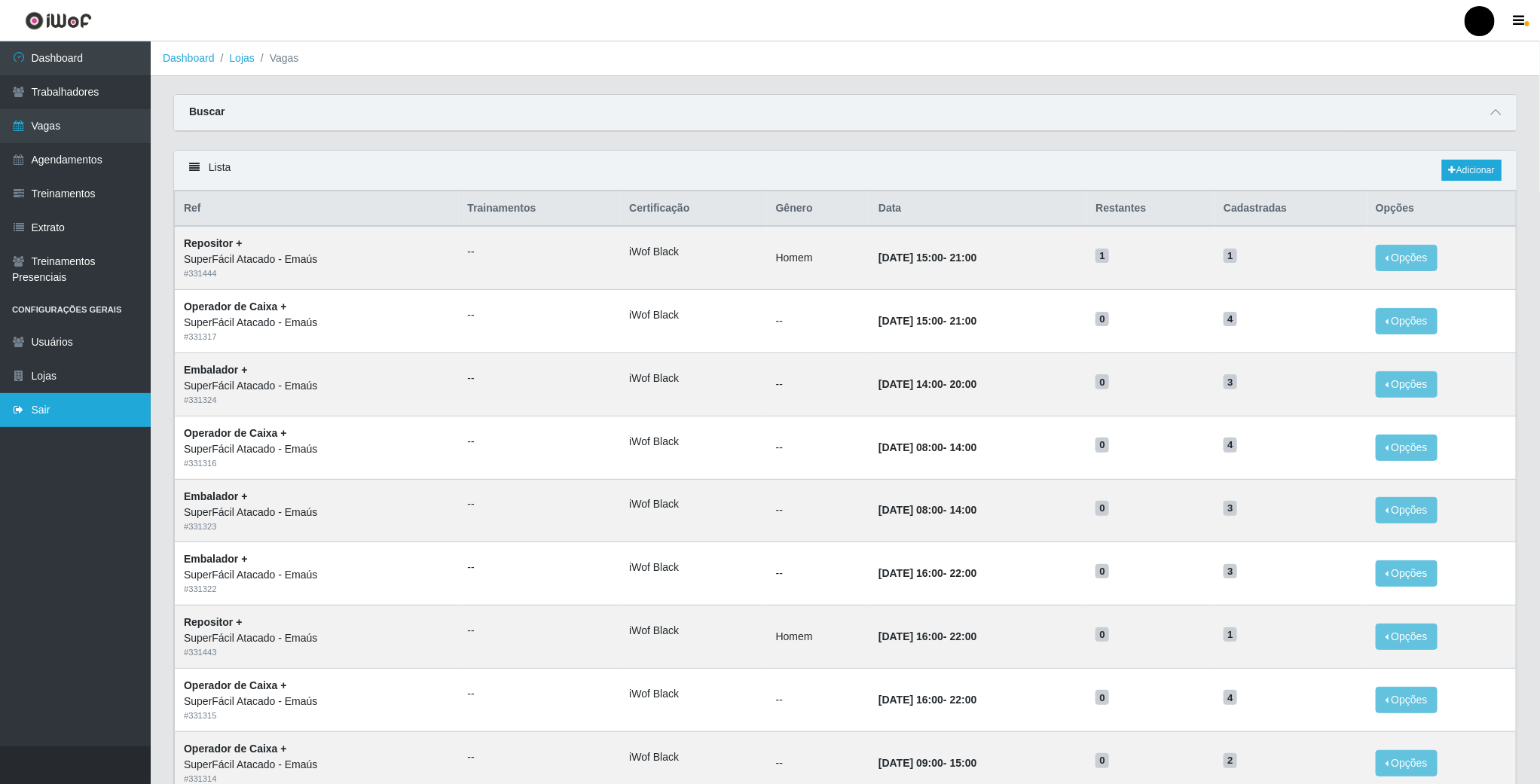
click at [36, 416] on link "Sair" at bounding box center [75, 410] width 151 height 34
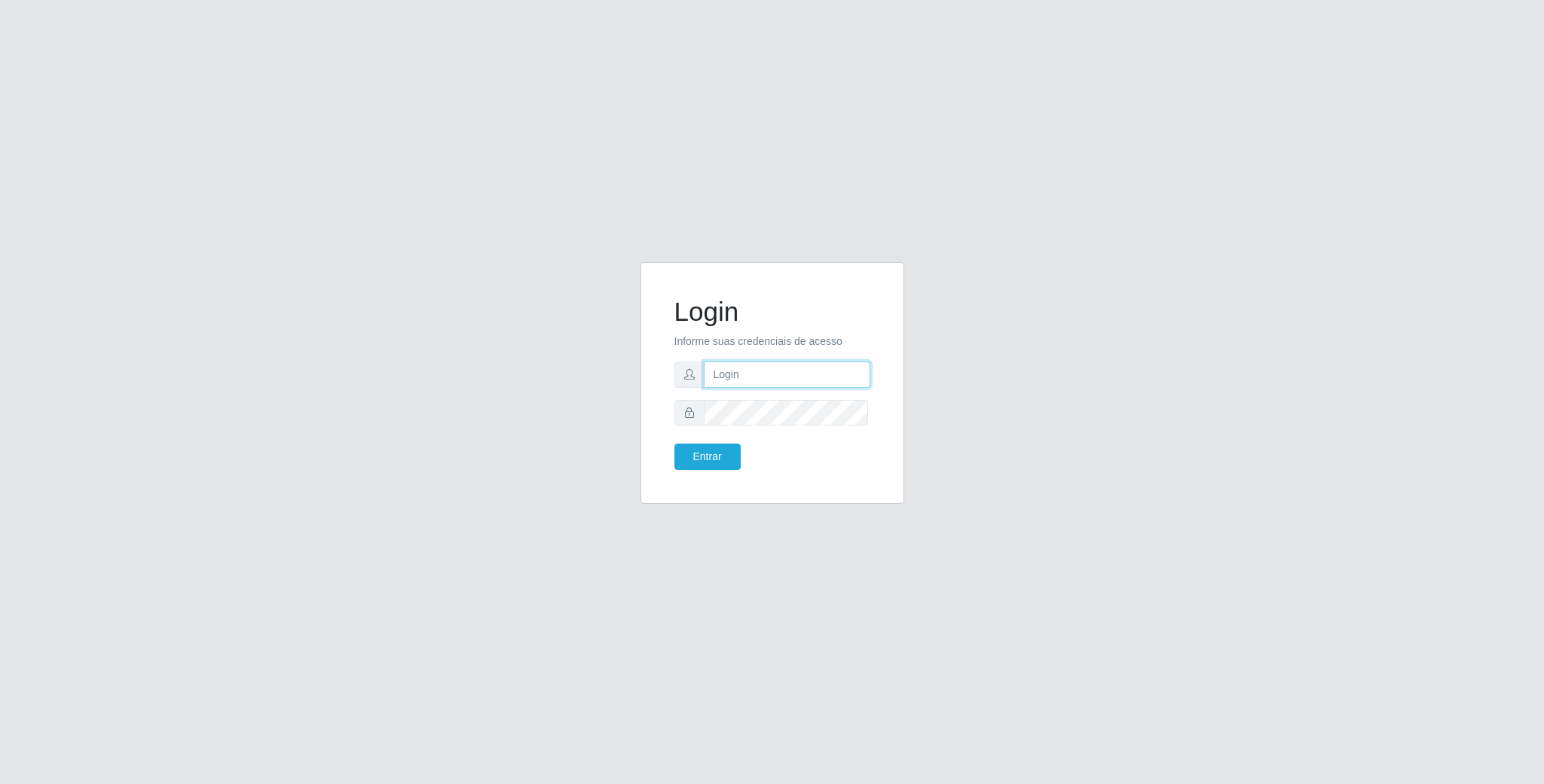
type input "[EMAIL_ADDRESS][DOMAIN_NAME]"
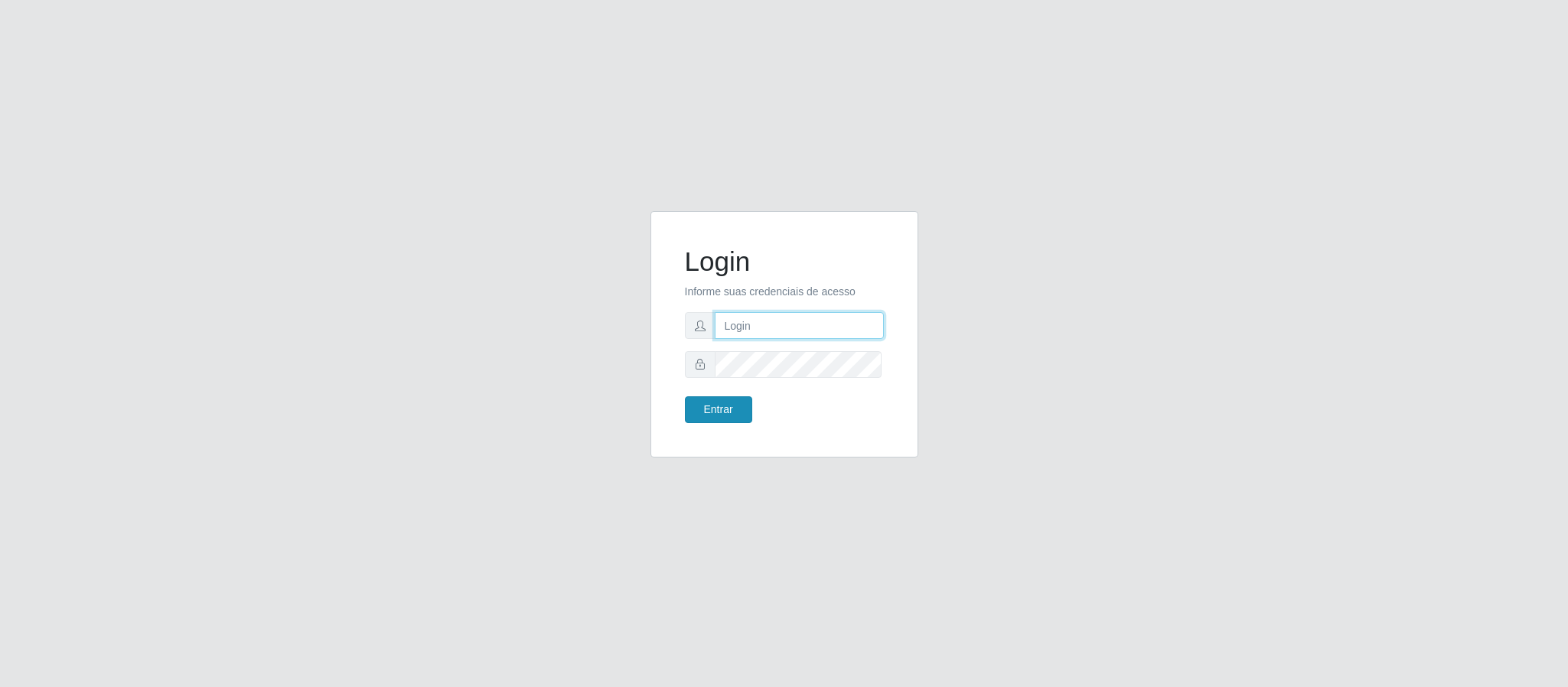
type input "[EMAIL_ADDRESS][DOMAIN_NAME]"
click at [732, 415] on button "Entrar" at bounding box center [719, 409] width 68 height 27
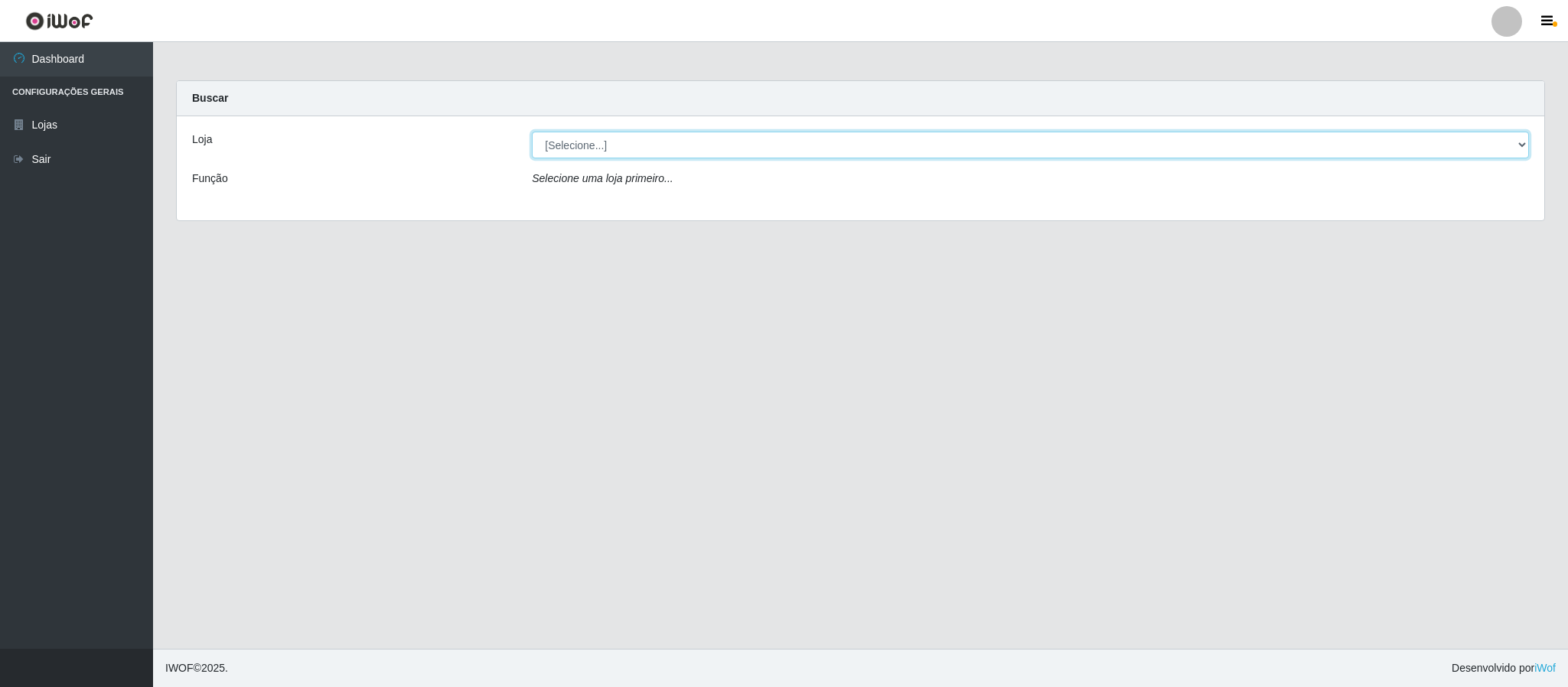
click at [736, 141] on select "[Selecione...] SuperFácil Atacado - Emaús" at bounding box center [1030, 144] width 997 height 27
select select "407"
click at [532, 132] on select "[Selecione...] SuperFácil Atacado - Emaús" at bounding box center [1030, 144] width 997 height 27
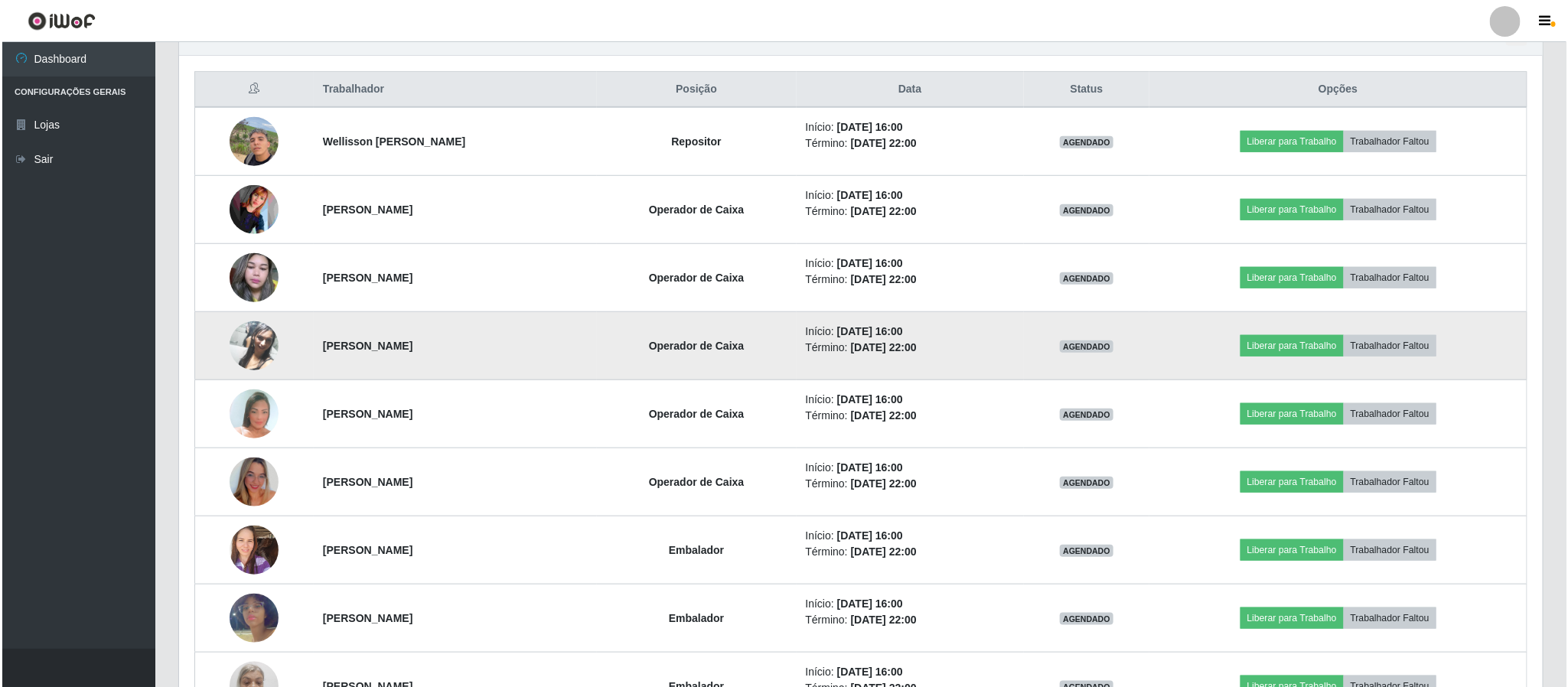
scroll to position [447, 0]
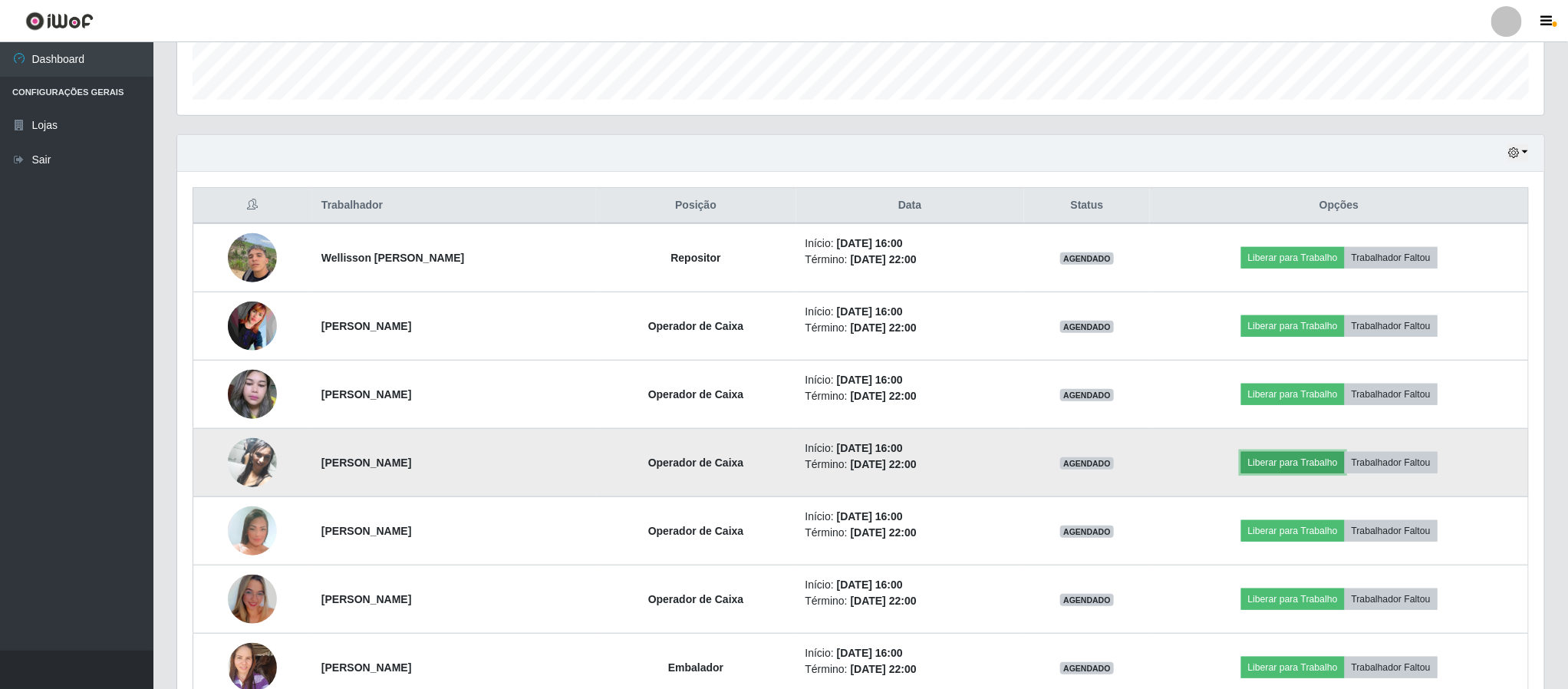
click at [1271, 466] on button "Liberar para Trabalho" at bounding box center [1292, 463] width 103 height 22
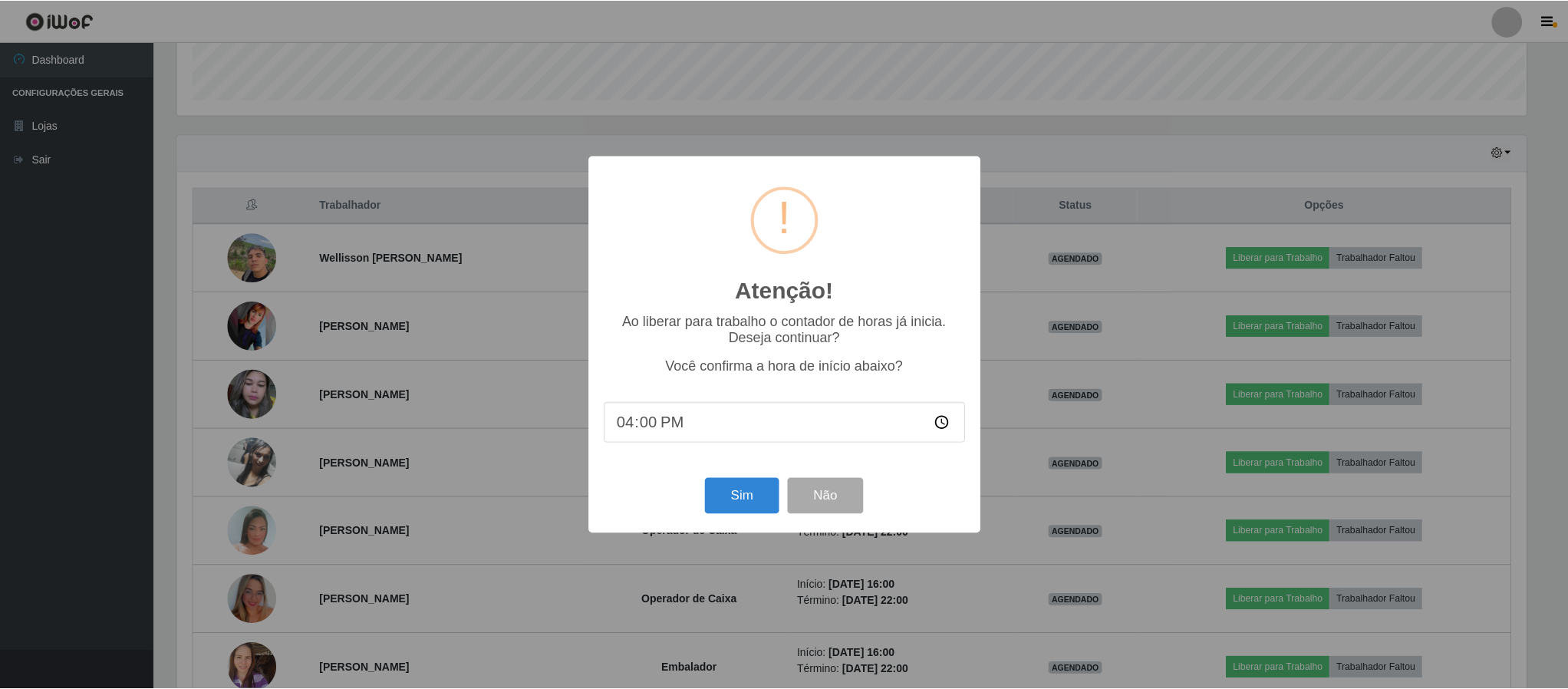
scroll to position [320, 1353]
click at [731, 495] on button "Sim" at bounding box center [744, 496] width 75 height 36
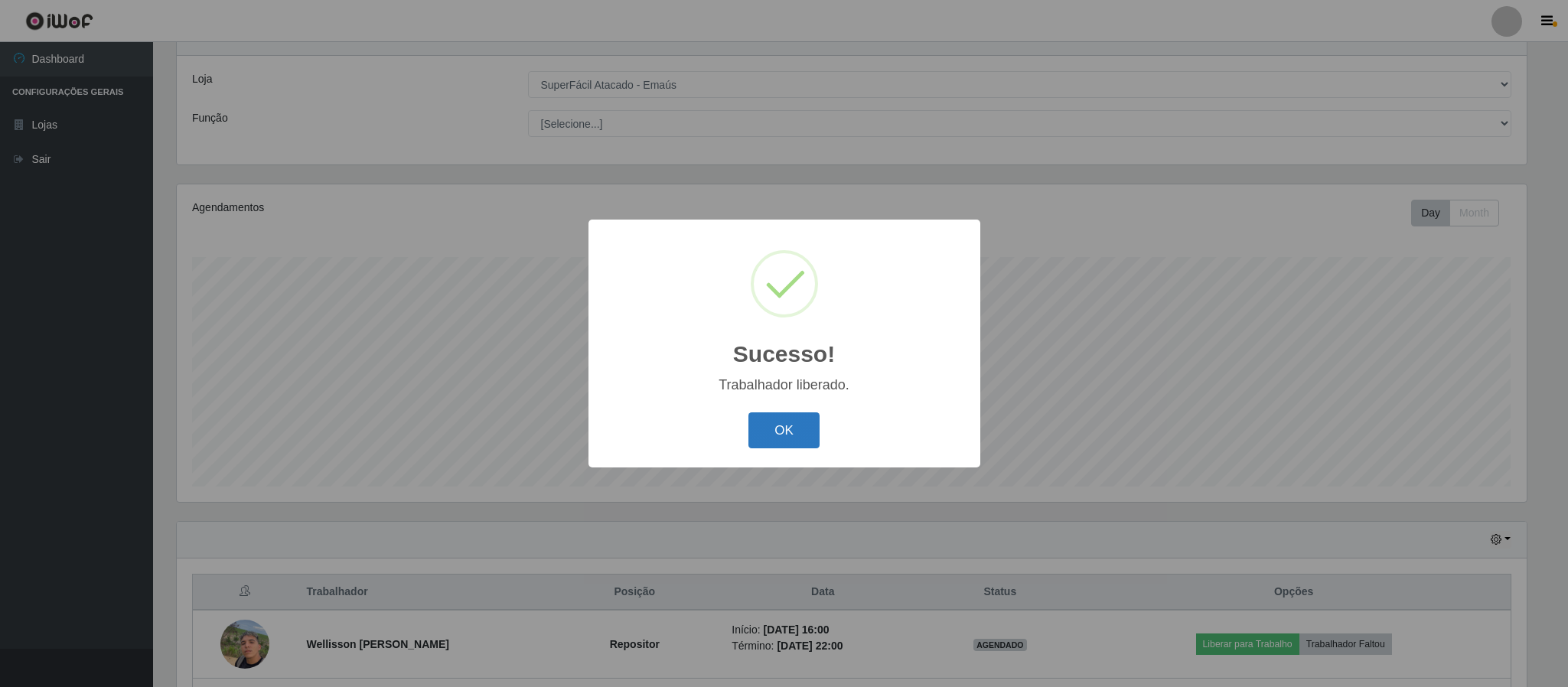
click at [803, 429] on button "OK" at bounding box center [784, 430] width 71 height 36
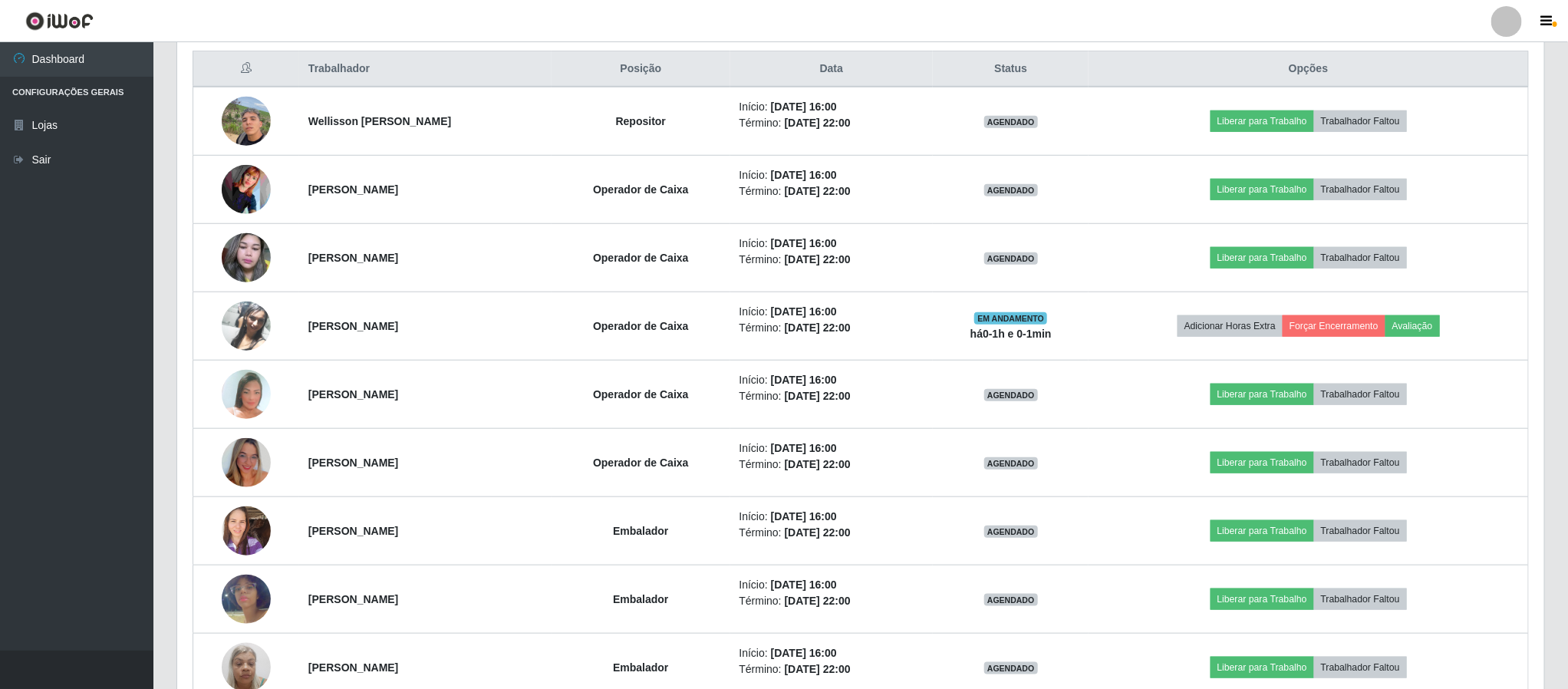
scroll to position [679, 0]
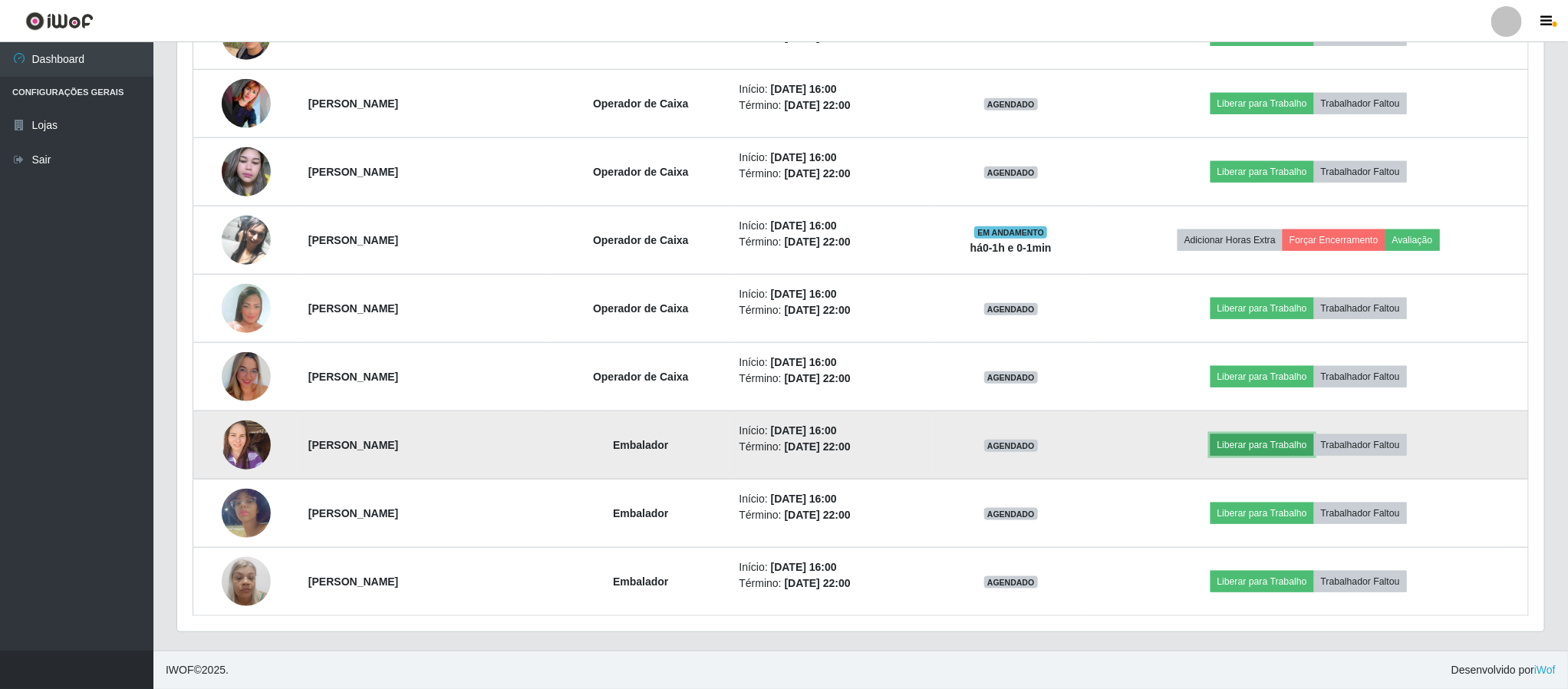
click at [1260, 443] on button "Liberar para Trabalho" at bounding box center [1262, 444] width 103 height 22
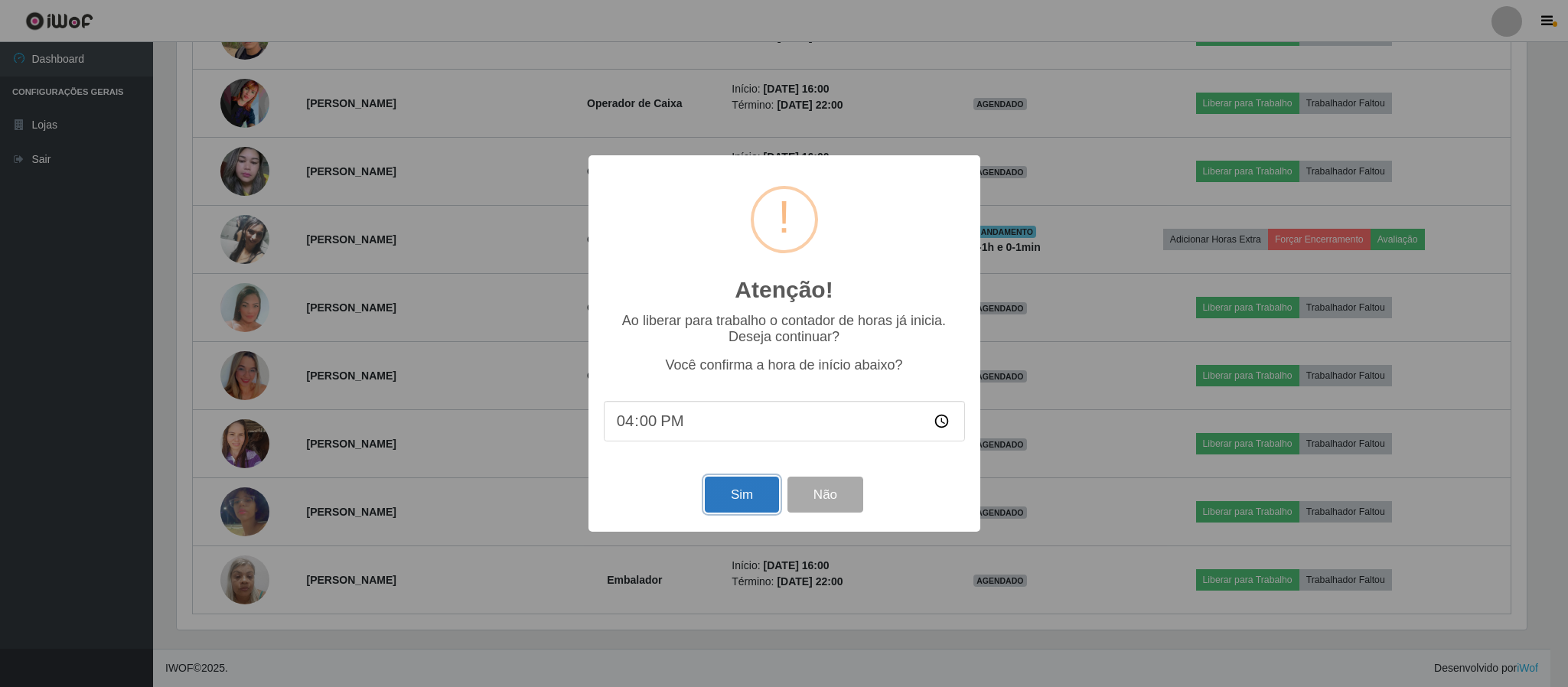
click at [719, 491] on button "Sim" at bounding box center [742, 495] width 74 height 36
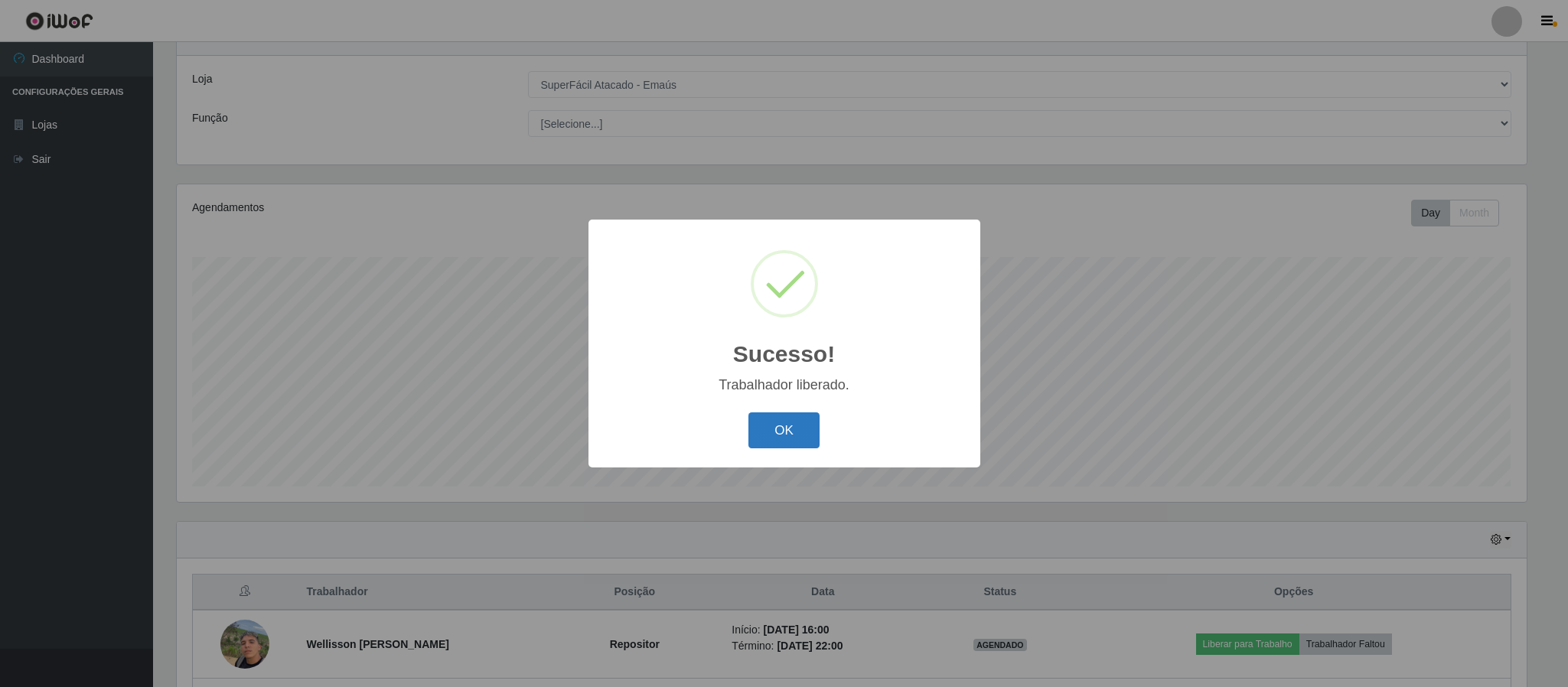
click at [765, 423] on button "OK" at bounding box center [784, 430] width 71 height 36
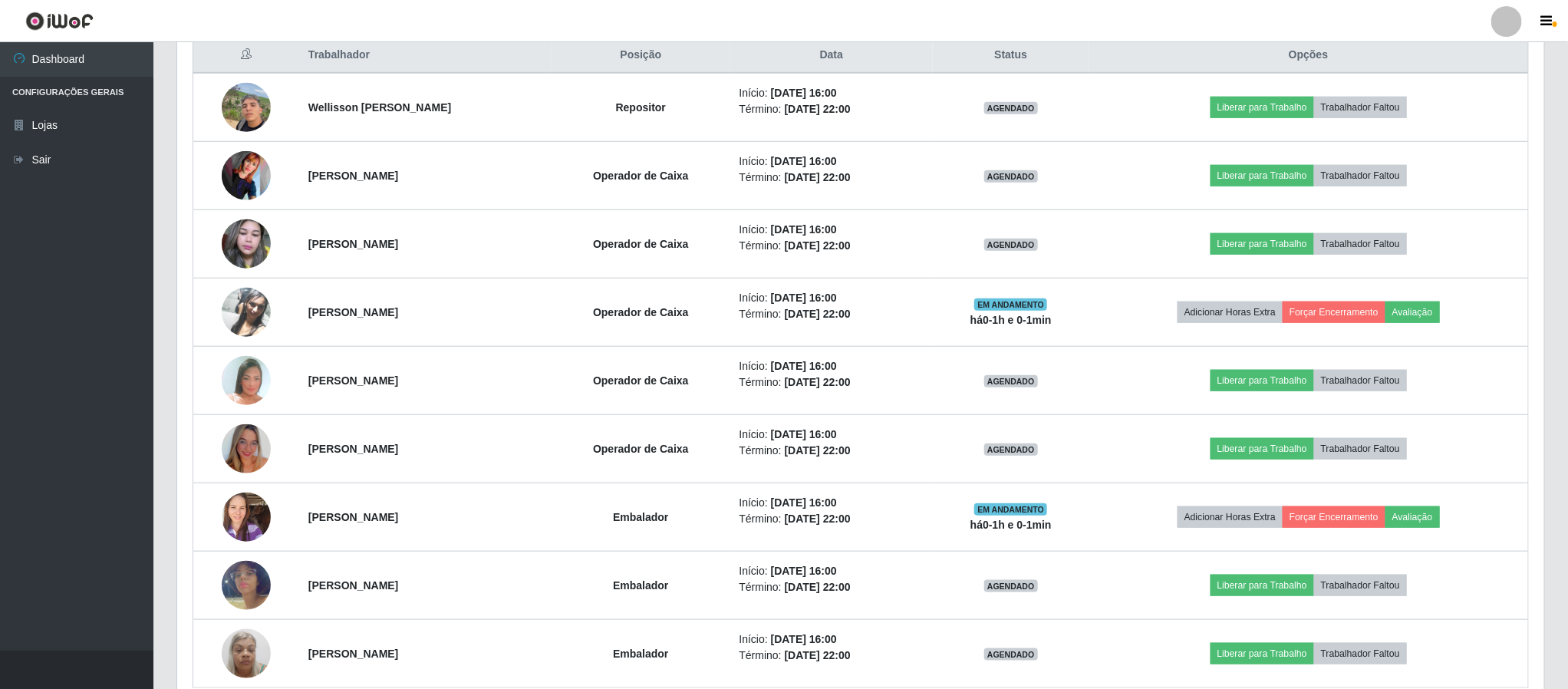
scroll to position [679, 0]
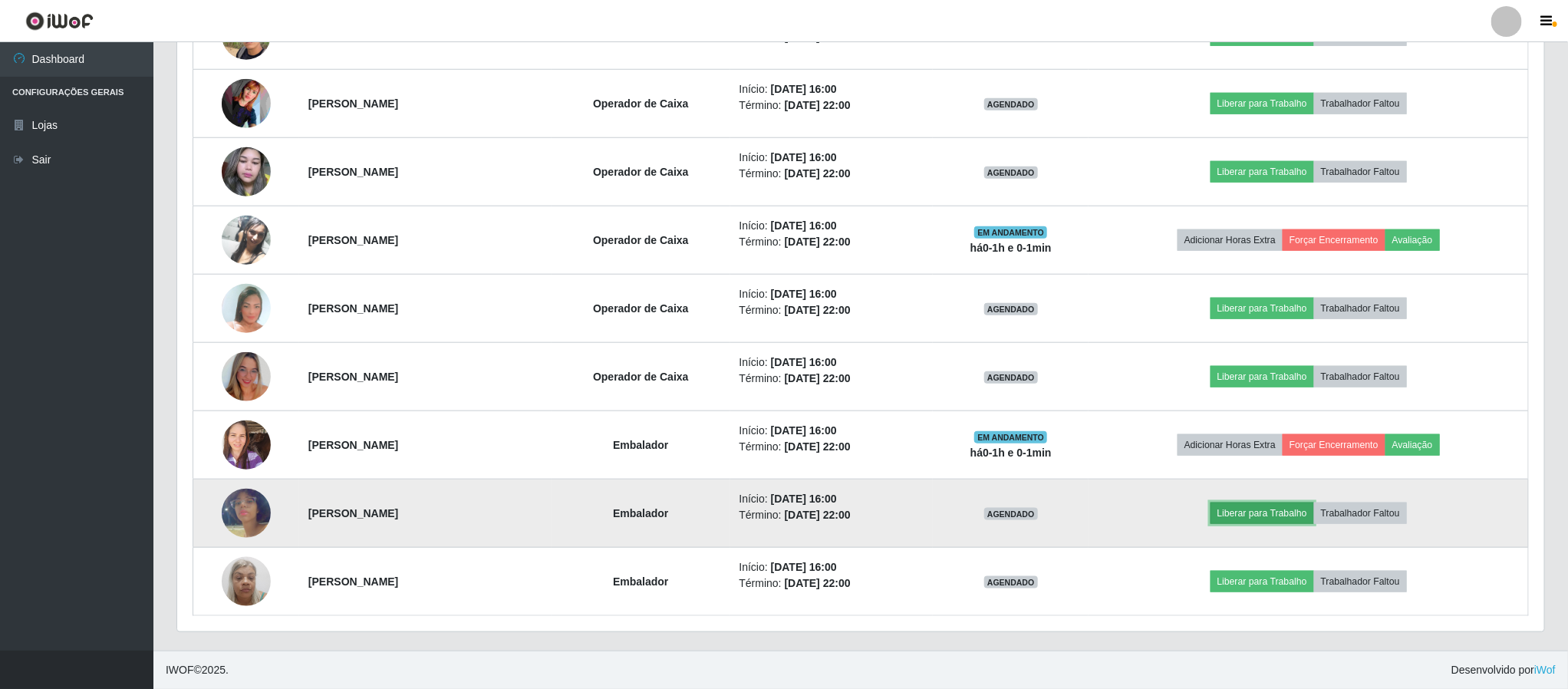
click at [1246, 521] on button "Liberar para Trabalho" at bounding box center [1262, 513] width 103 height 22
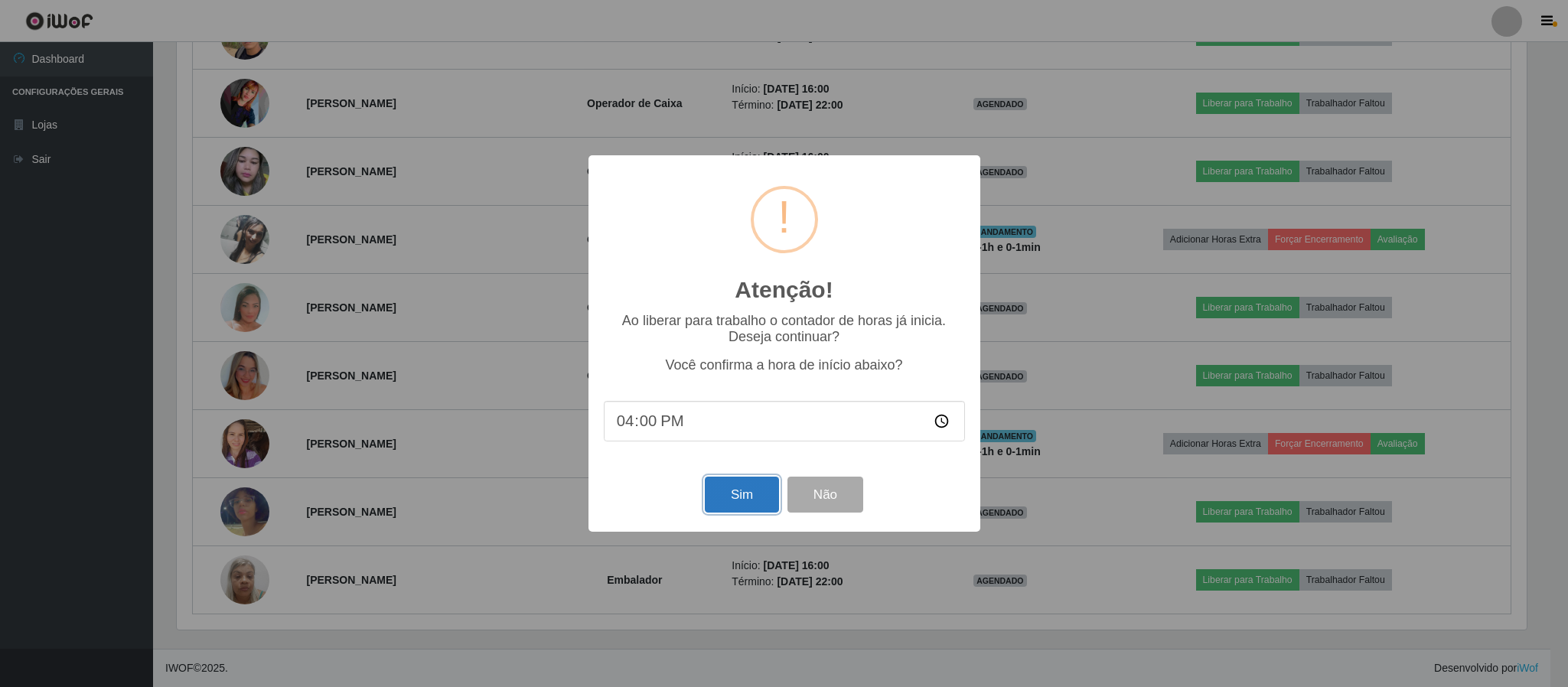
click at [749, 504] on button "Sim" at bounding box center [742, 495] width 74 height 36
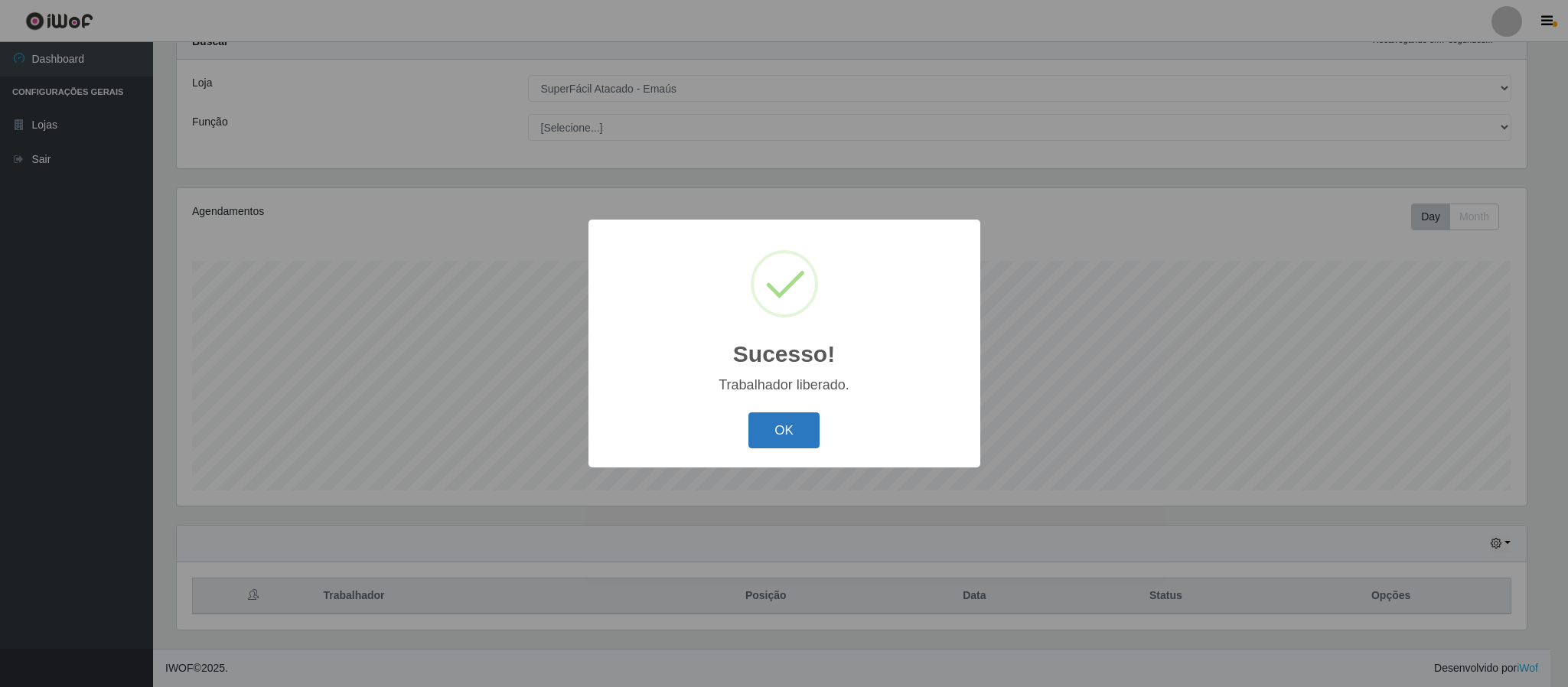
click at [789, 420] on button "OK" at bounding box center [784, 430] width 71 height 36
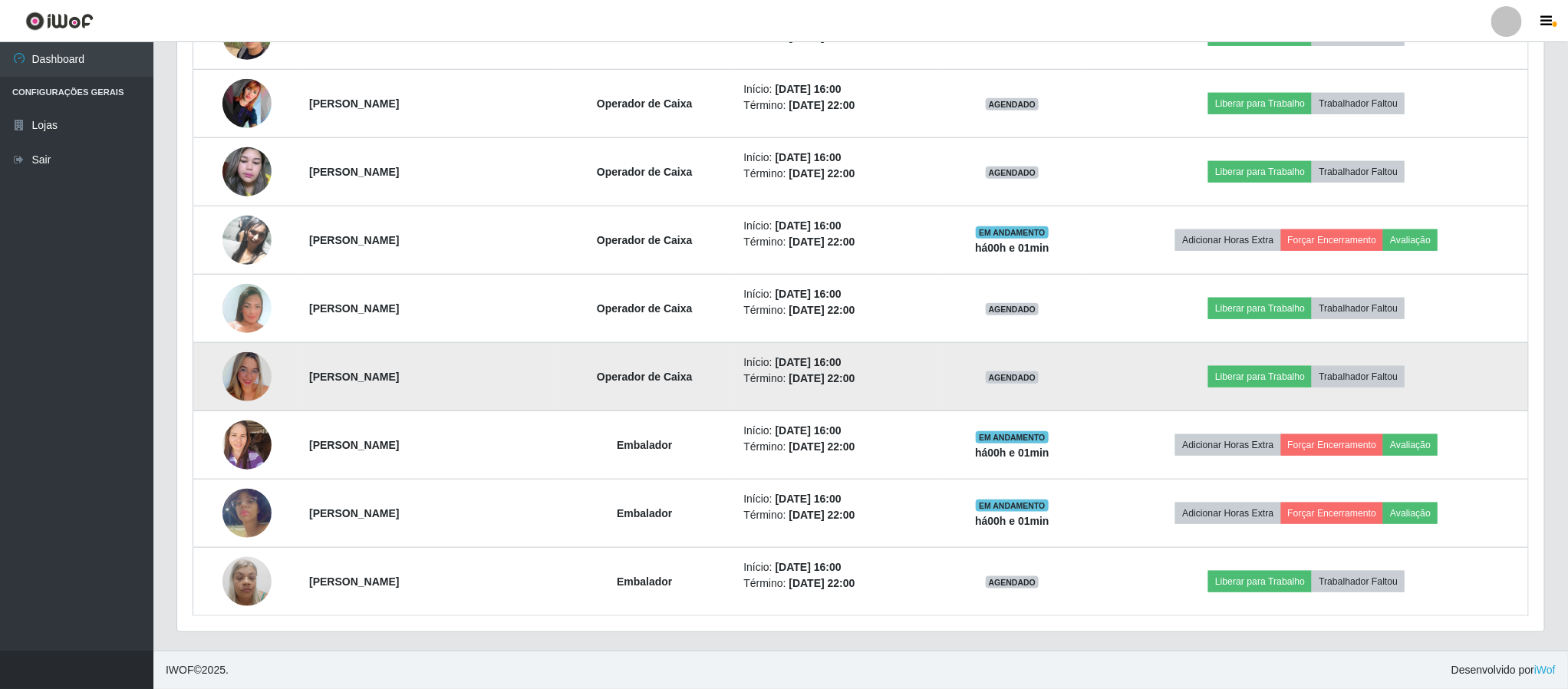
scroll to position [679, 0]
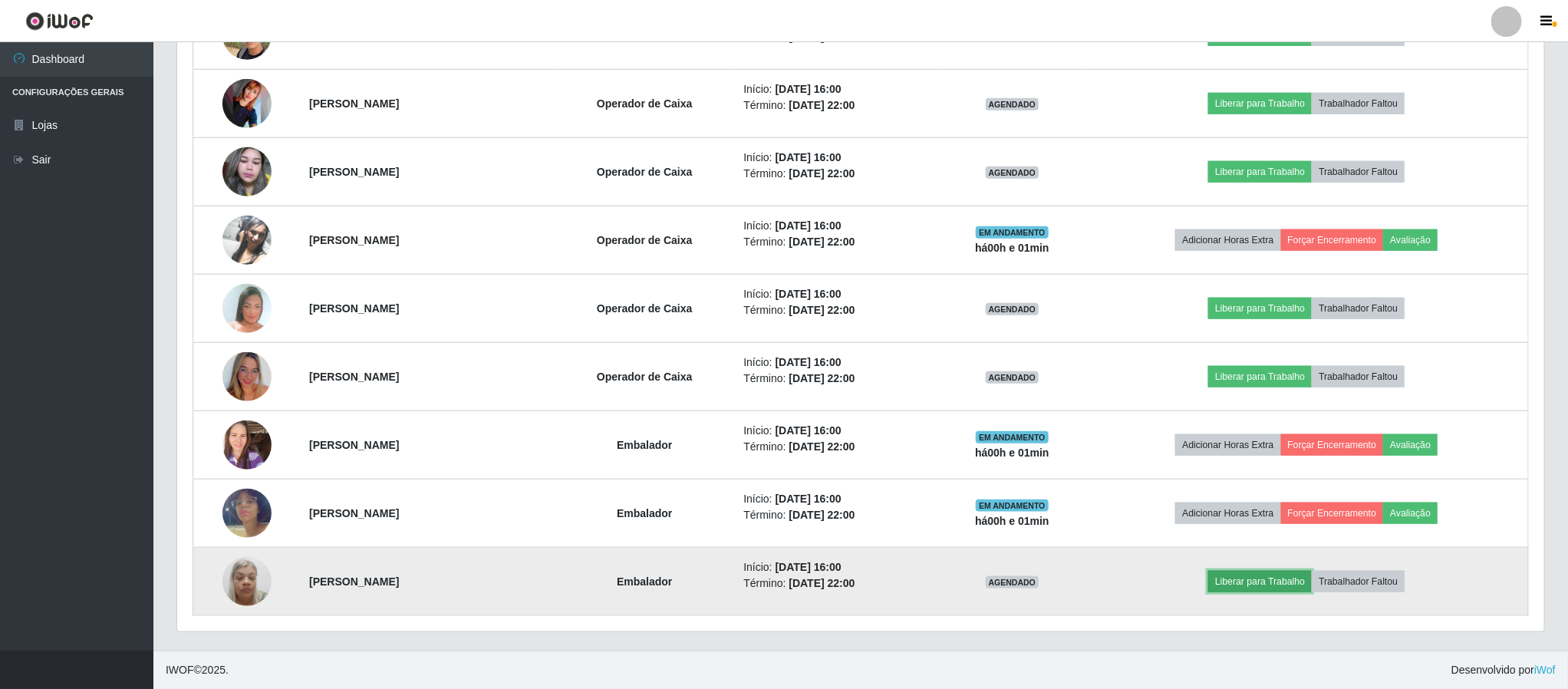
click at [1250, 580] on button "Liberar para Trabalho" at bounding box center [1259, 581] width 103 height 22
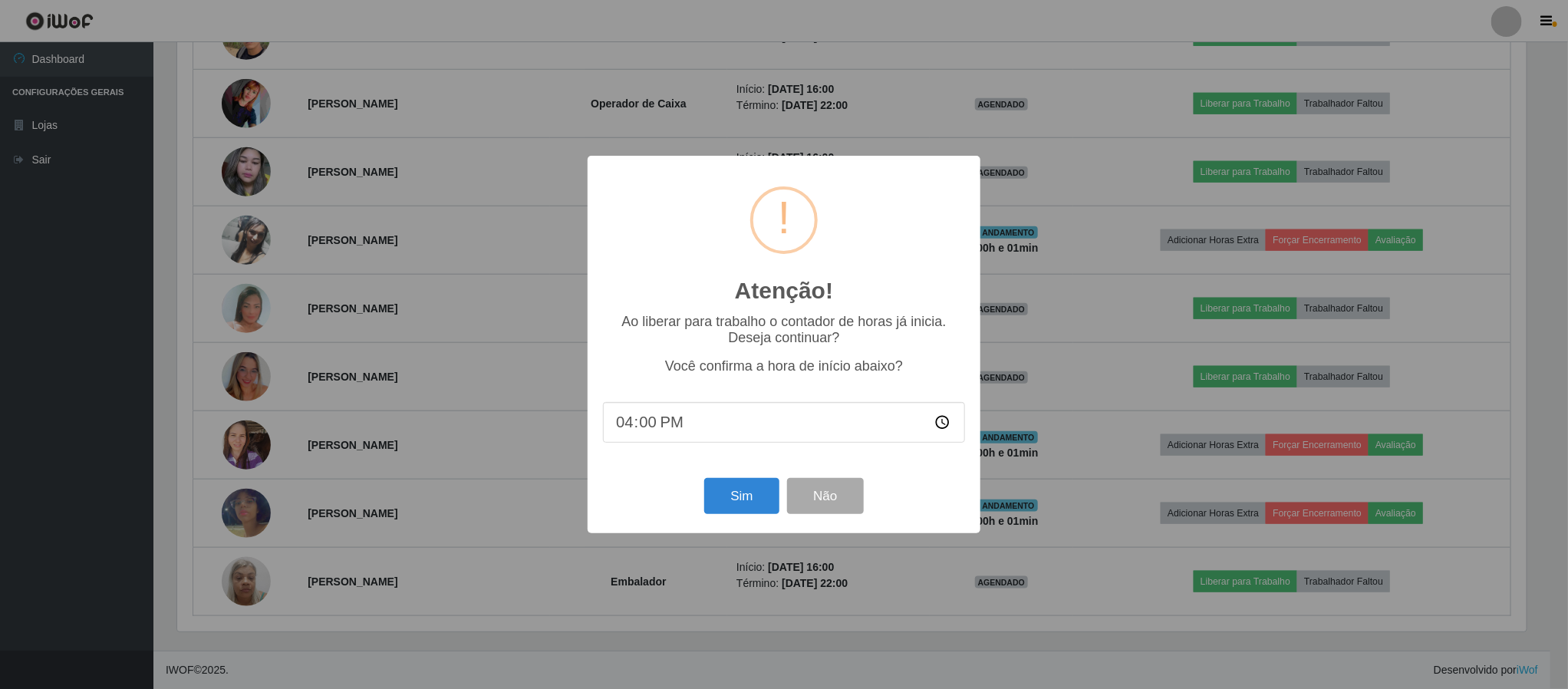
scroll to position [320, 1353]
click at [738, 482] on button "Sim" at bounding box center [744, 496] width 75 height 36
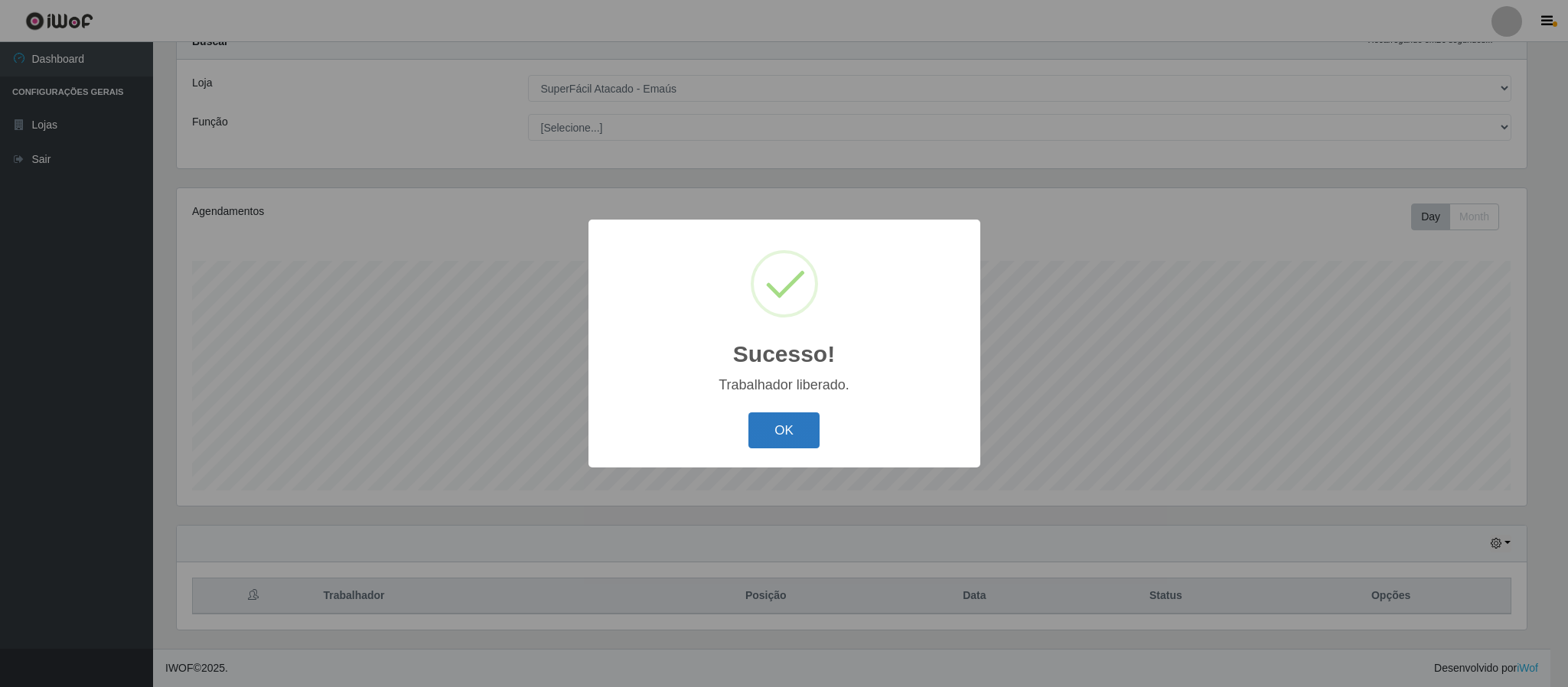
click at [774, 434] on button "OK" at bounding box center [784, 430] width 71 height 36
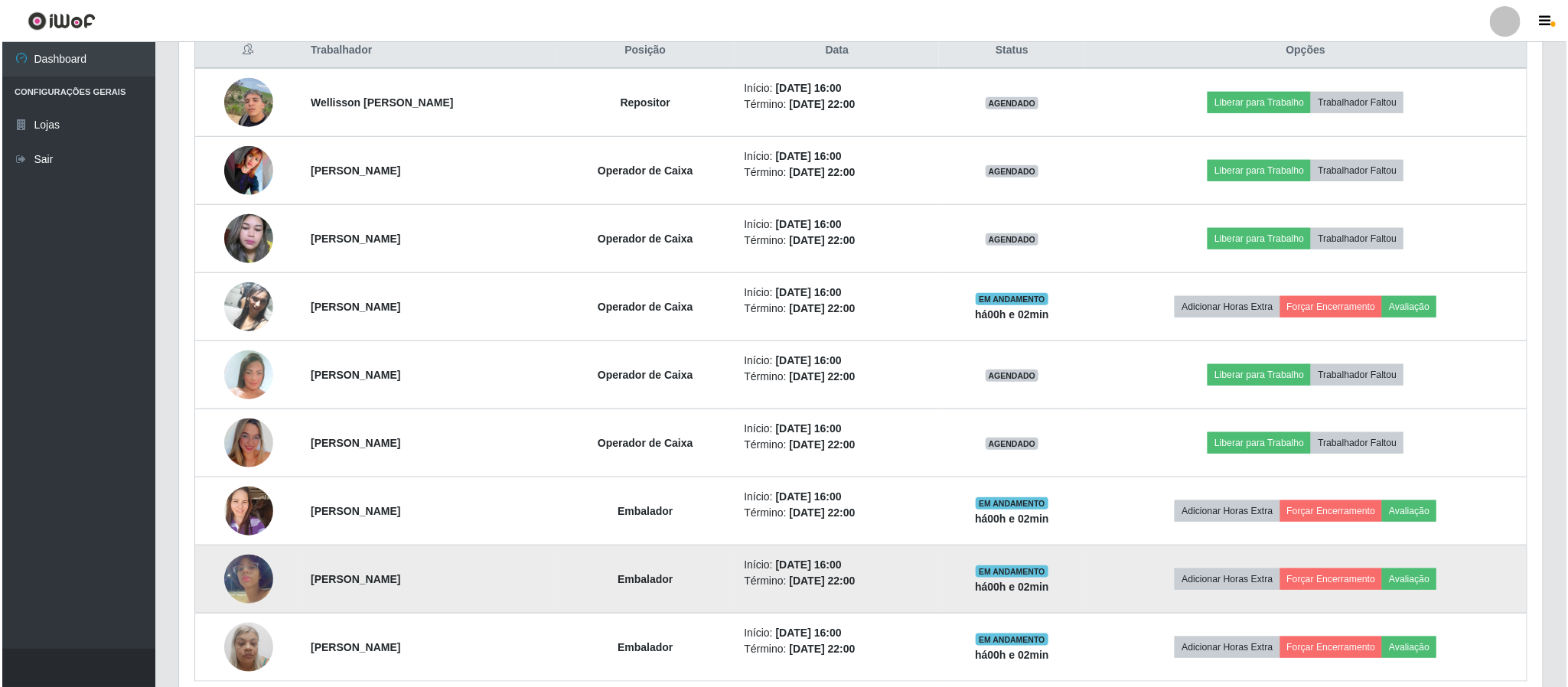
scroll to position [562, 0]
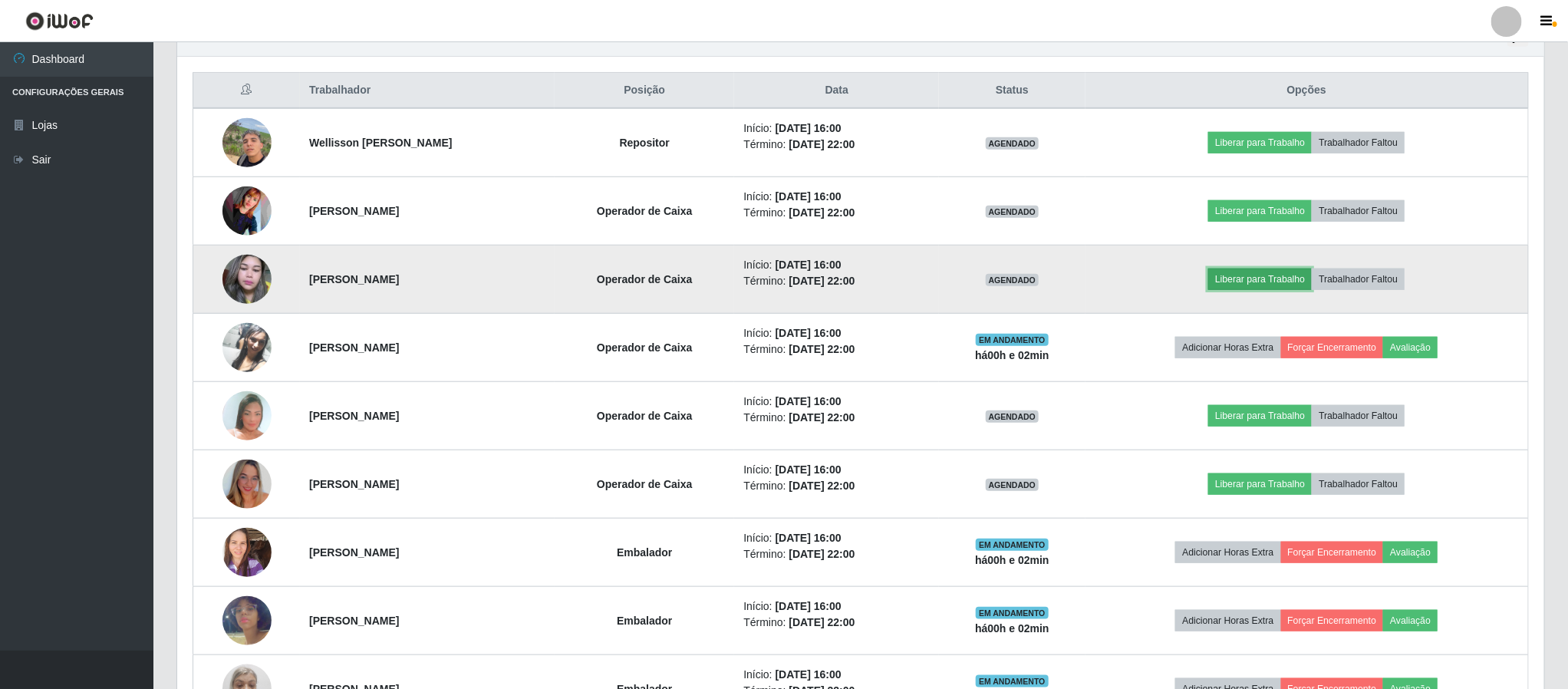
click at [1252, 284] on button "Liberar para Trabalho" at bounding box center [1259, 279] width 103 height 22
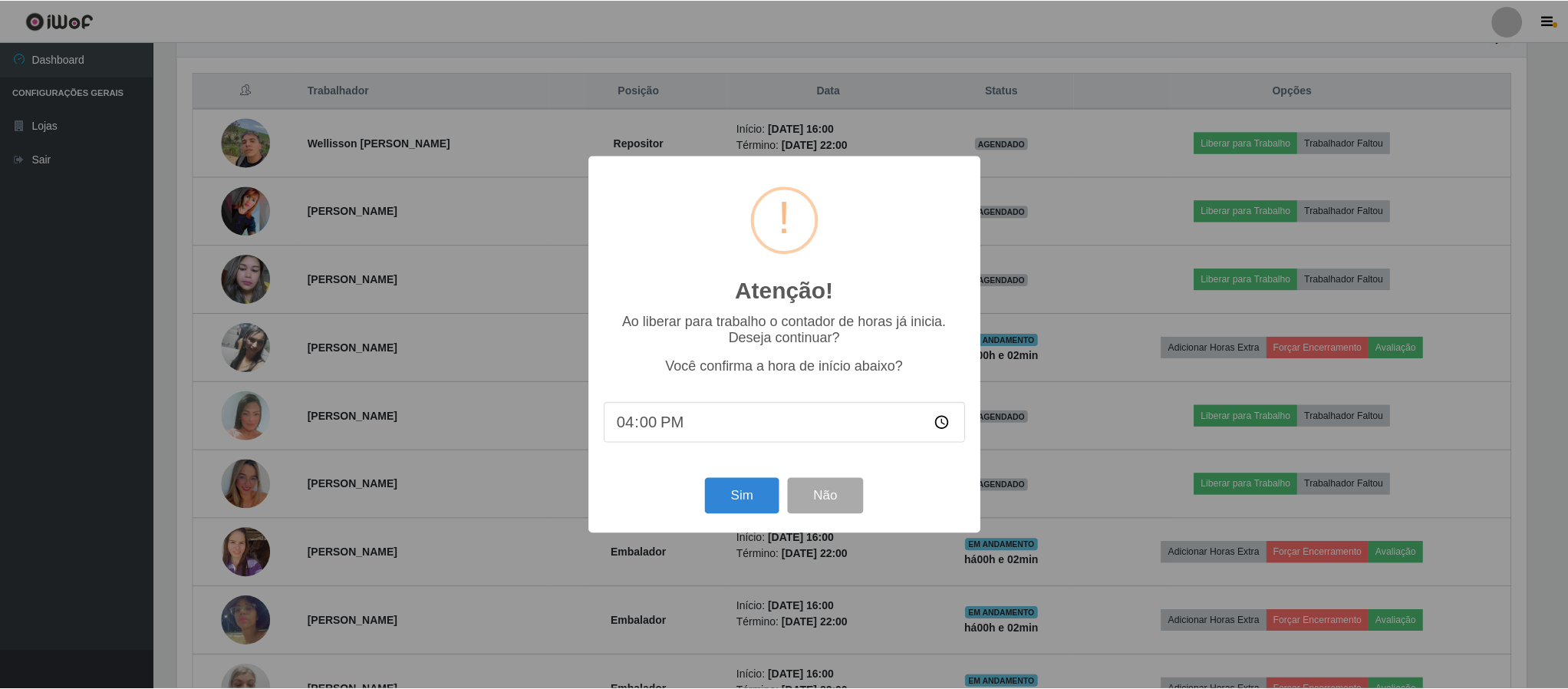
scroll to position [320, 1353]
click at [732, 506] on button "Sim" at bounding box center [744, 496] width 75 height 36
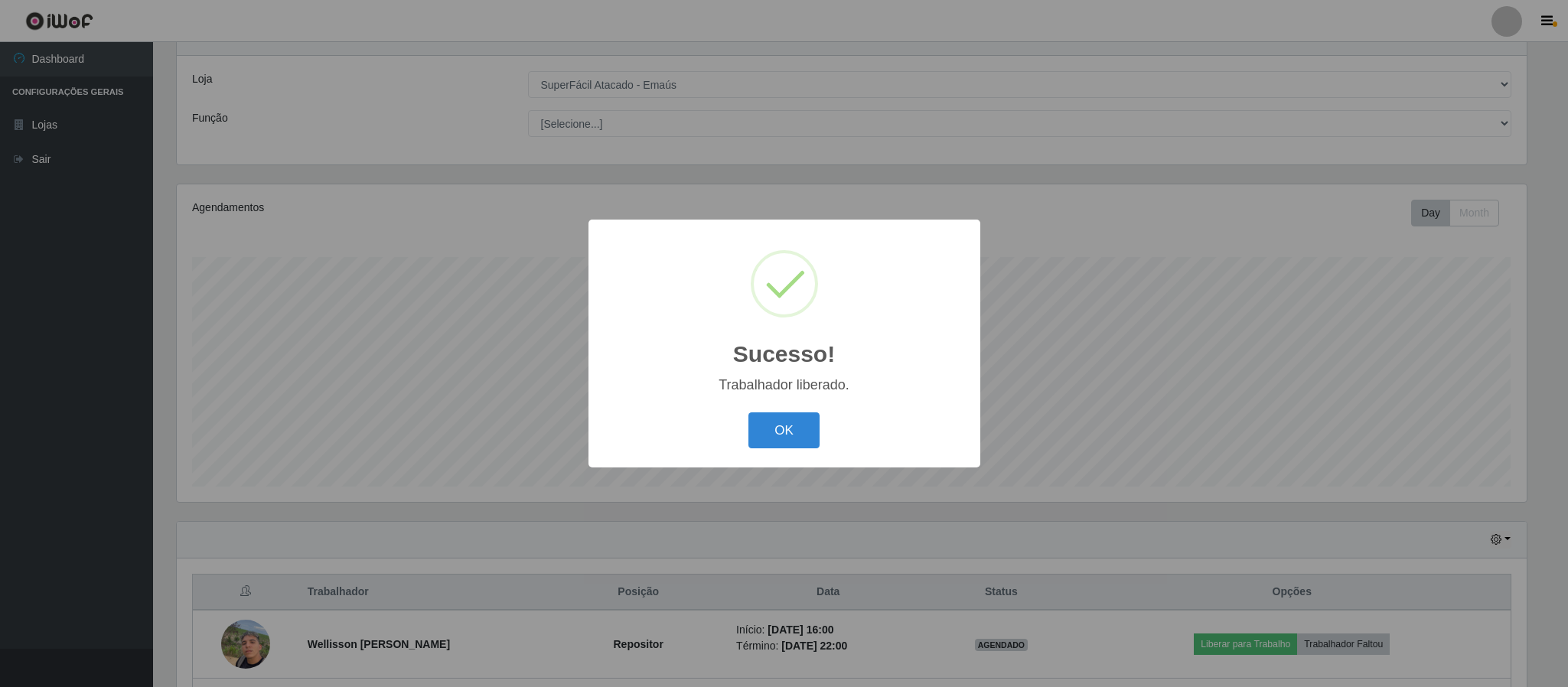
click at [788, 444] on button "OK" at bounding box center [784, 430] width 71 height 36
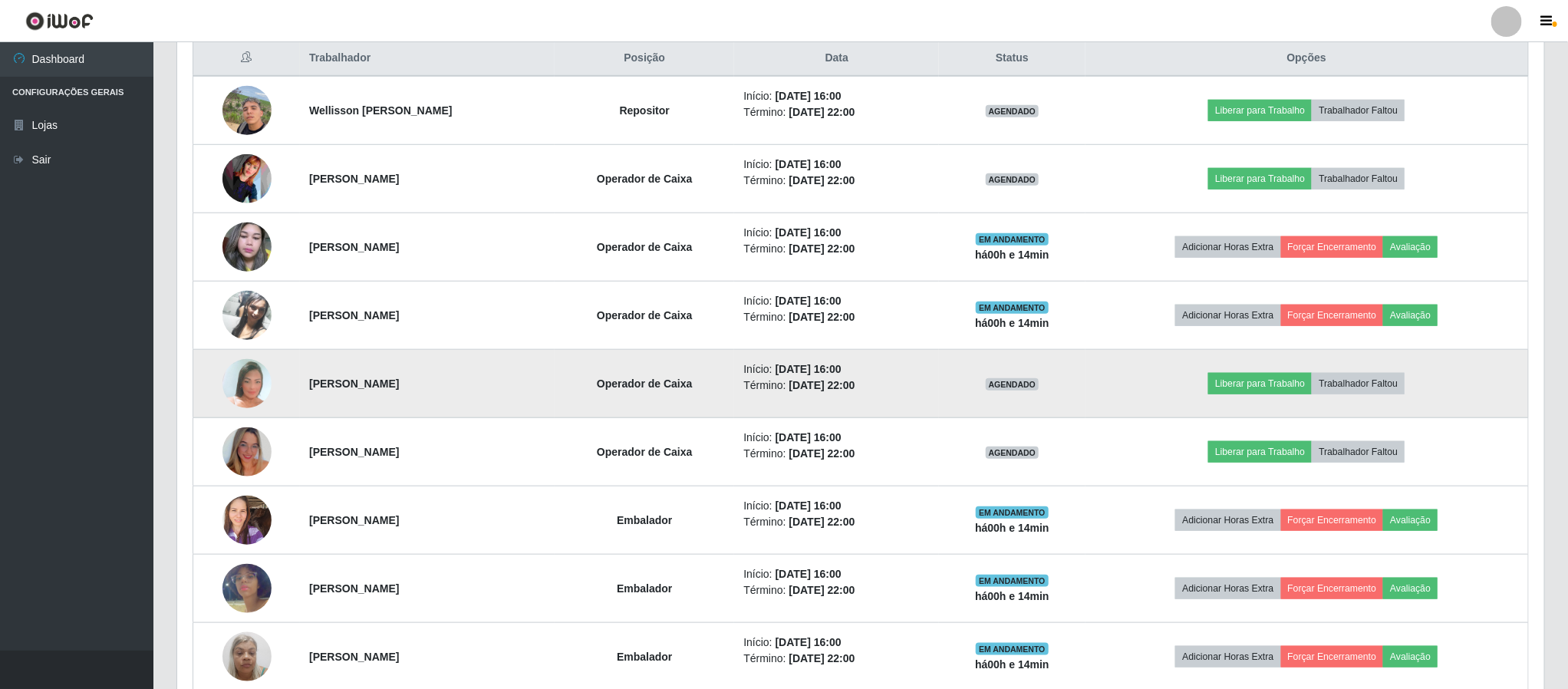
scroll to position [636, 0]
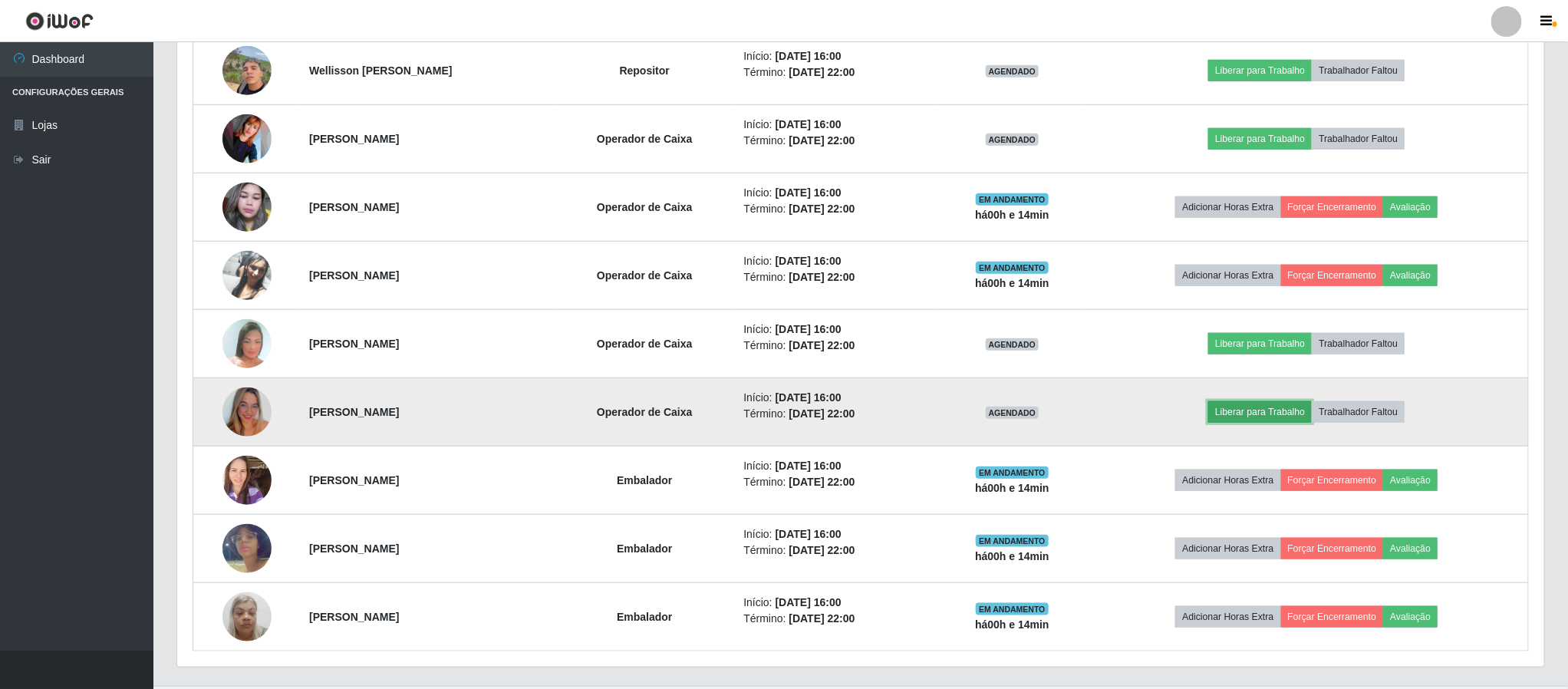
click at [1248, 419] on button "Liberar para Trabalho" at bounding box center [1259, 411] width 103 height 22
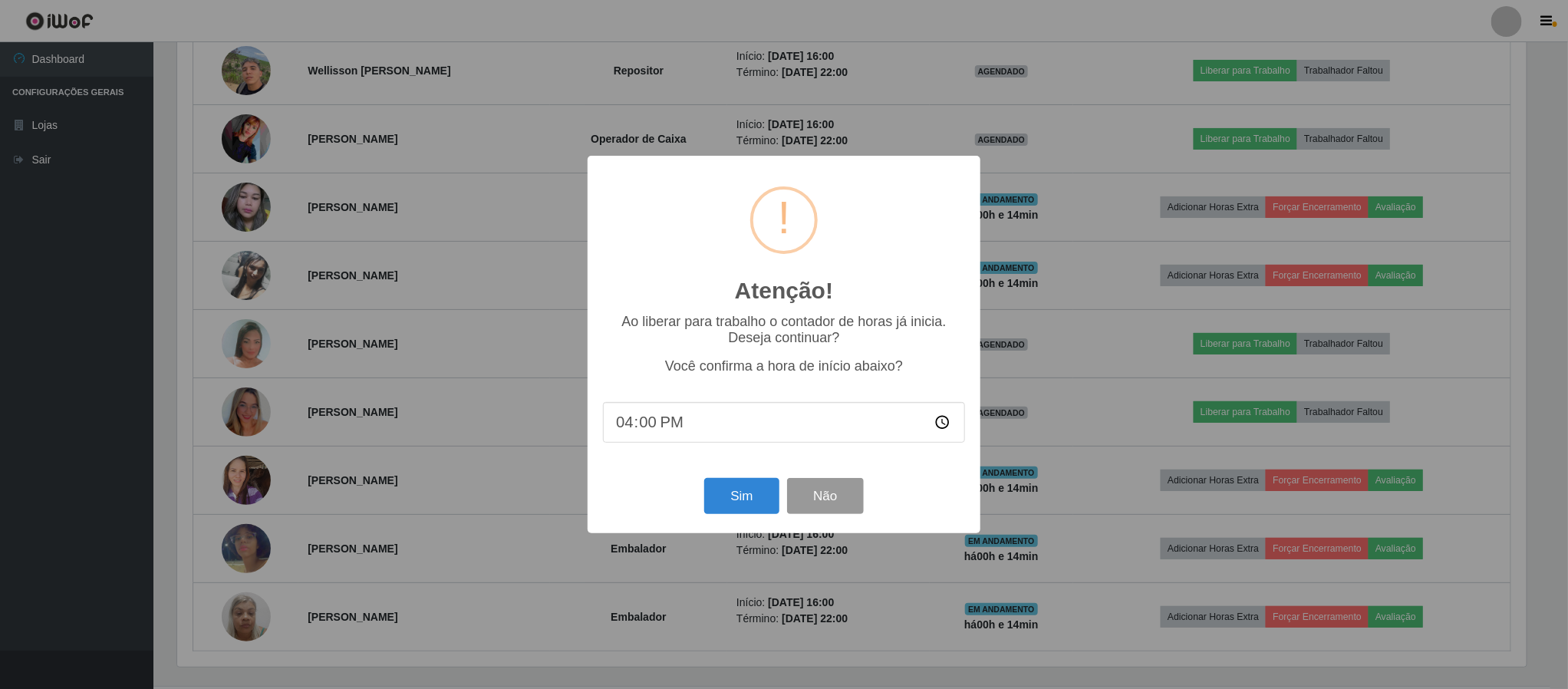
scroll to position [320, 1353]
click at [718, 502] on button "Sim" at bounding box center [744, 496] width 75 height 36
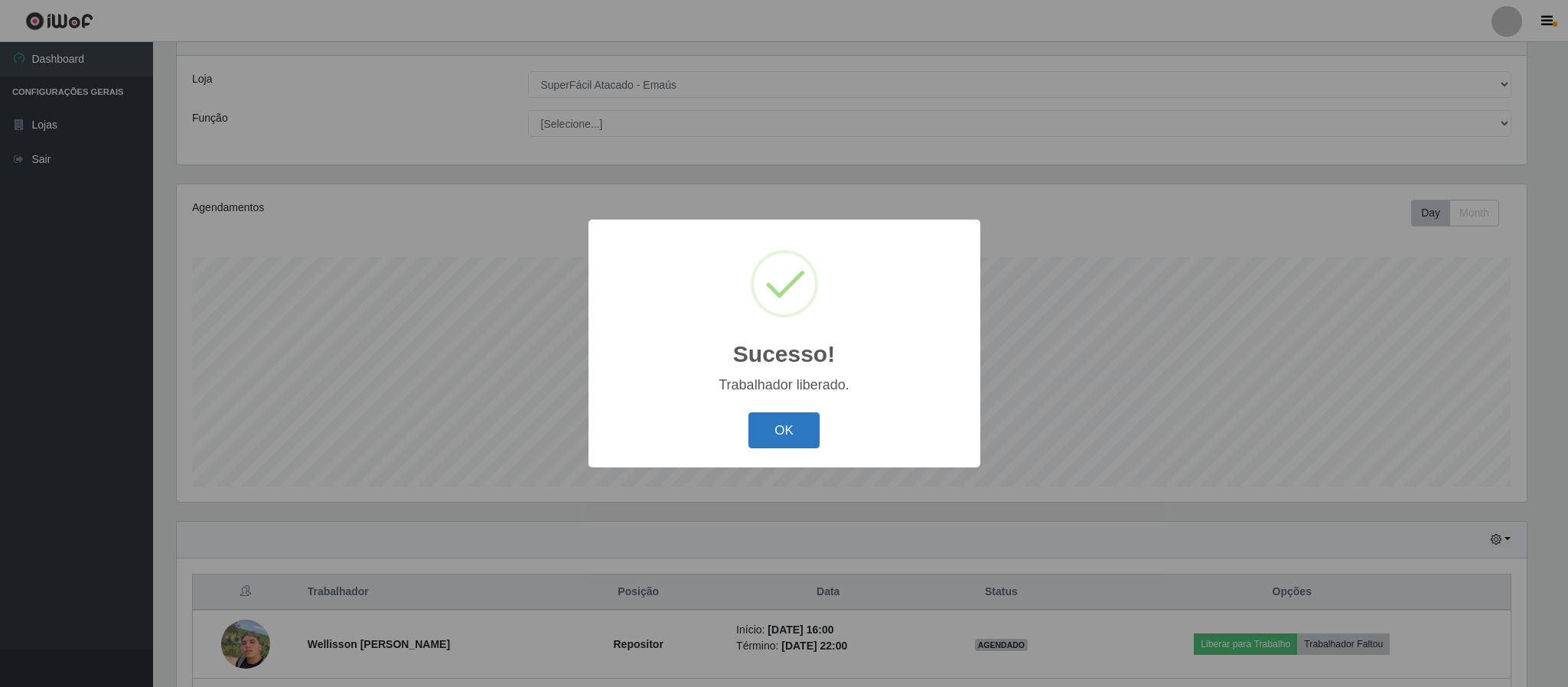
click at [774, 421] on button "OK" at bounding box center [784, 430] width 71 height 36
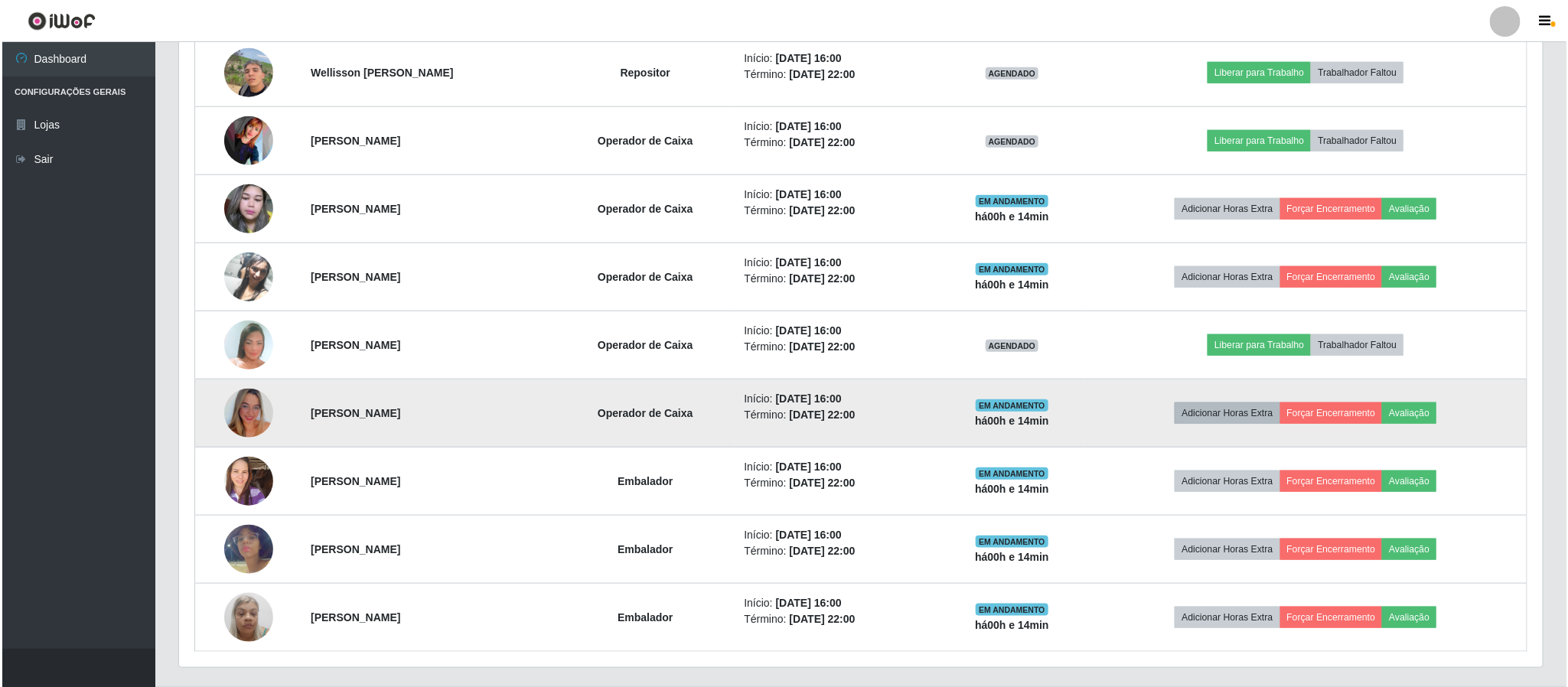
scroll to position [634, 0]
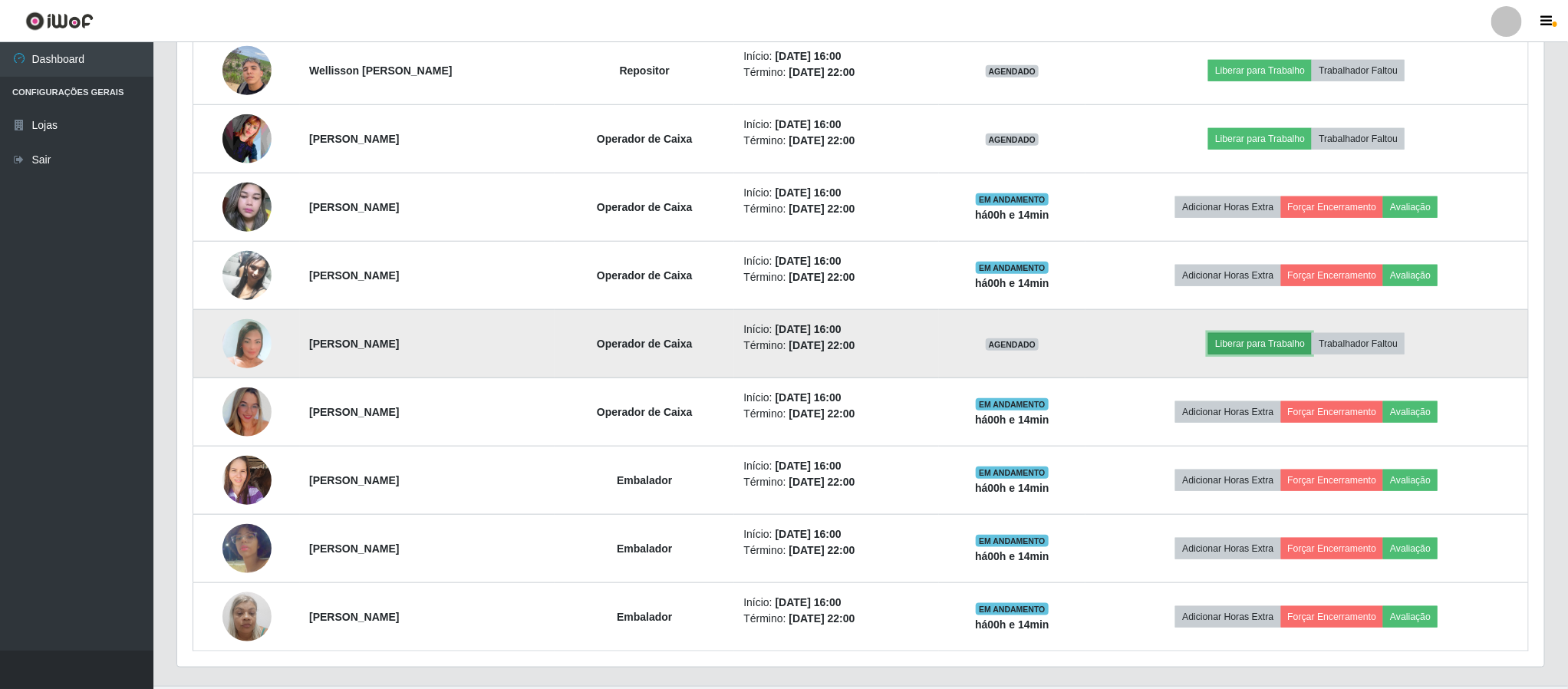
click at [1240, 352] on button "Liberar para Trabalho" at bounding box center [1259, 344] width 103 height 22
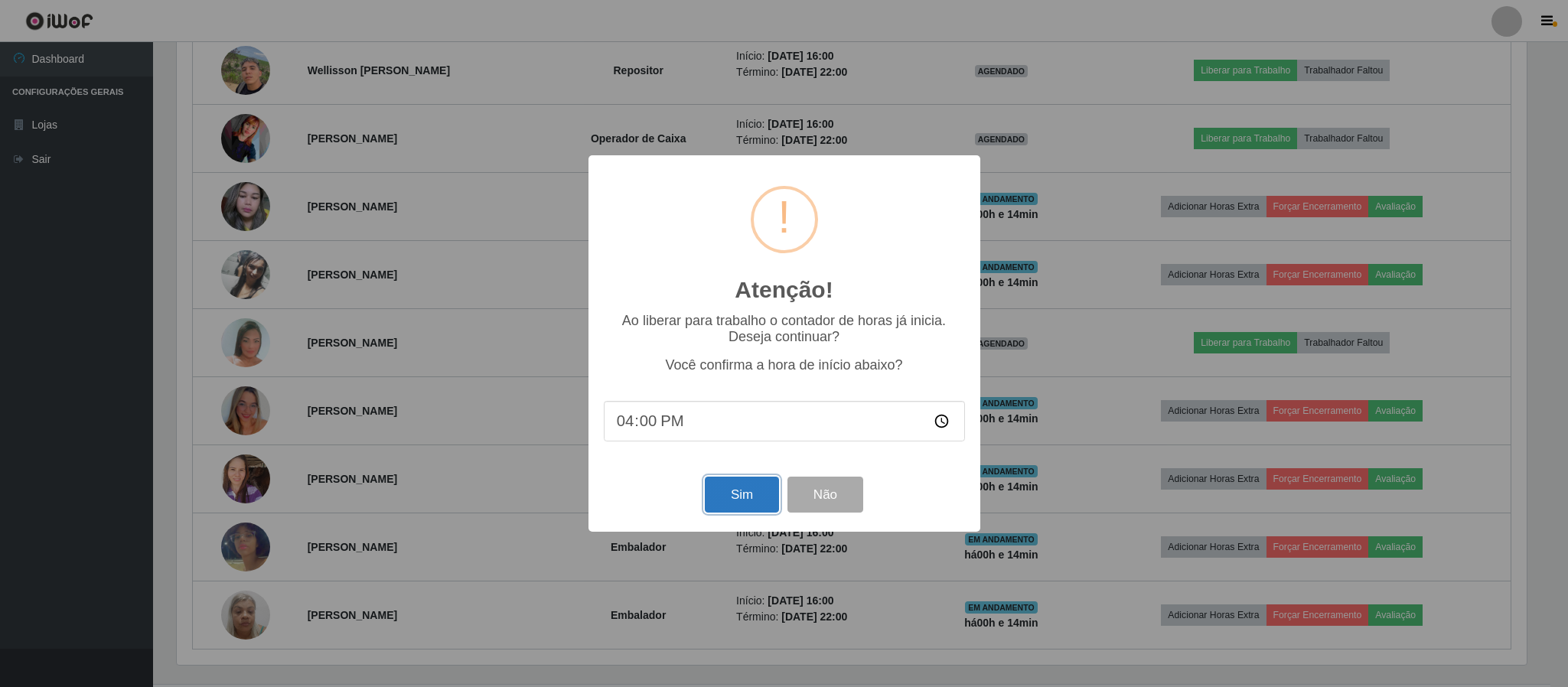
click at [736, 497] on button "Sim" at bounding box center [742, 495] width 74 height 36
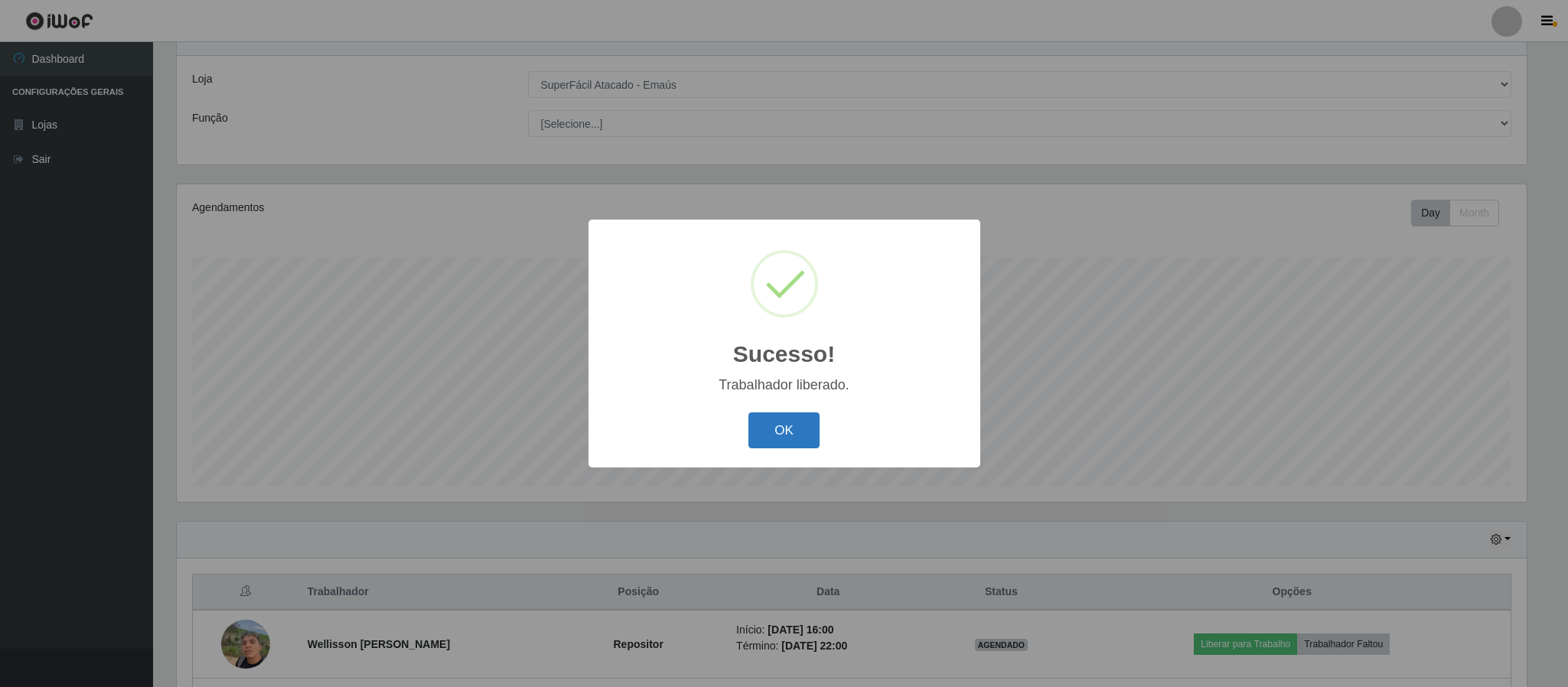
click at [765, 439] on button "OK" at bounding box center [784, 430] width 71 height 36
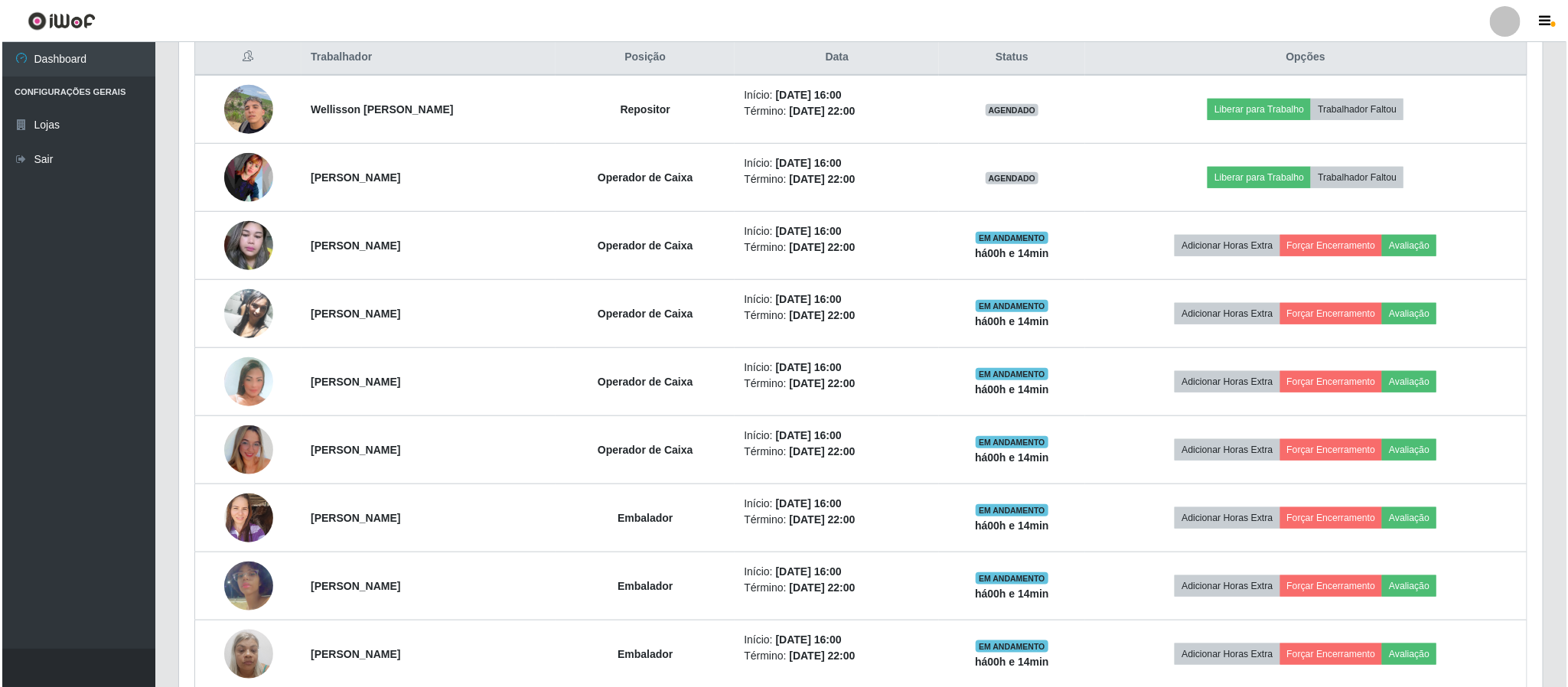
scroll to position [634, 0]
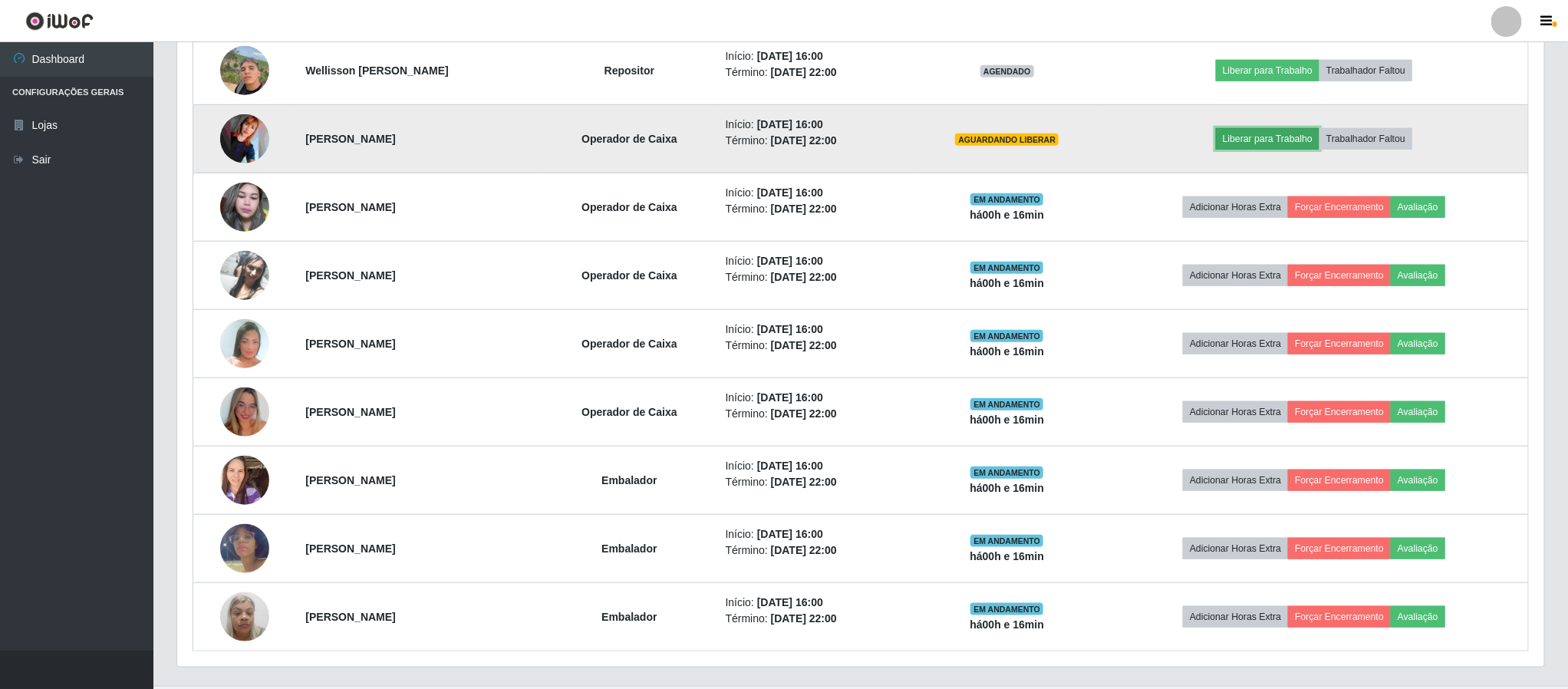
click at [1250, 131] on button "Liberar para Trabalho" at bounding box center [1267, 139] width 103 height 22
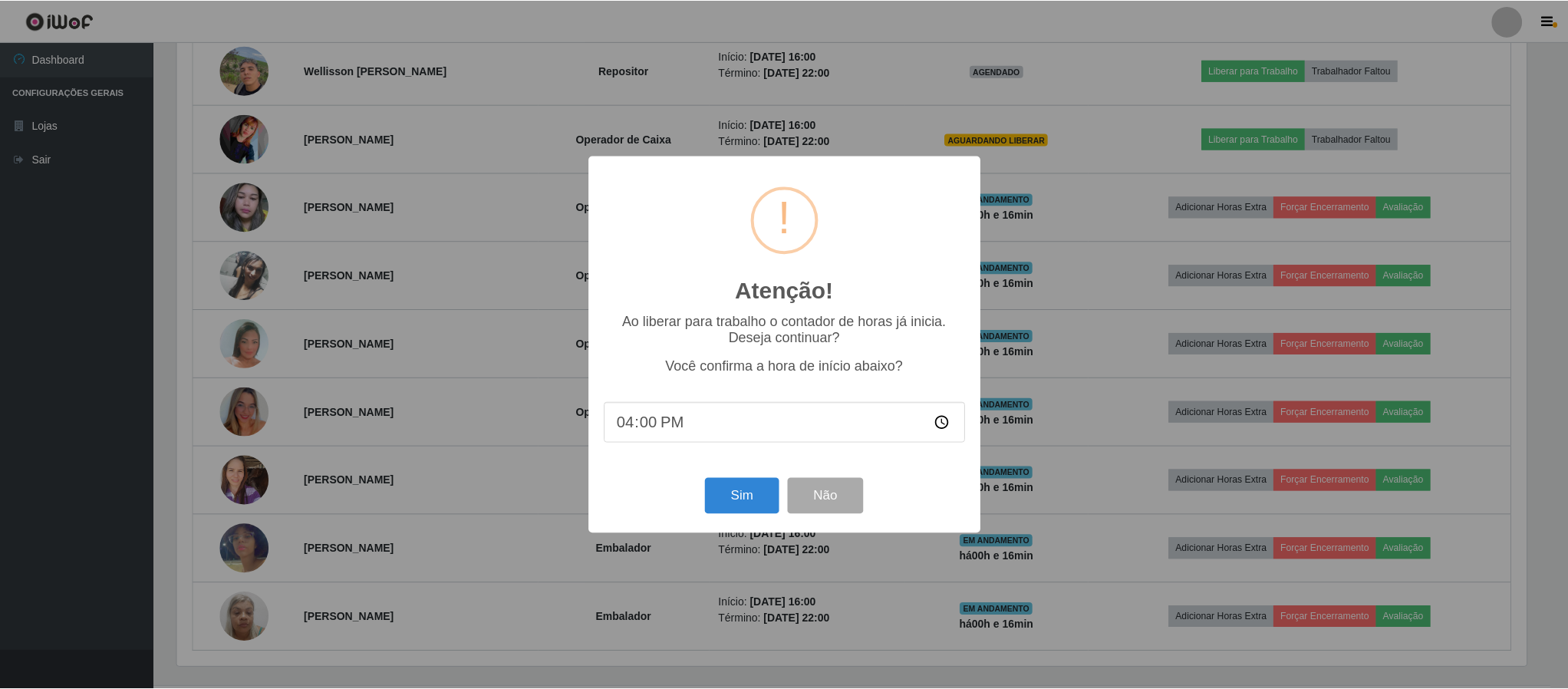
scroll to position [320, 1353]
click at [751, 497] on button "Sim" at bounding box center [744, 496] width 75 height 36
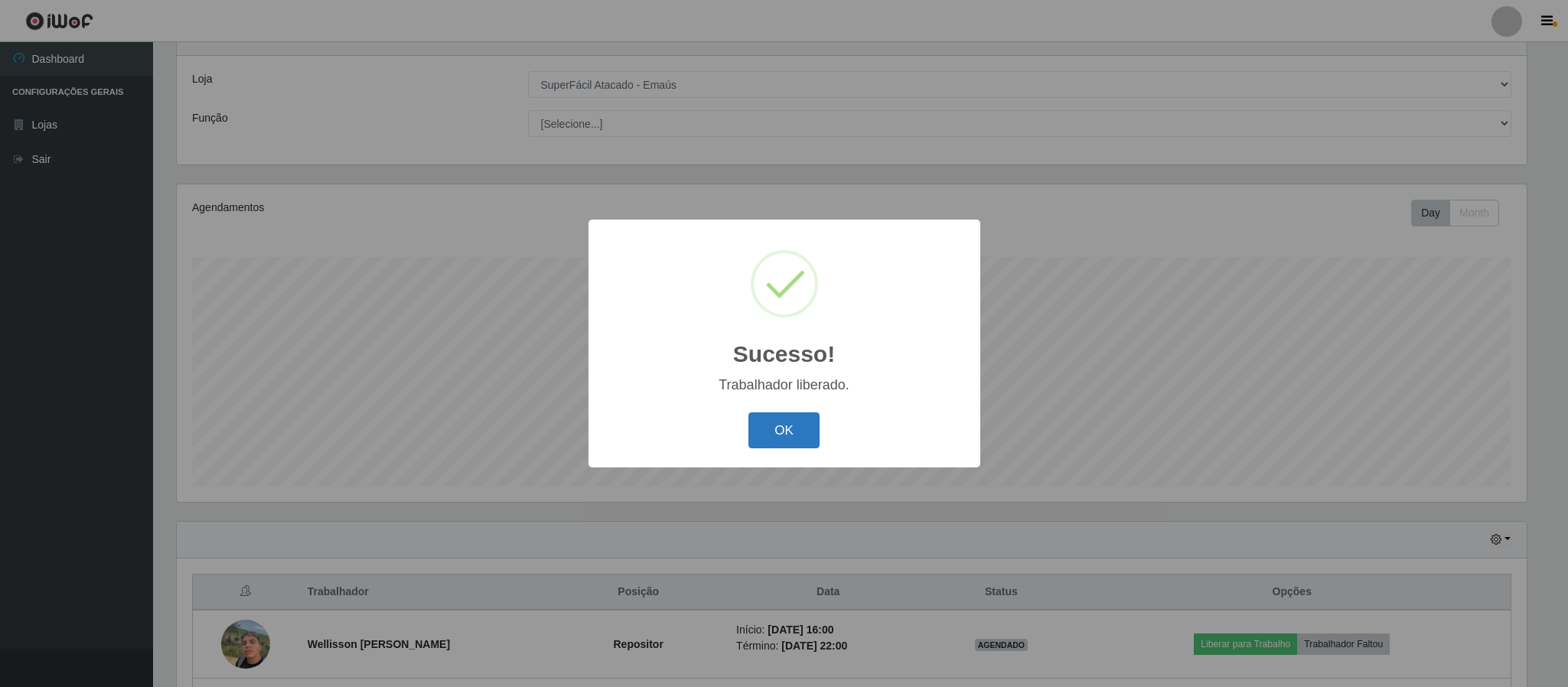
click at [778, 432] on button "OK" at bounding box center [784, 430] width 71 height 36
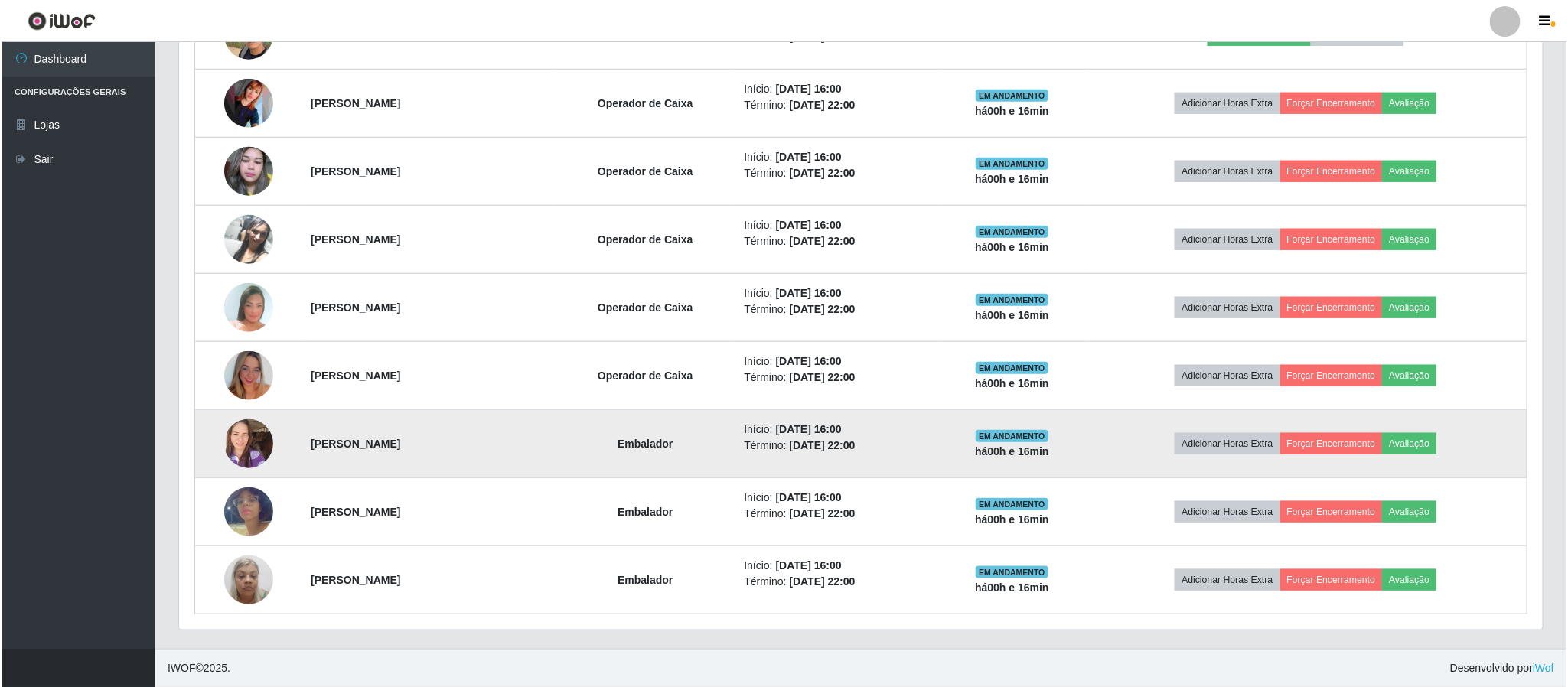
scroll to position [562, 0]
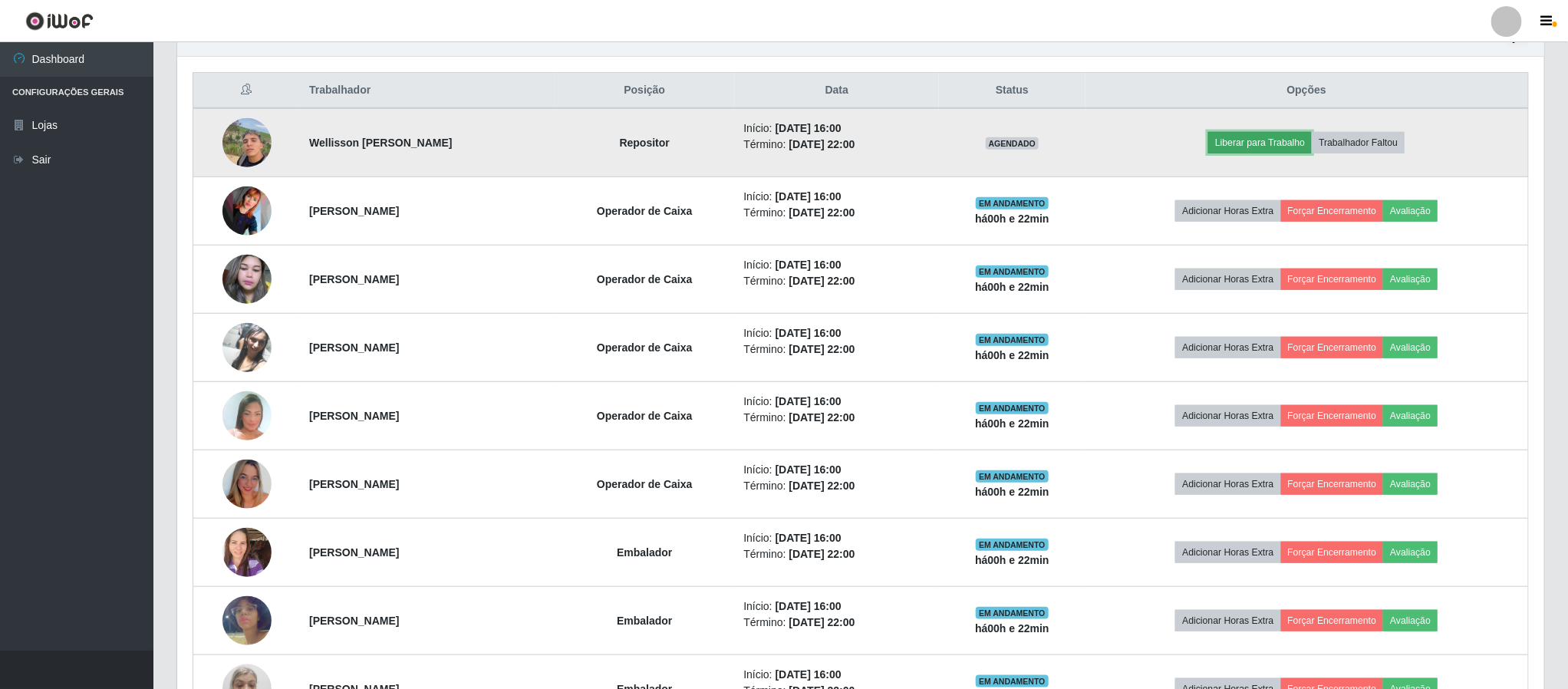
click at [1280, 143] on button "Liberar para Trabalho" at bounding box center [1259, 142] width 103 height 22
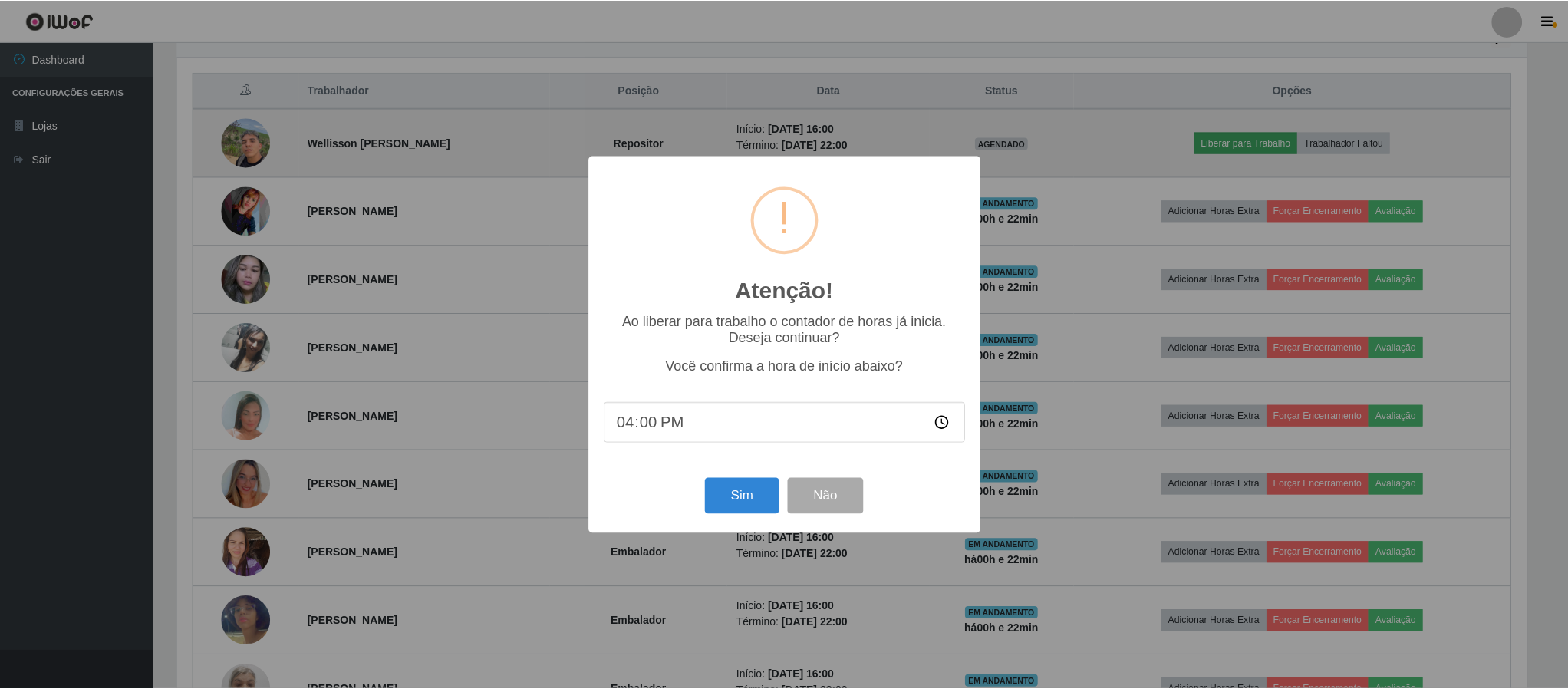
scroll to position [320, 1353]
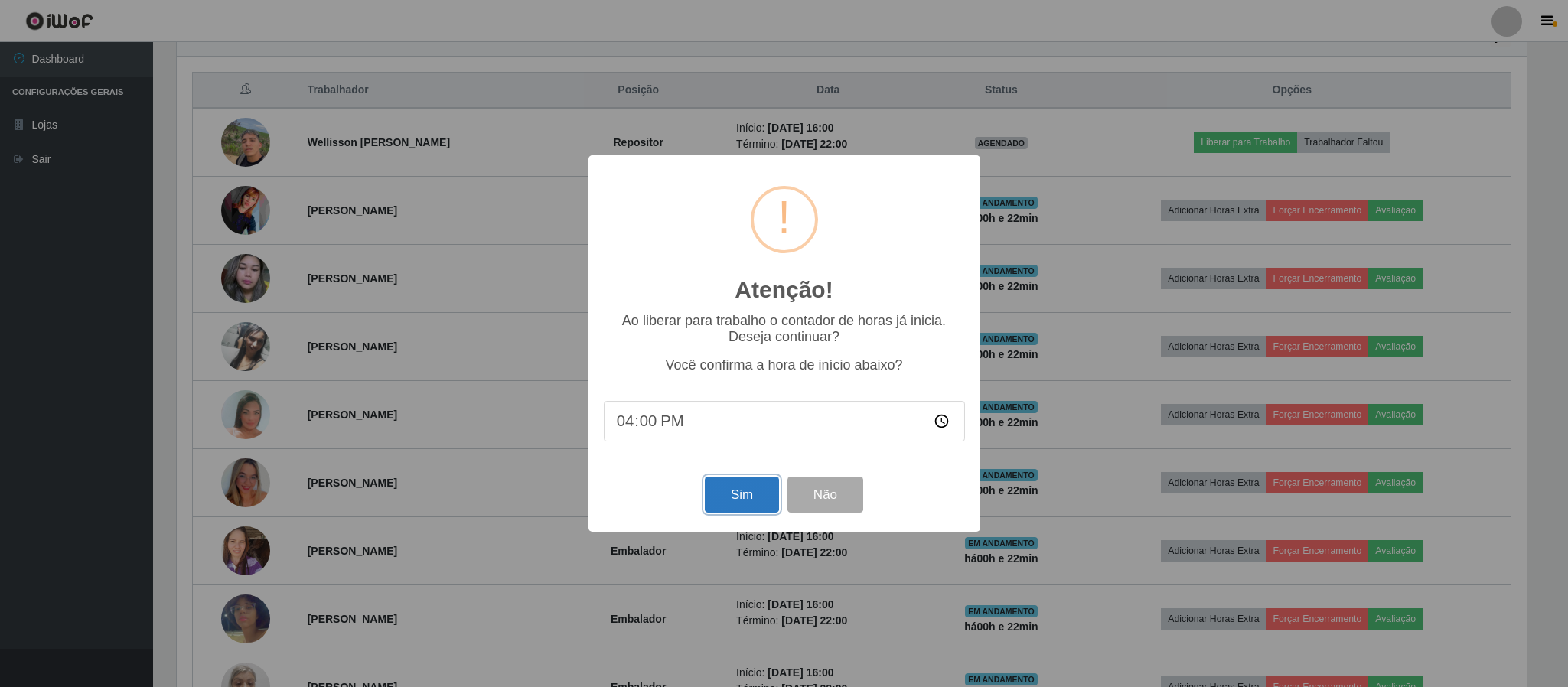
click at [752, 507] on button "Sim" at bounding box center [742, 495] width 74 height 36
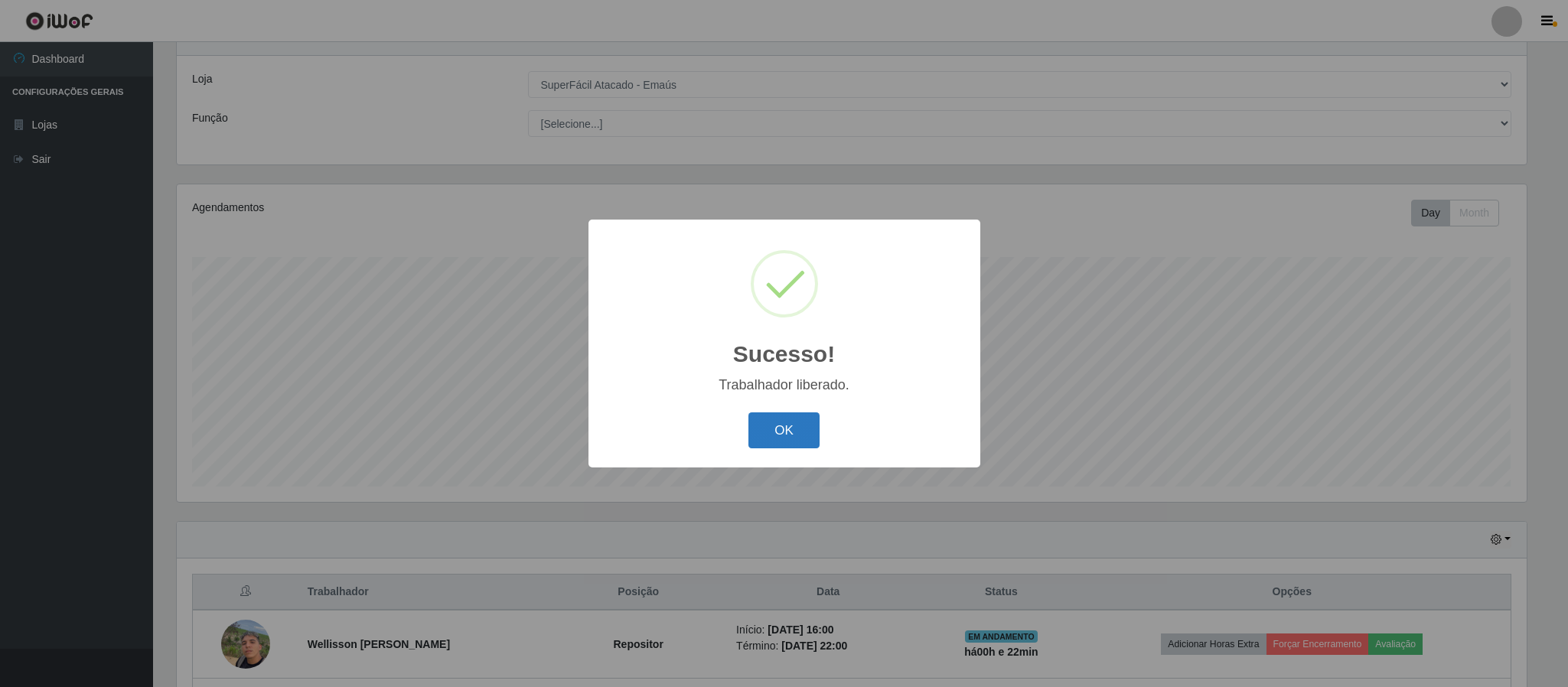
click at [774, 425] on button "OK" at bounding box center [784, 430] width 71 height 36
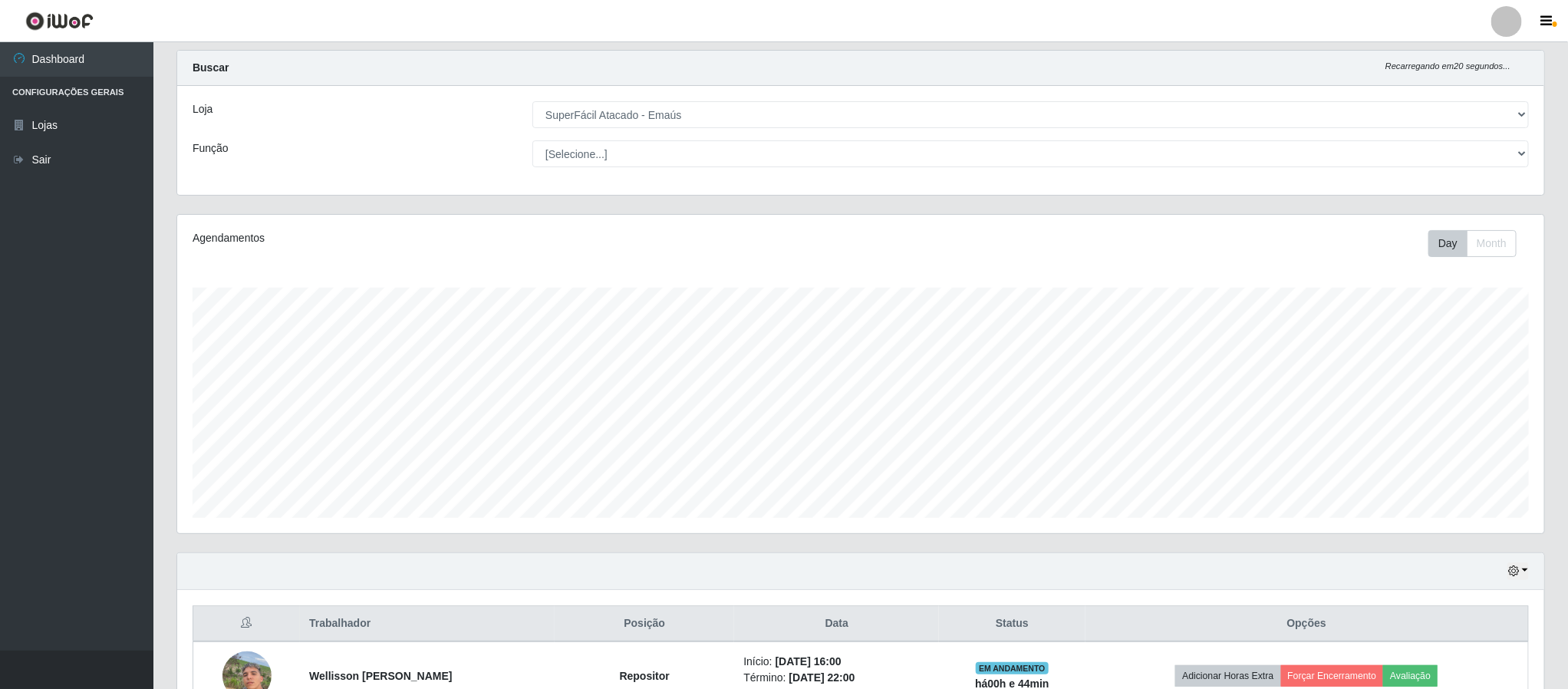
scroll to position [0, 0]
